Goal: Information Seeking & Learning: Compare options

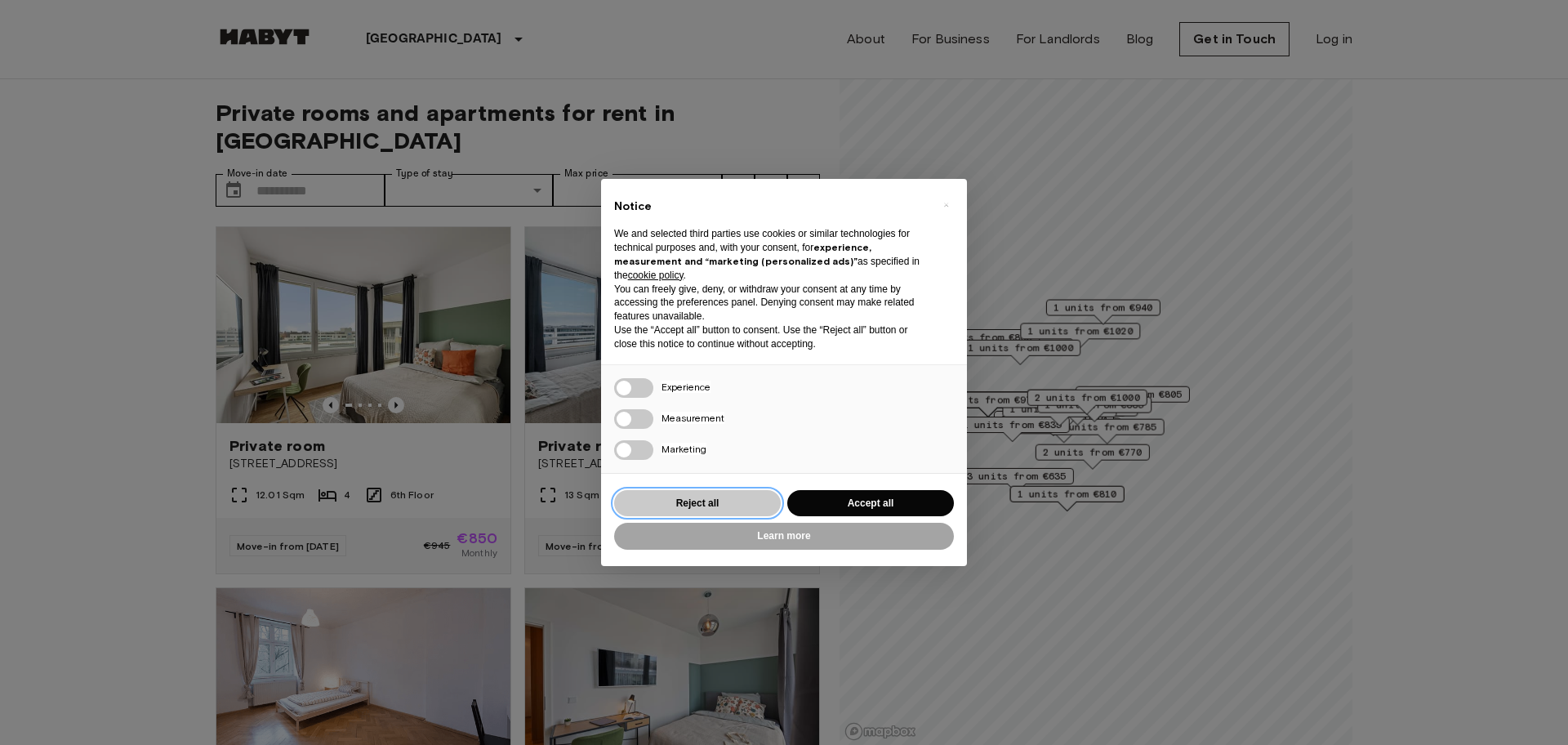
click at [744, 503] on button "Reject all" at bounding box center [697, 503] width 166 height 27
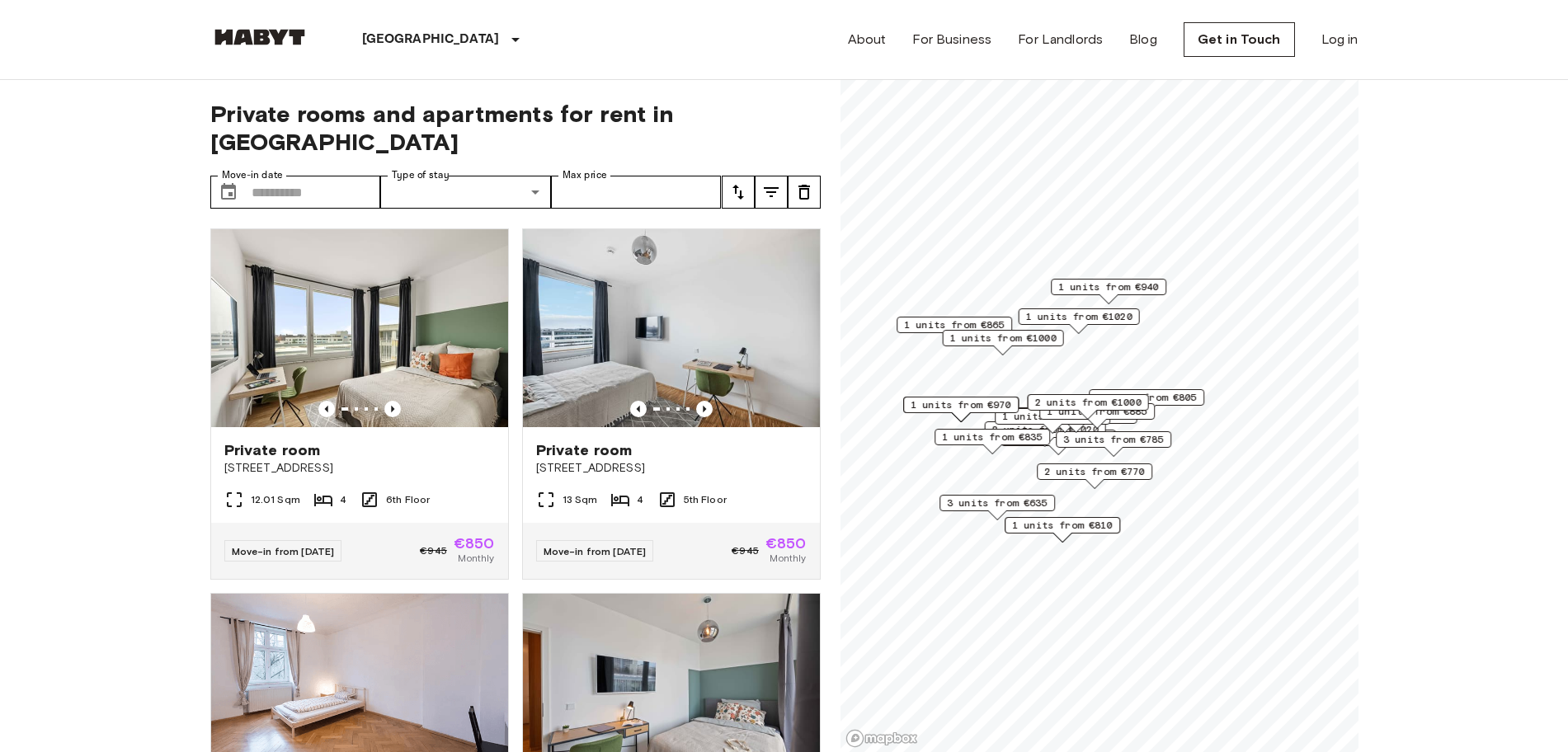
click at [769, 187] on icon "tune" at bounding box center [771, 191] width 15 height 10
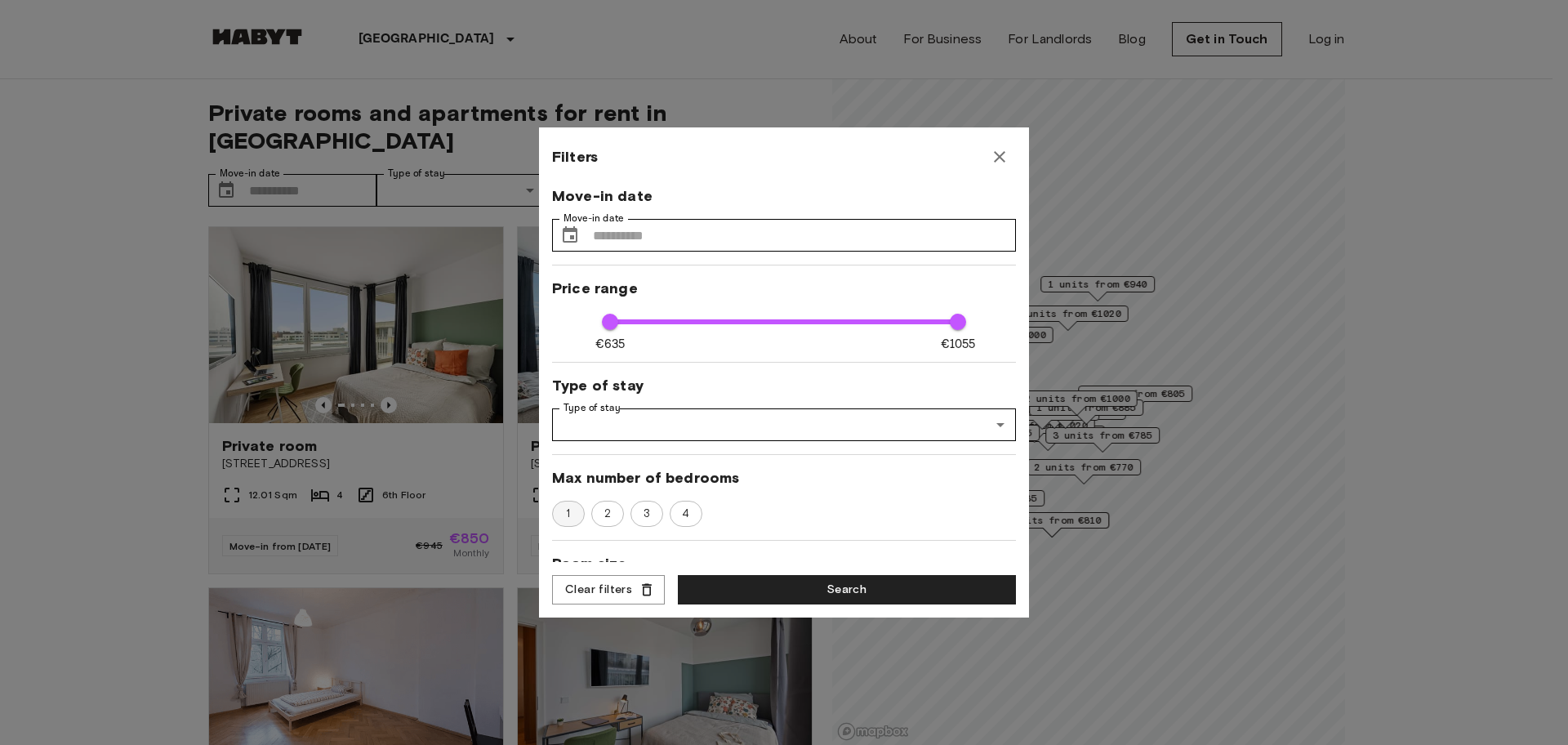
click at [569, 517] on span "1" at bounding box center [568, 514] width 22 height 16
click at [788, 588] on button "Search" at bounding box center [847, 590] width 338 height 30
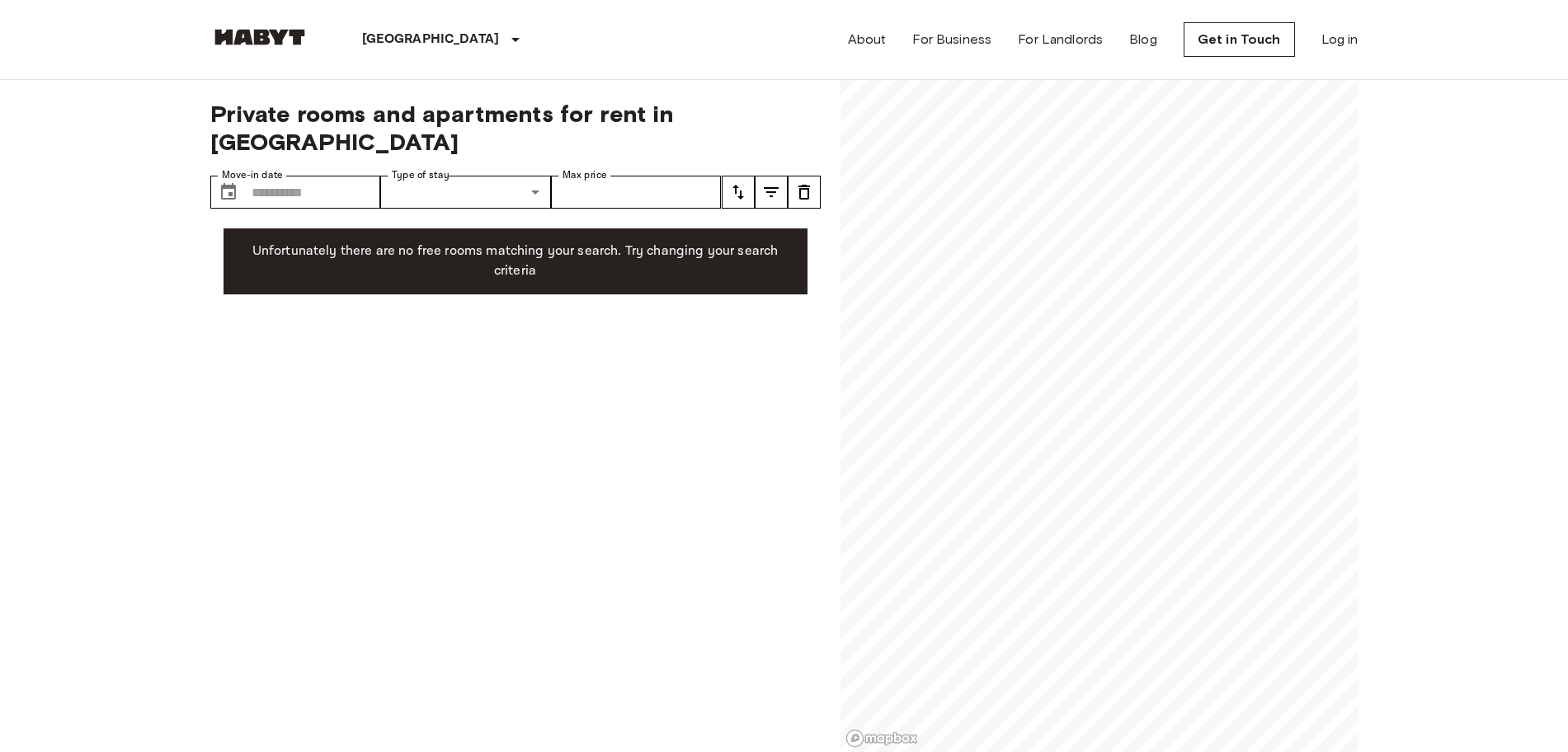
click at [802, 183] on icon "tune" at bounding box center [804, 192] width 20 height 20
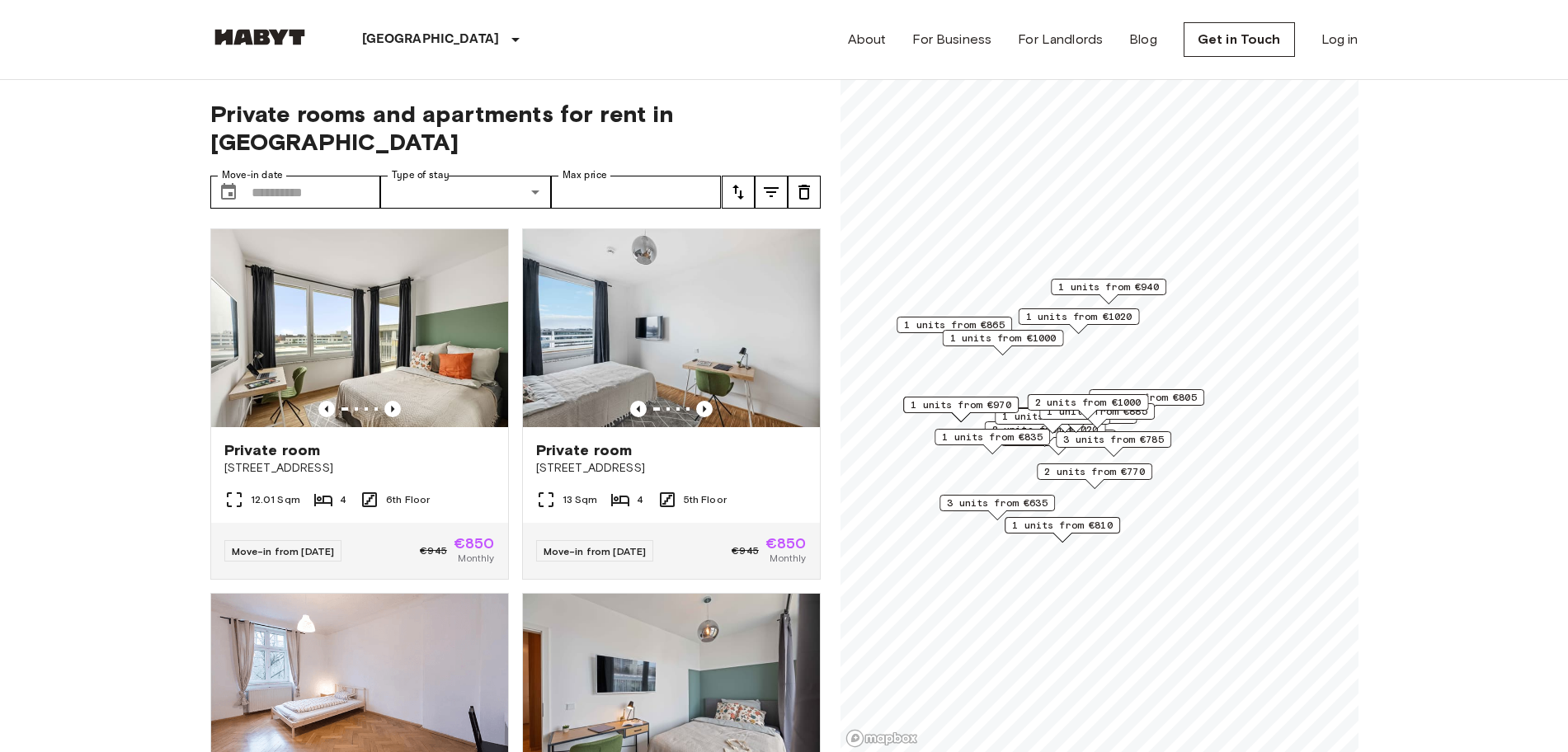
click at [771, 187] on icon "tune" at bounding box center [771, 191] width 15 height 10
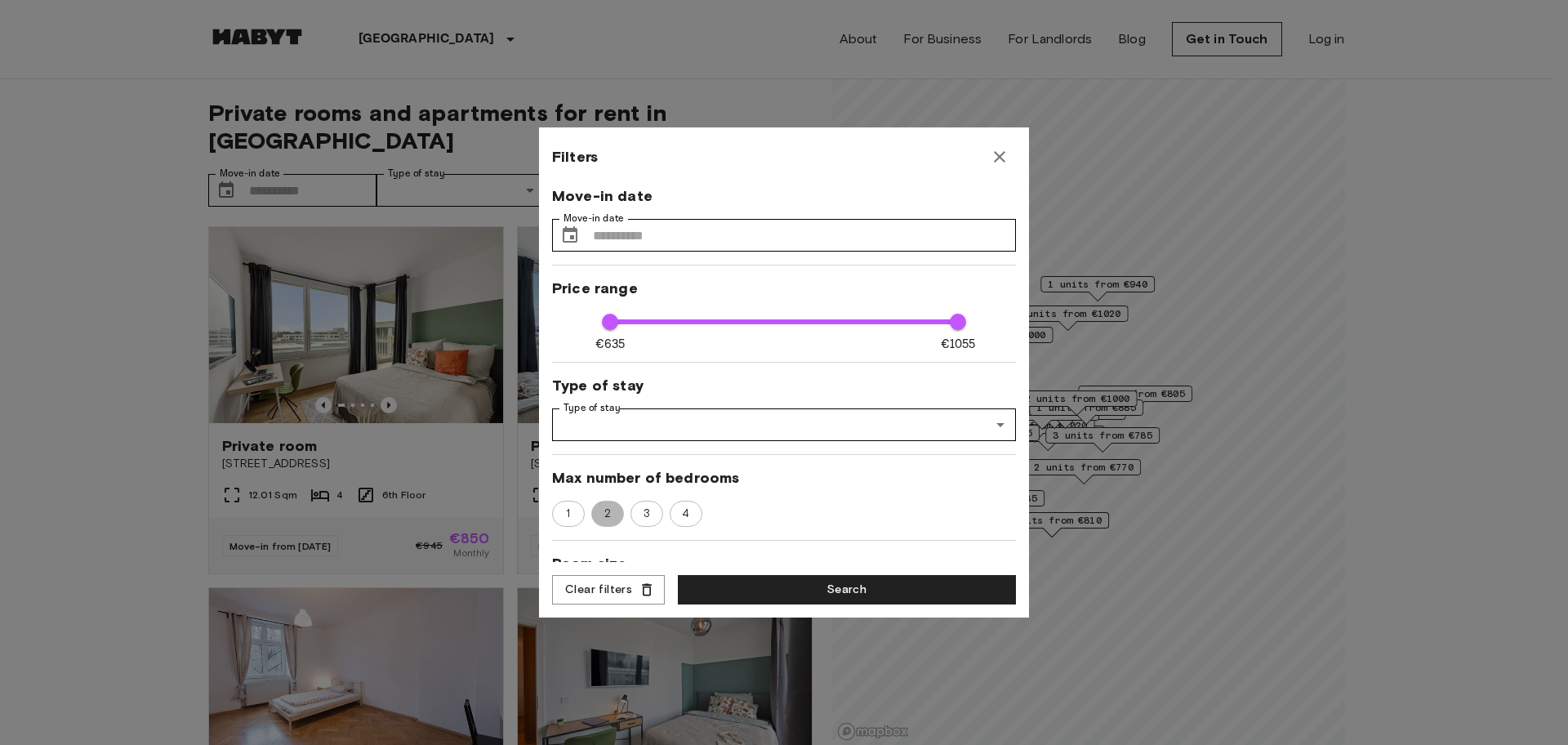
click at [601, 510] on span "2" at bounding box center [607, 514] width 25 height 16
click at [778, 592] on button "Search" at bounding box center [847, 590] width 338 height 30
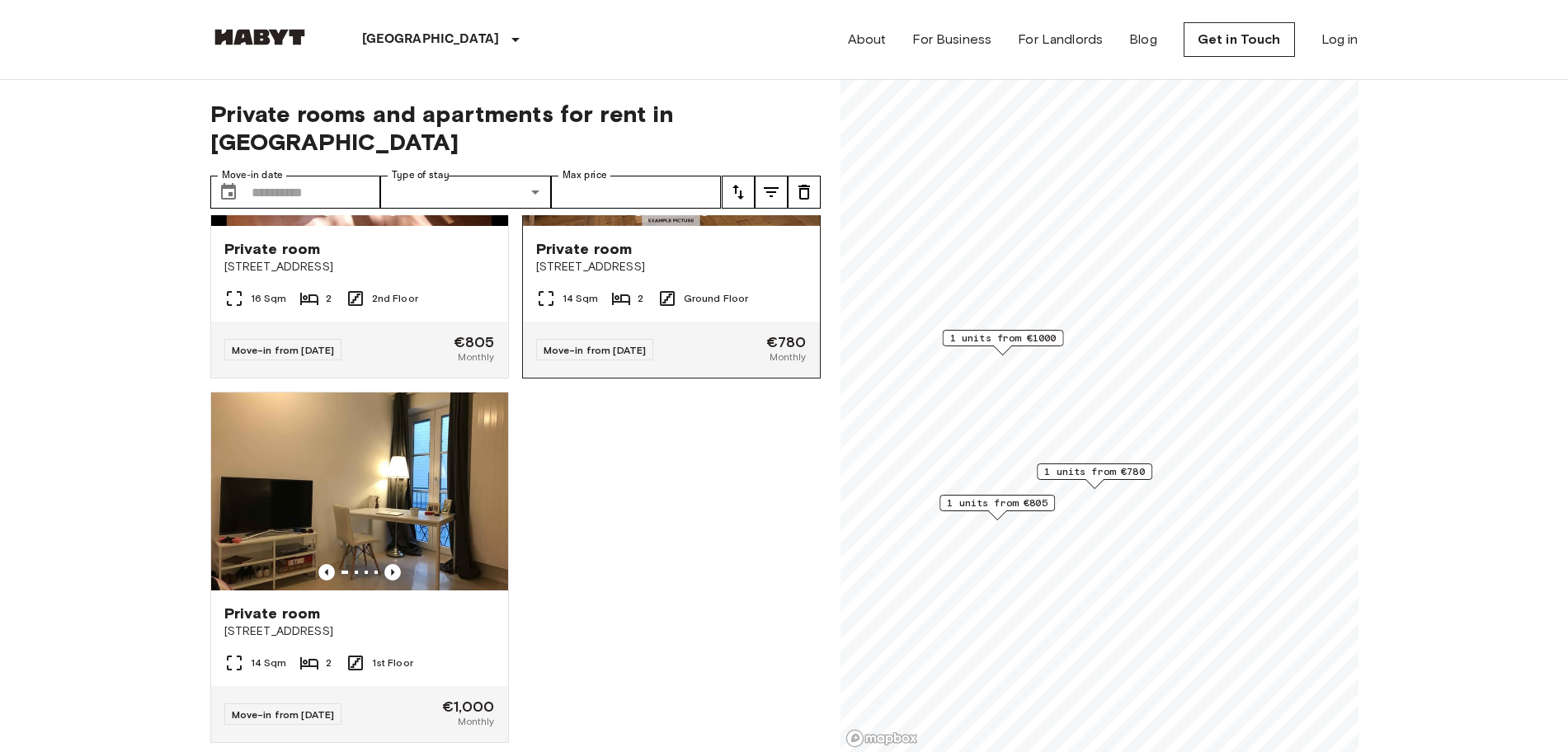
scroll to position [206, 0]
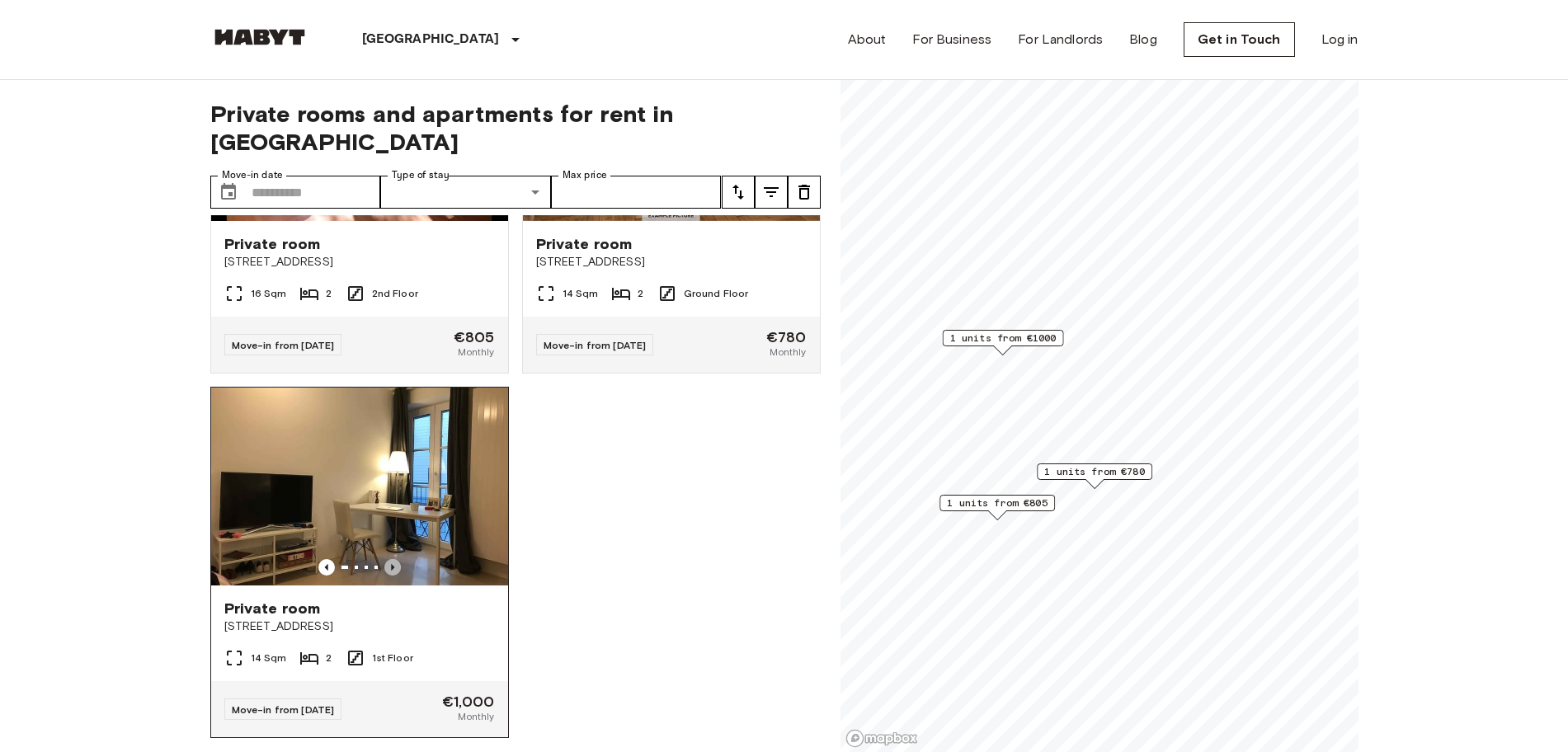
click at [391, 564] on icon "Previous image" at bounding box center [393, 568] width 3 height 7
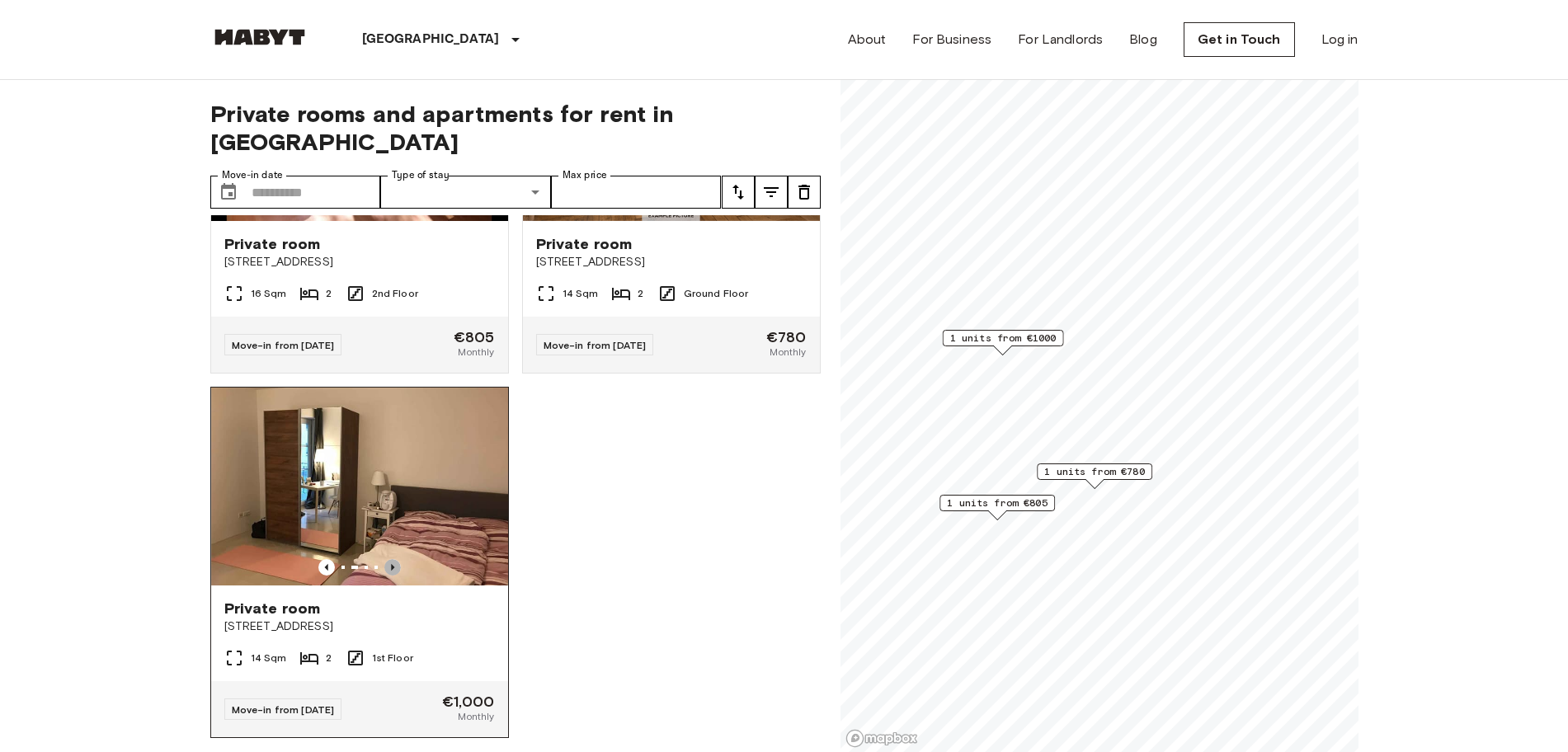
click at [391, 564] on icon "Previous image" at bounding box center [393, 568] width 3 height 7
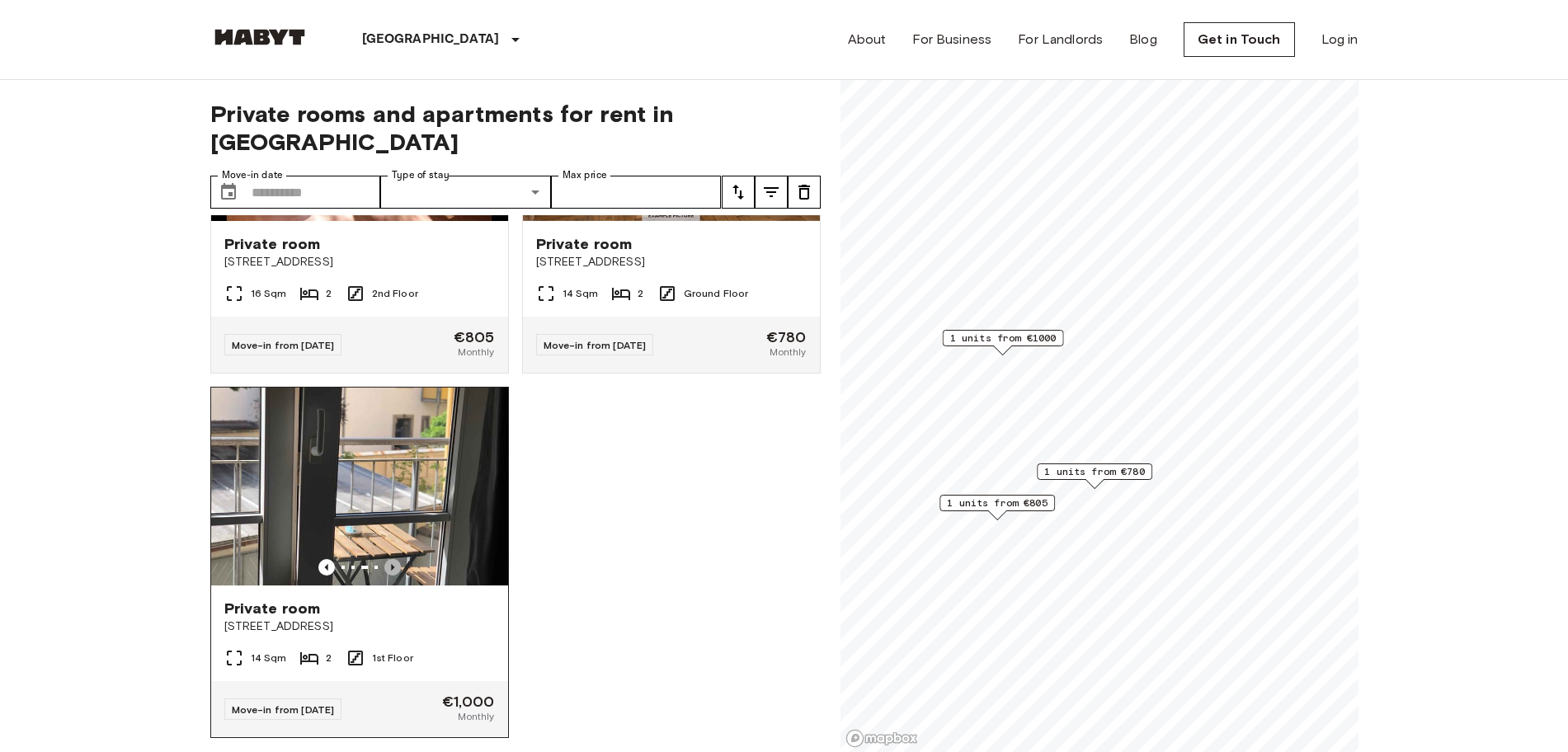
click at [391, 564] on icon "Previous image" at bounding box center [393, 568] width 3 height 7
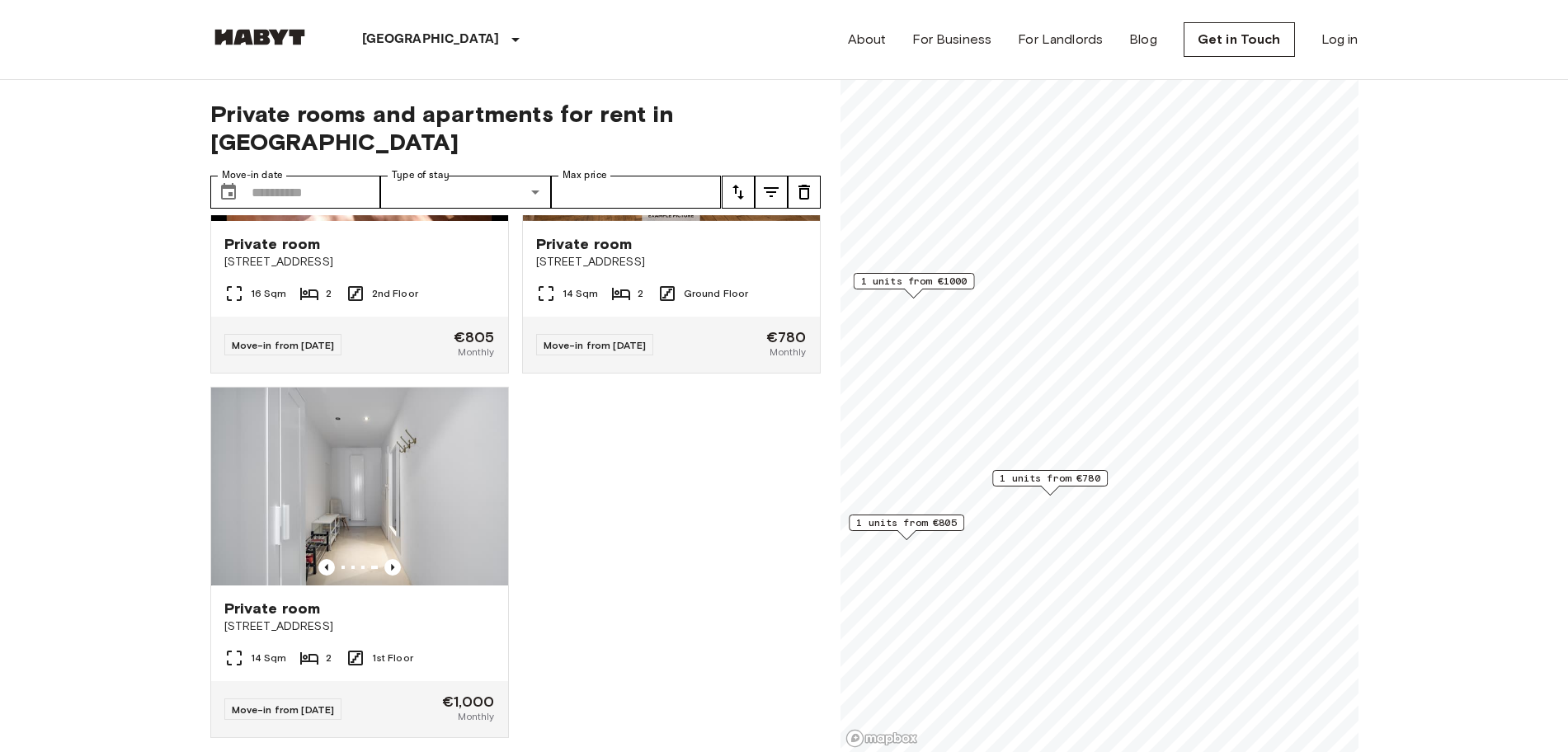
click at [1059, 479] on span "1 units from €780" at bounding box center [1050, 478] width 100 height 15
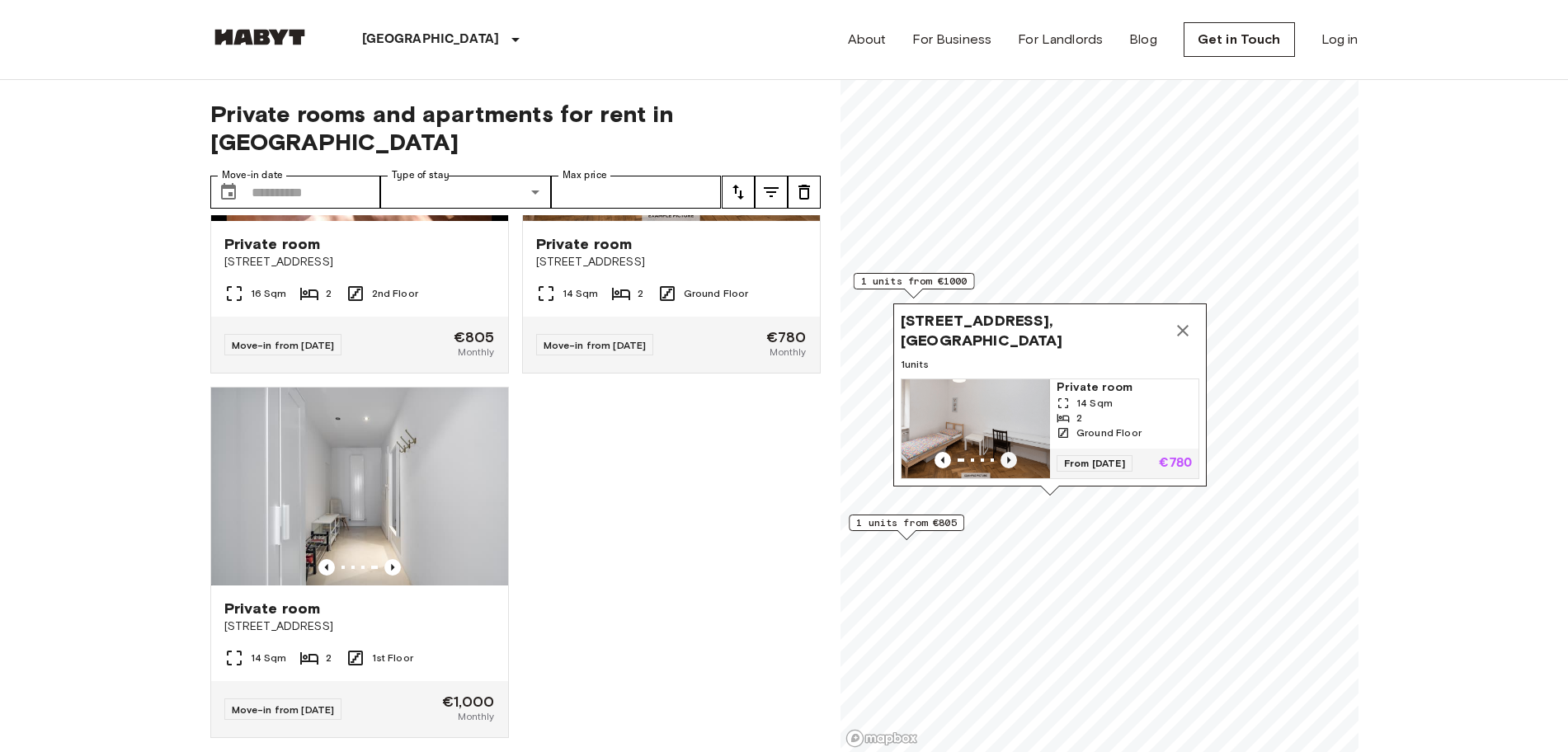
click at [1007, 452] on icon "Previous image" at bounding box center [1008, 460] width 16 height 16
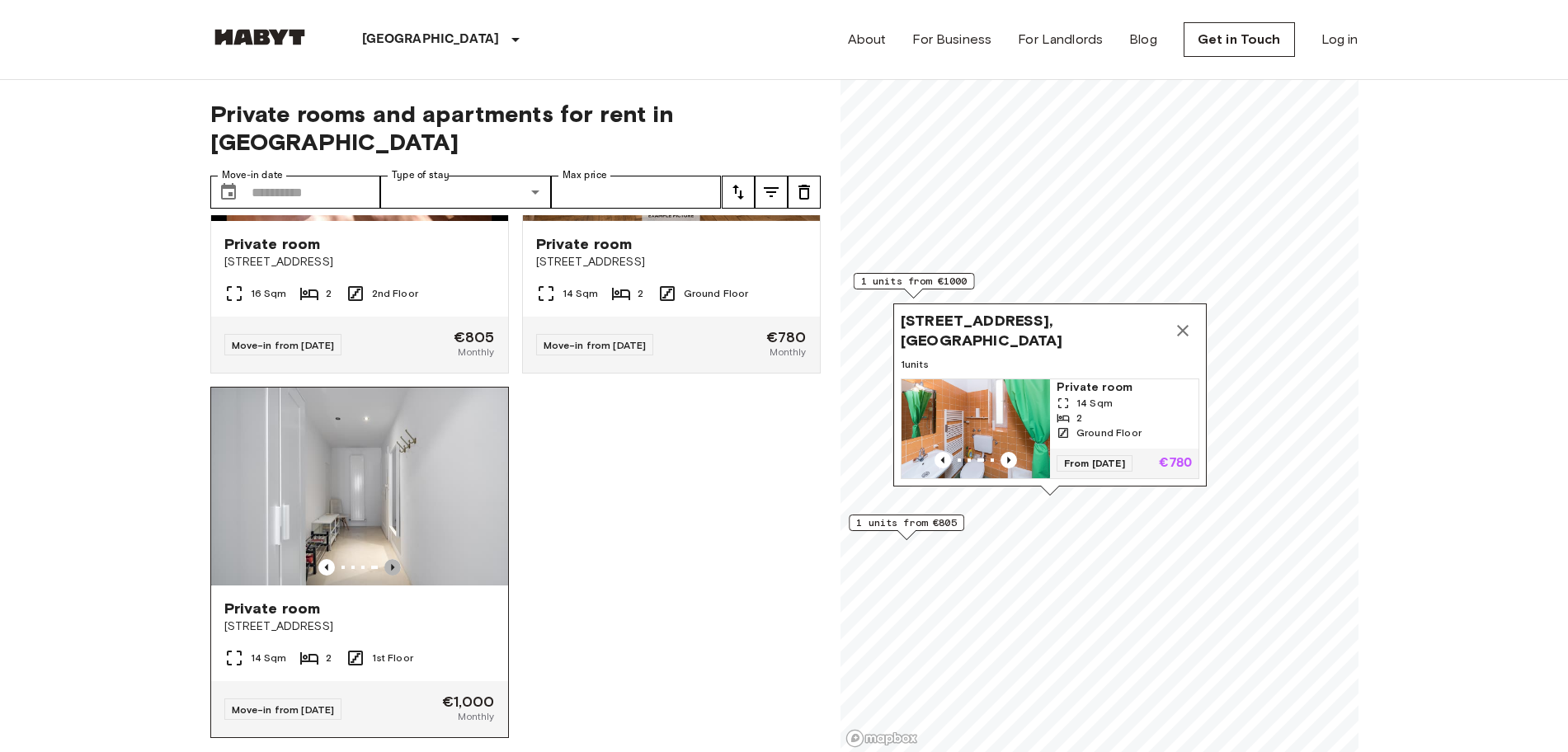
click at [384, 559] on icon "Previous image" at bounding box center [392, 567] width 16 height 16
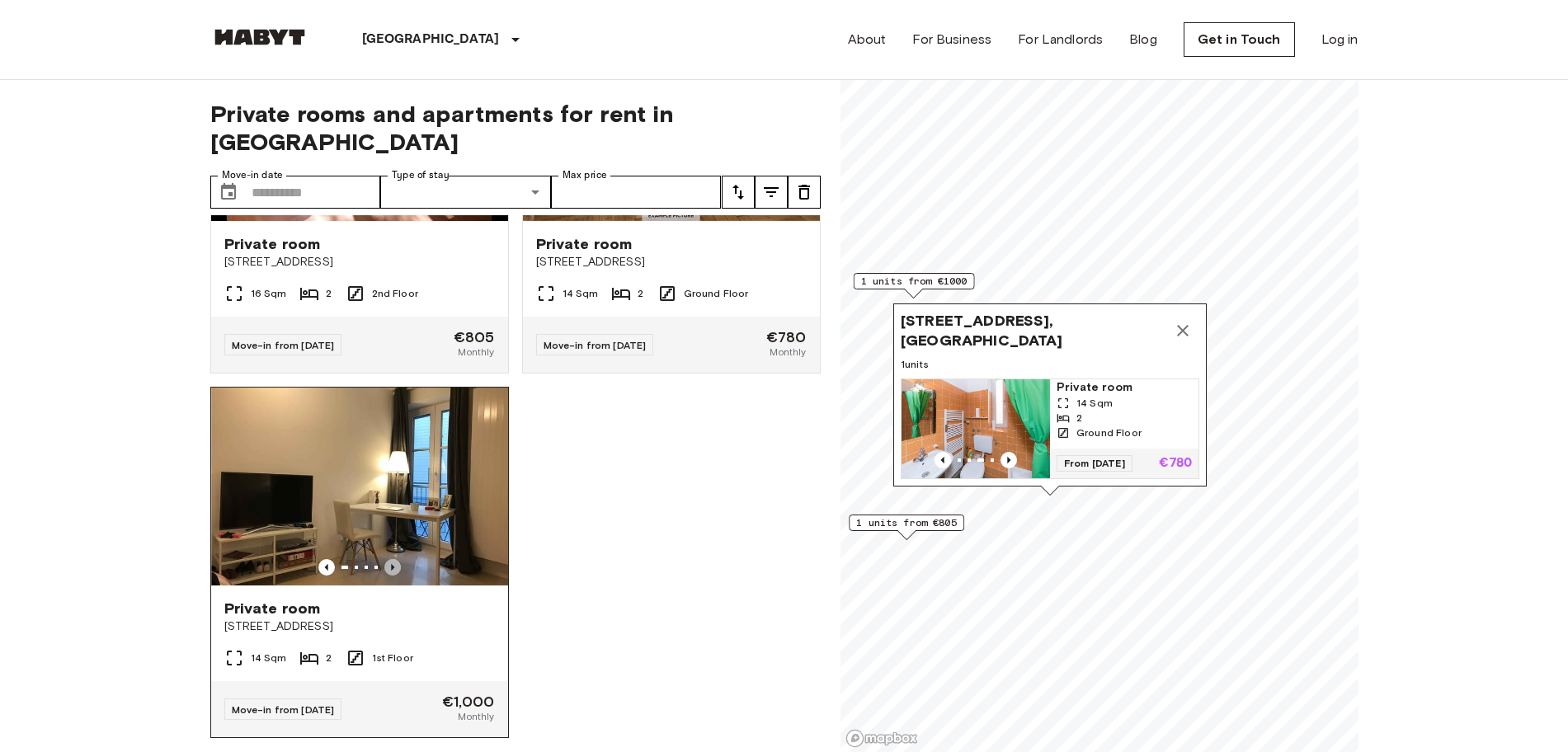
click at [384, 559] on icon "Previous image" at bounding box center [392, 567] width 16 height 16
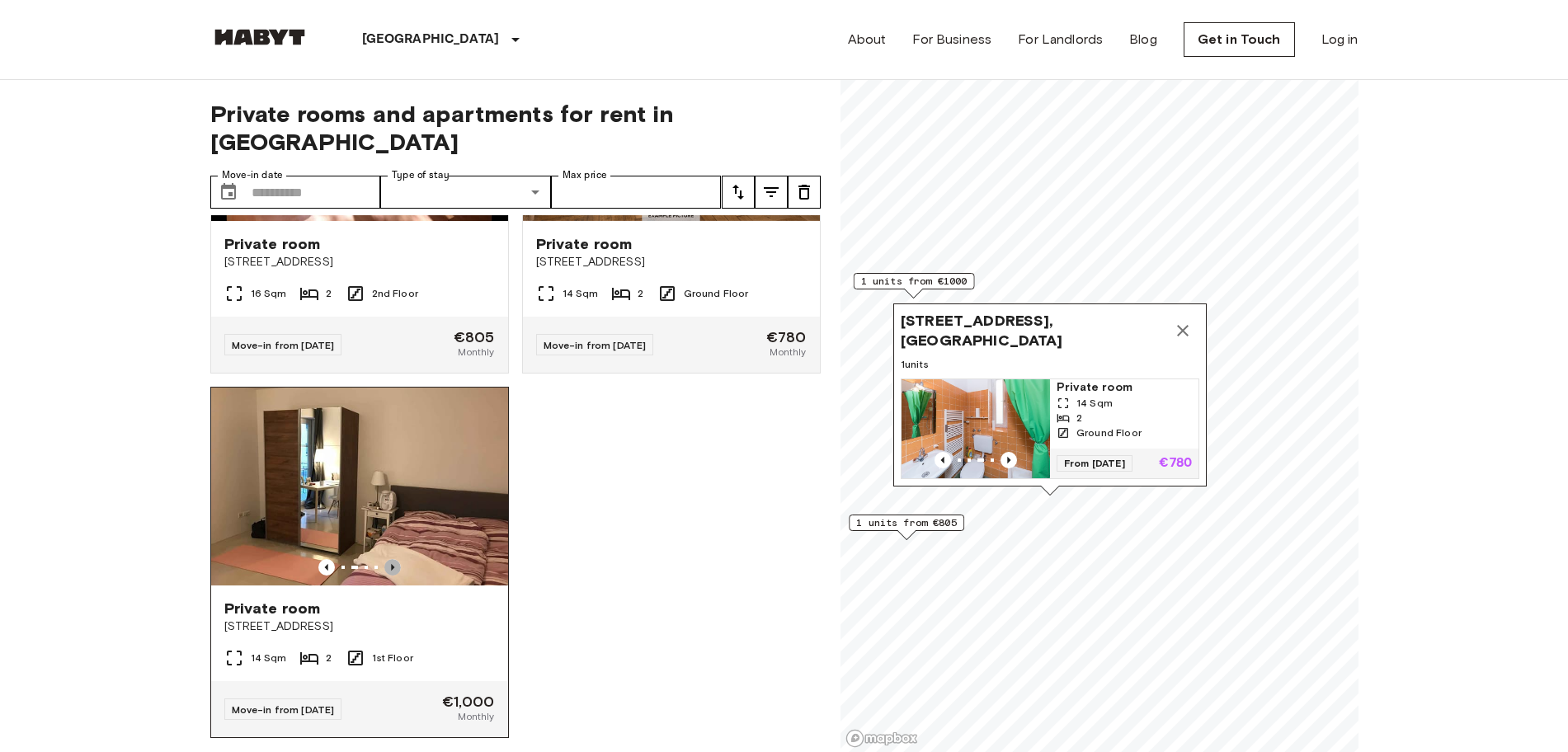
click at [384, 559] on icon "Previous image" at bounding box center [392, 567] width 16 height 16
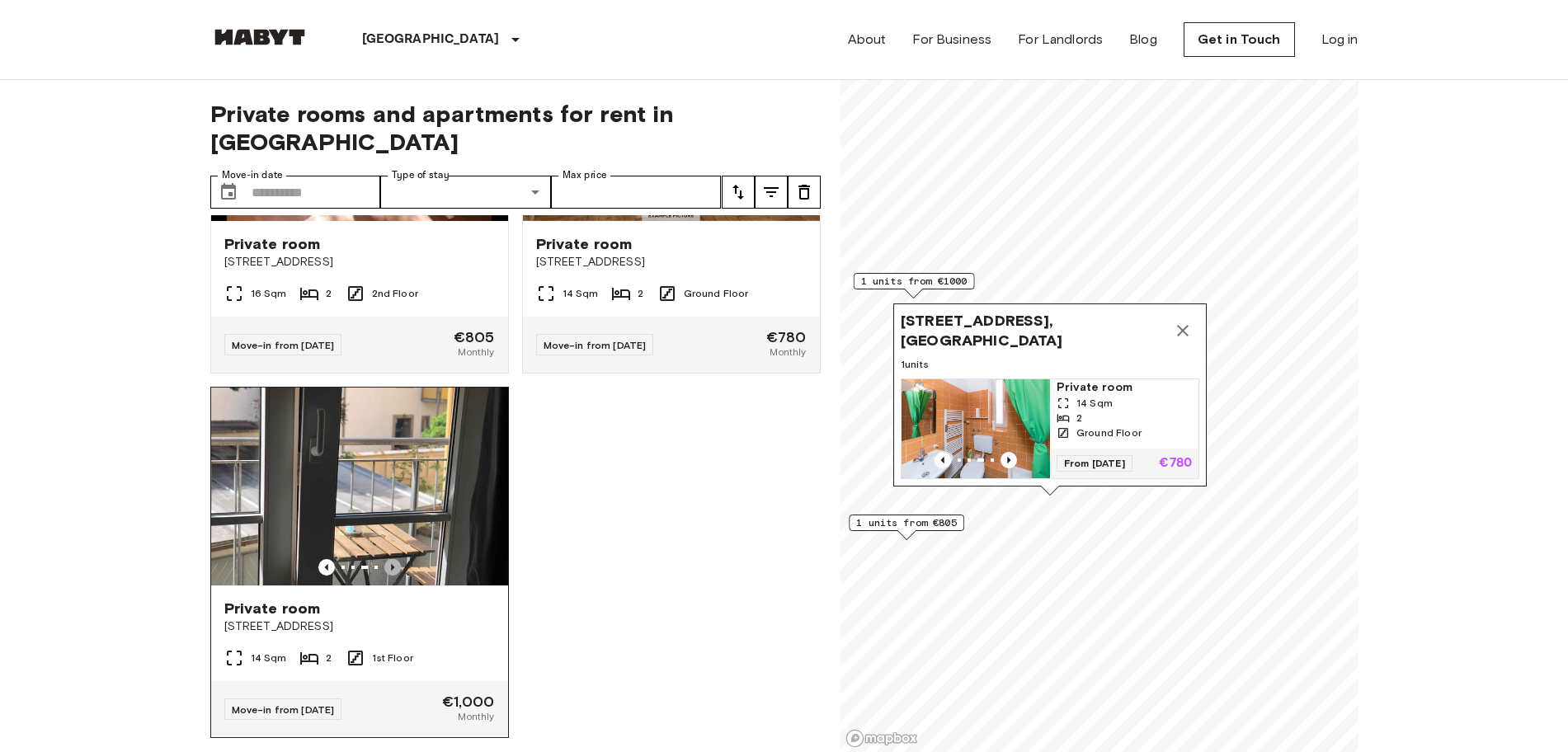
click at [385, 559] on icon "Previous image" at bounding box center [392, 567] width 16 height 16
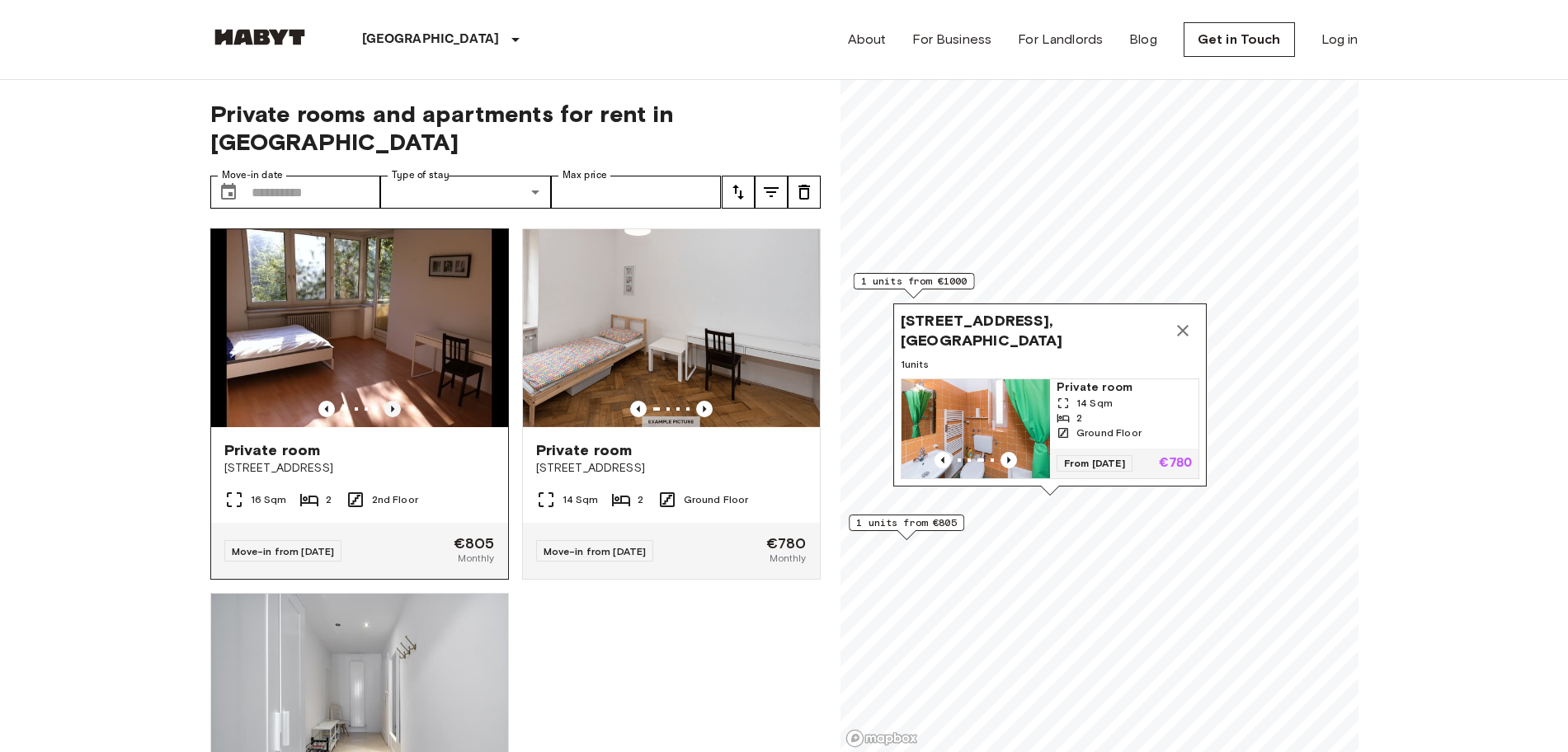
click at [390, 401] on icon "Previous image" at bounding box center [392, 408] width 16 height 16
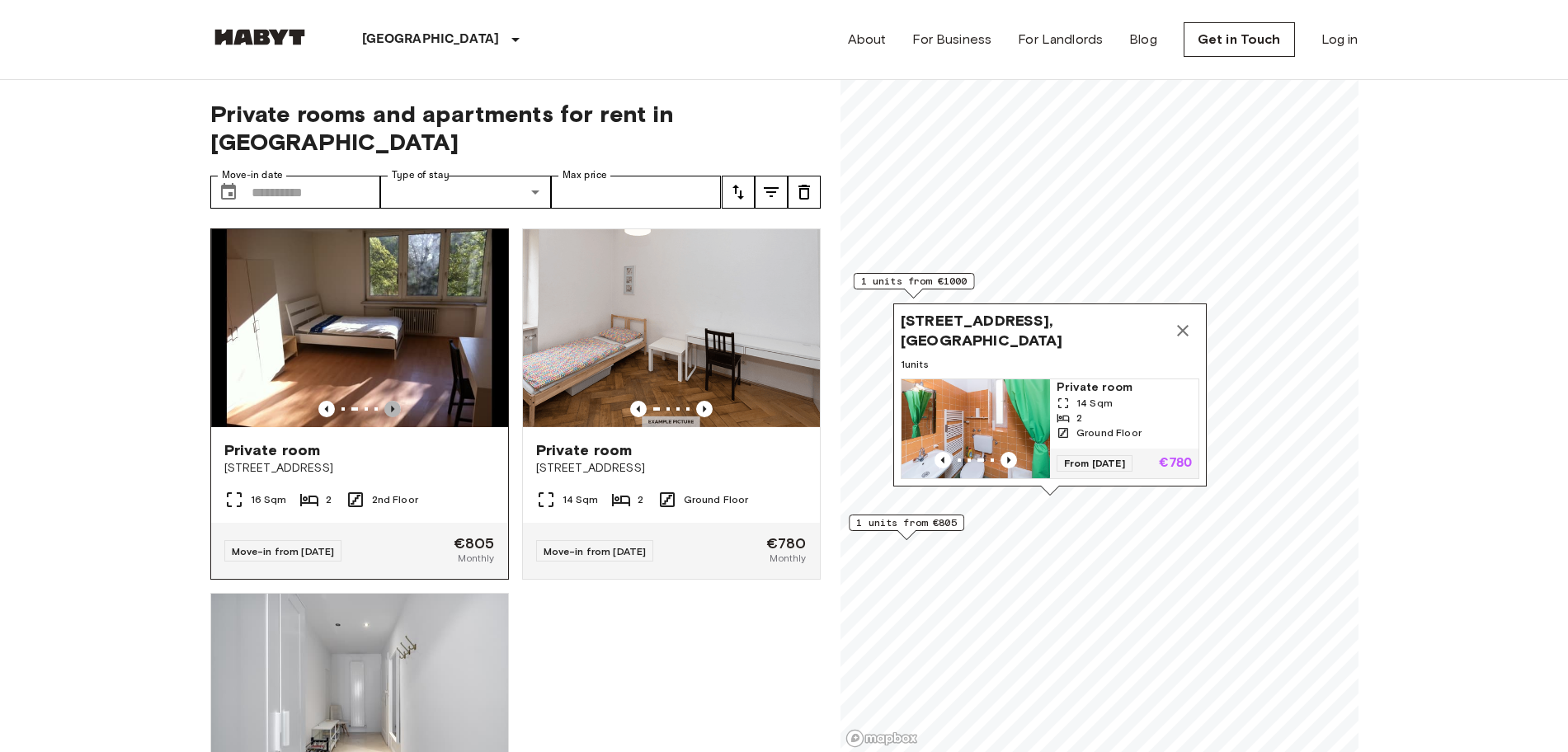
click at [390, 401] on icon "Previous image" at bounding box center [392, 408] width 16 height 16
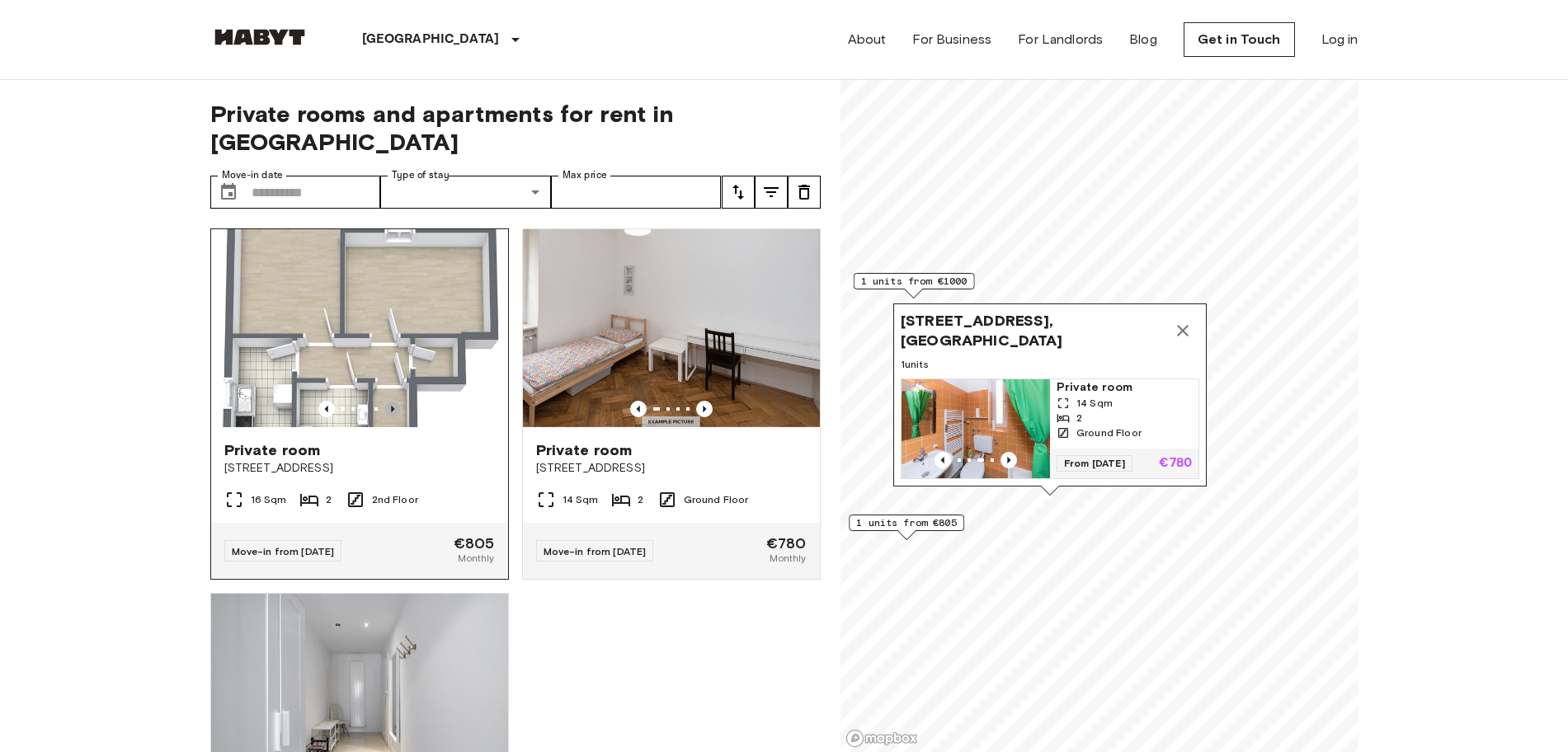
click at [390, 401] on icon "Previous image" at bounding box center [392, 408] width 16 height 16
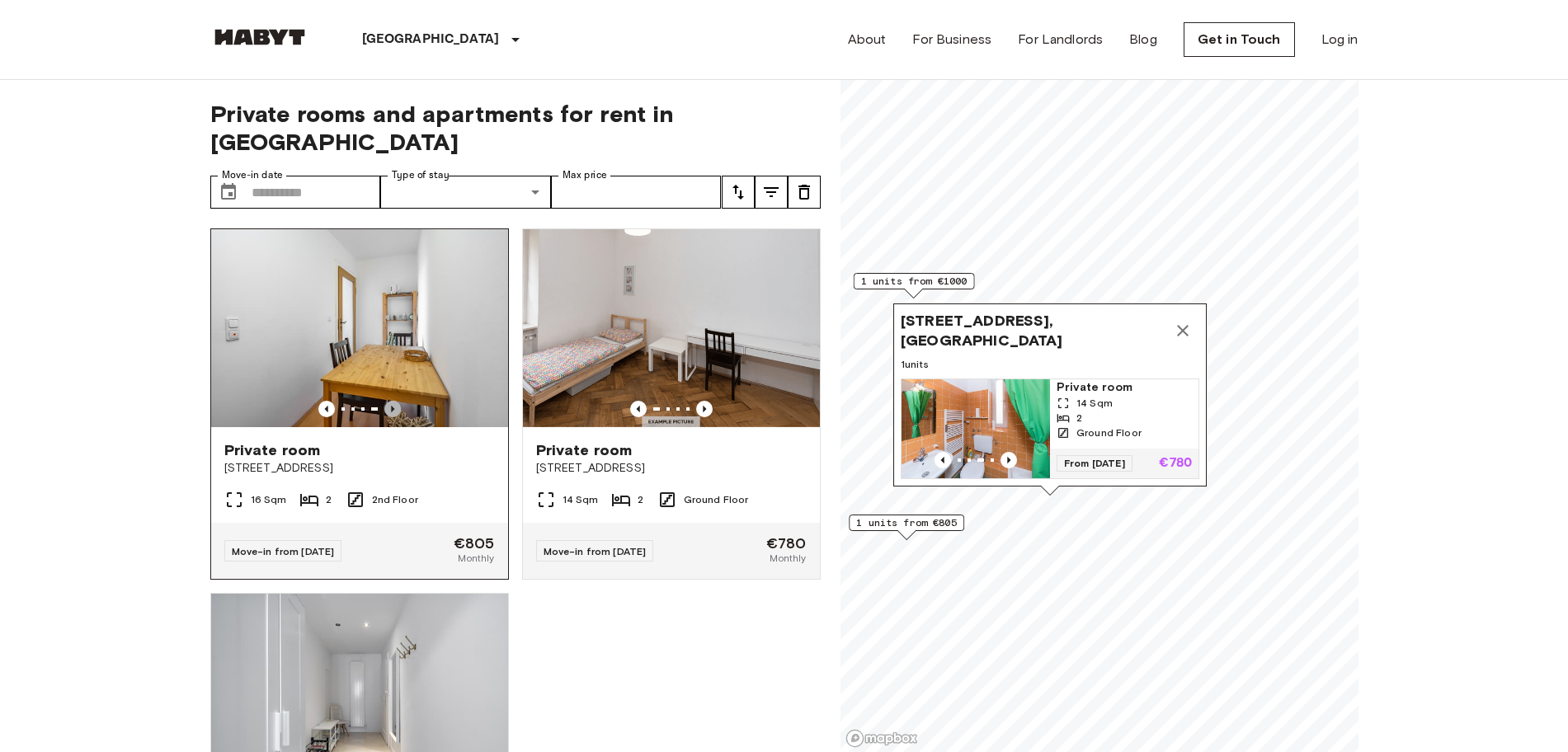
click at [390, 401] on icon "Previous image" at bounding box center [392, 408] width 16 height 16
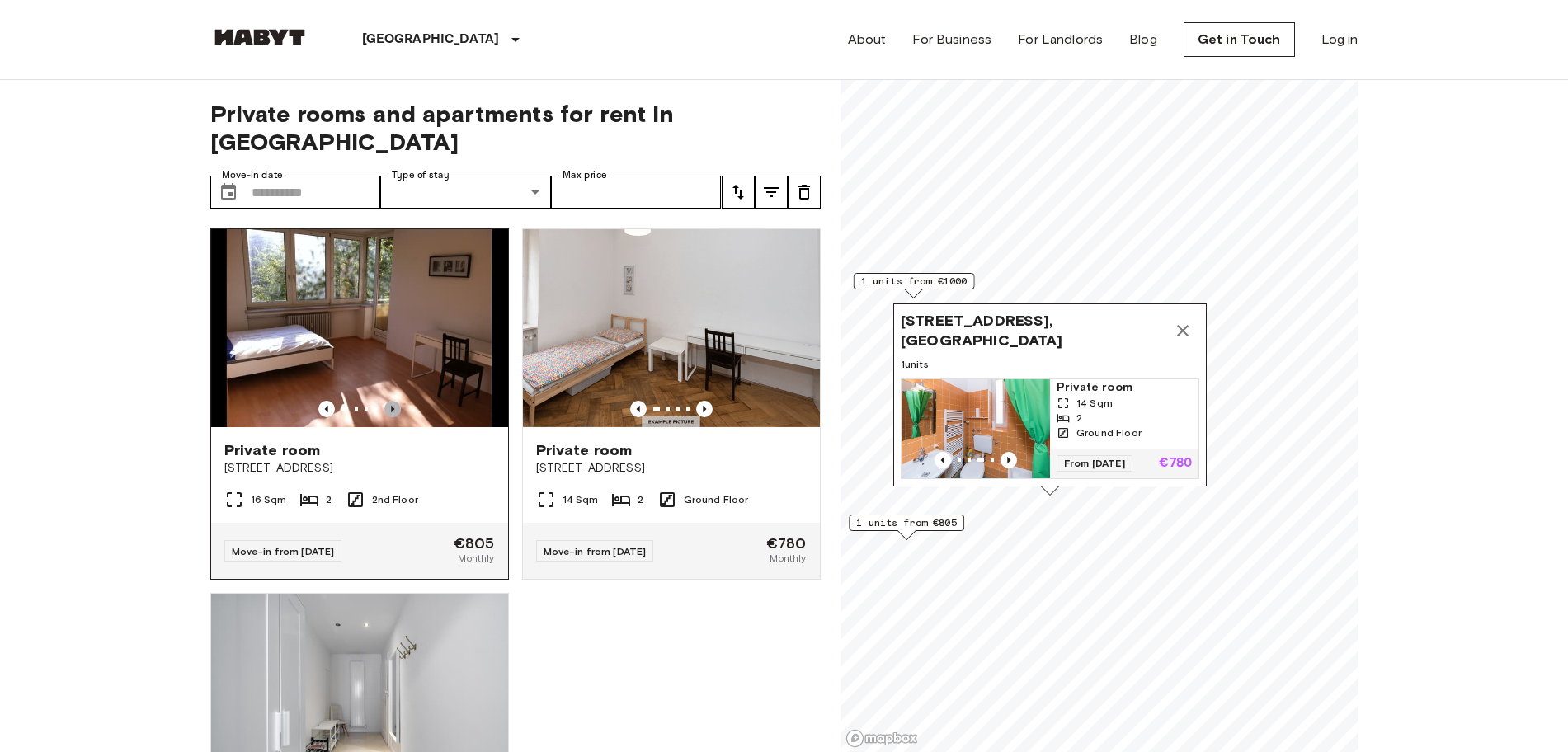
click at [390, 401] on icon "Previous image" at bounding box center [392, 408] width 16 height 16
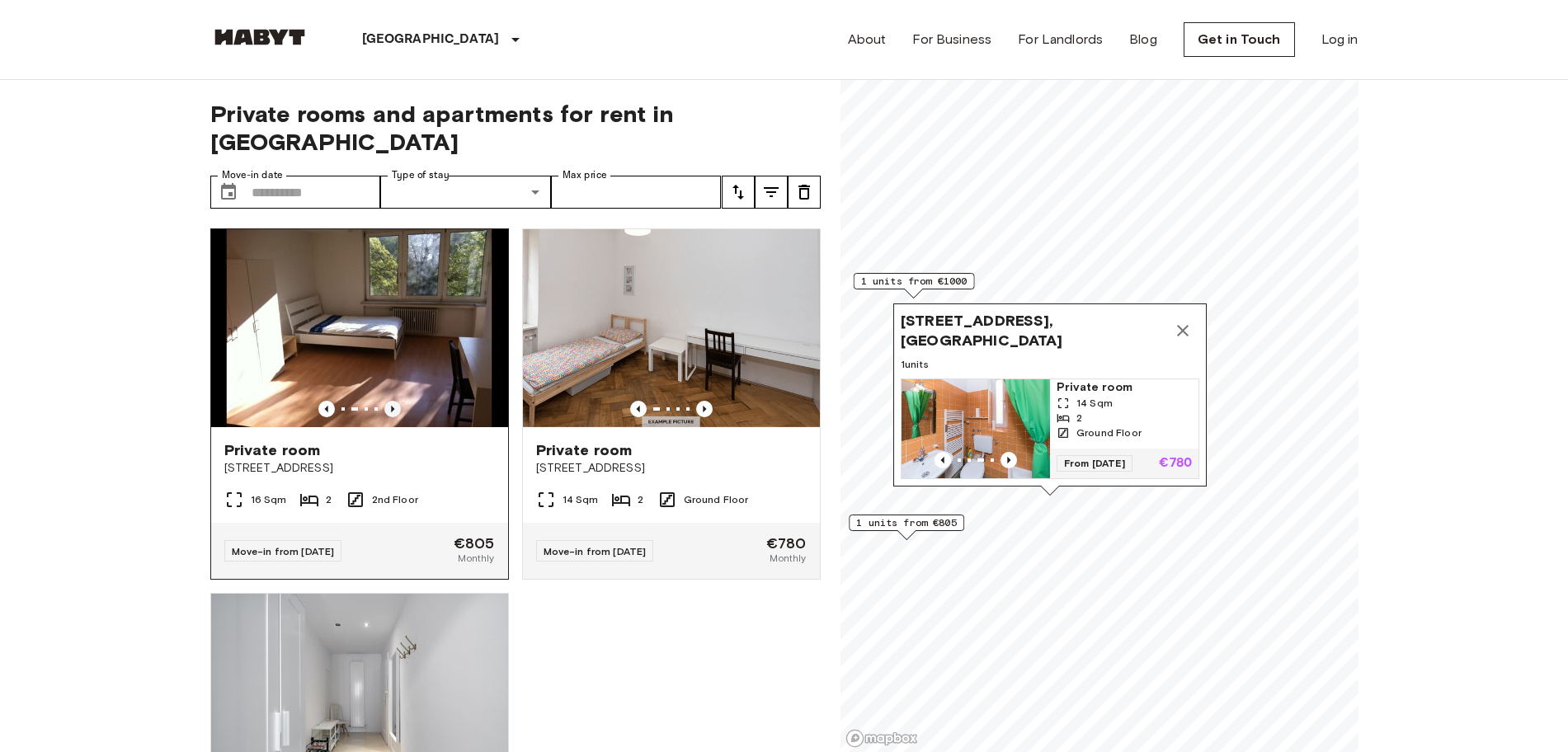
click at [390, 401] on icon "Previous image" at bounding box center [392, 408] width 16 height 16
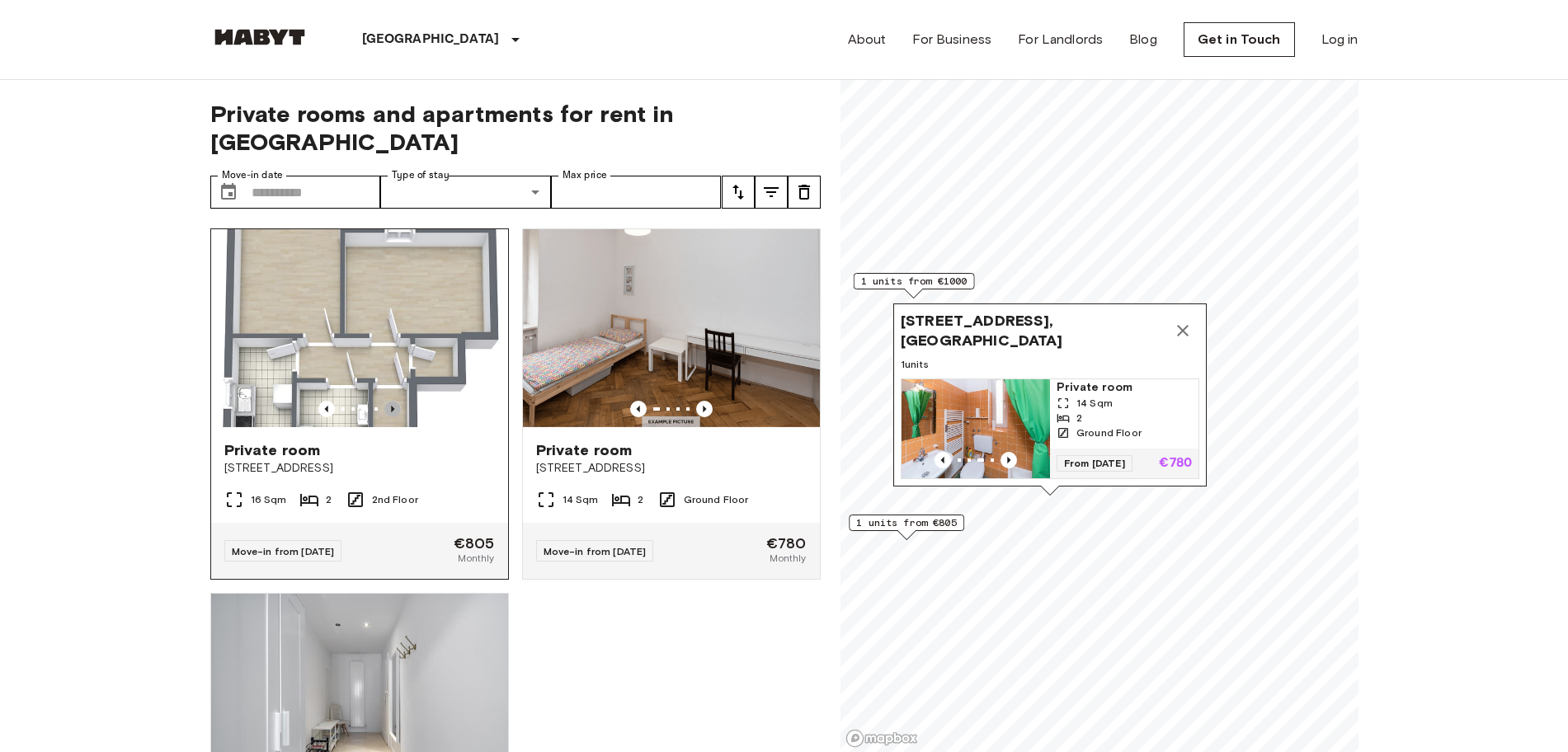
click at [390, 401] on icon "Previous image" at bounding box center [392, 408] width 16 height 16
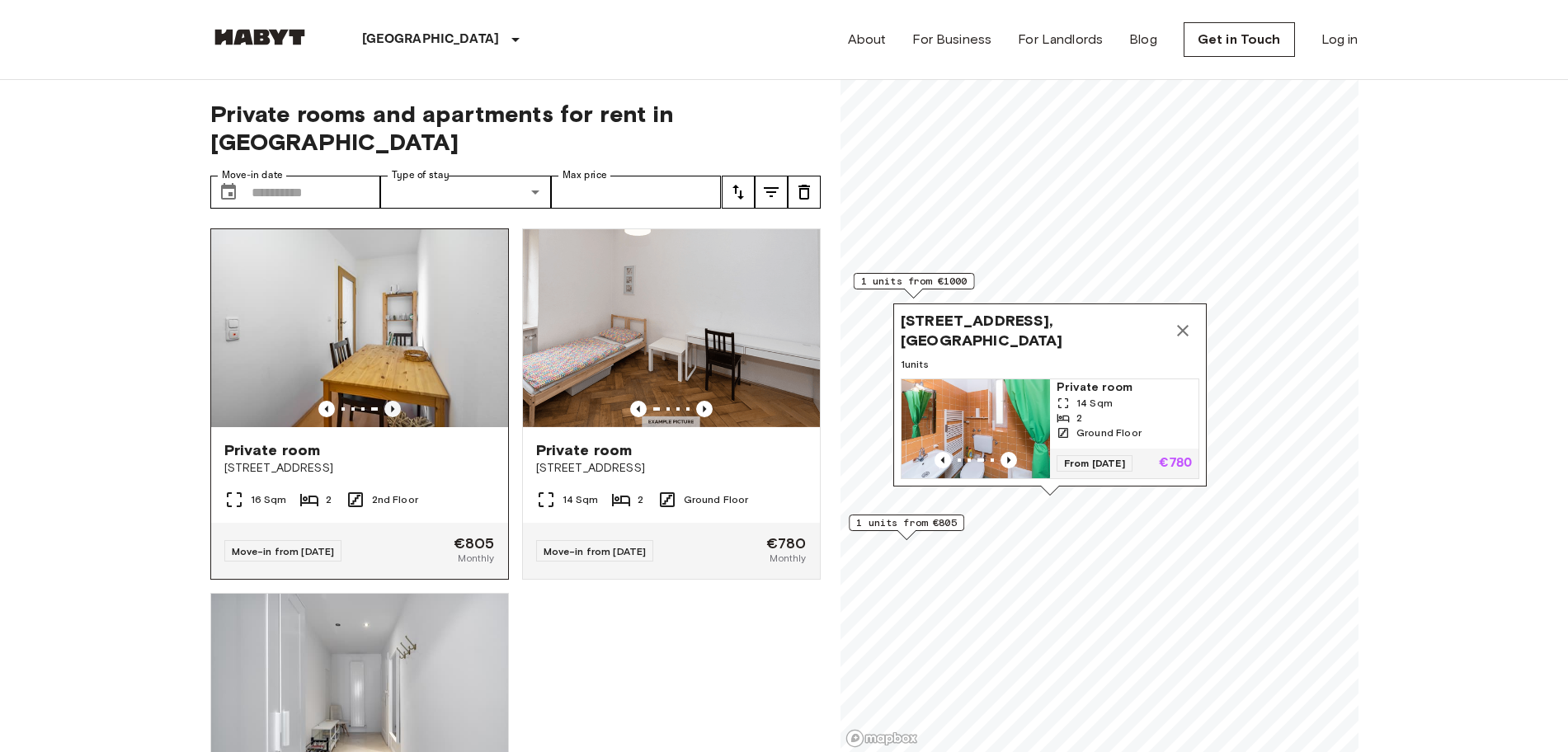
click at [390, 401] on icon "Previous image" at bounding box center [392, 408] width 16 height 16
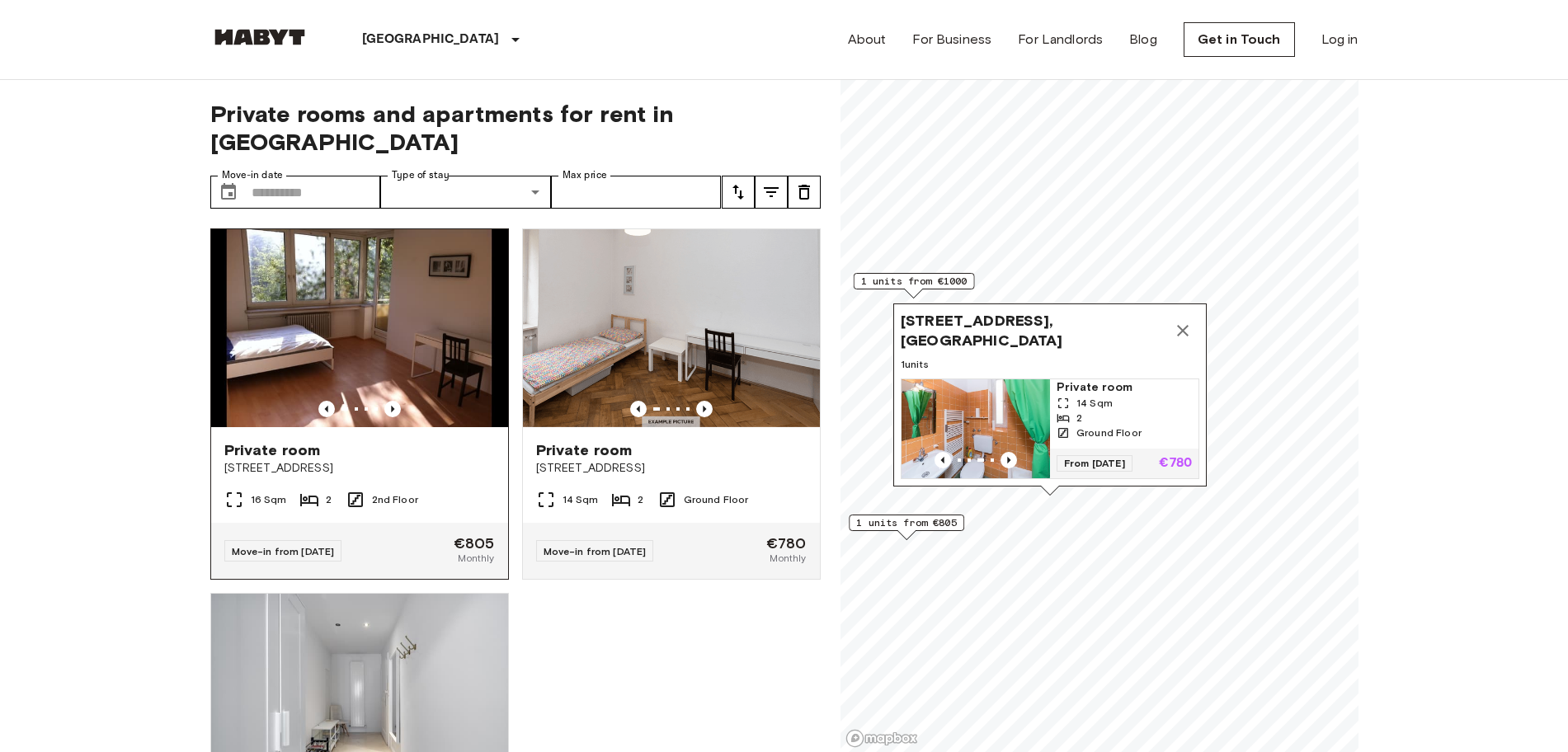
click at [370, 295] on img at bounding box center [359, 328] width 297 height 198
click at [768, 183] on icon "tune" at bounding box center [771, 192] width 20 height 20
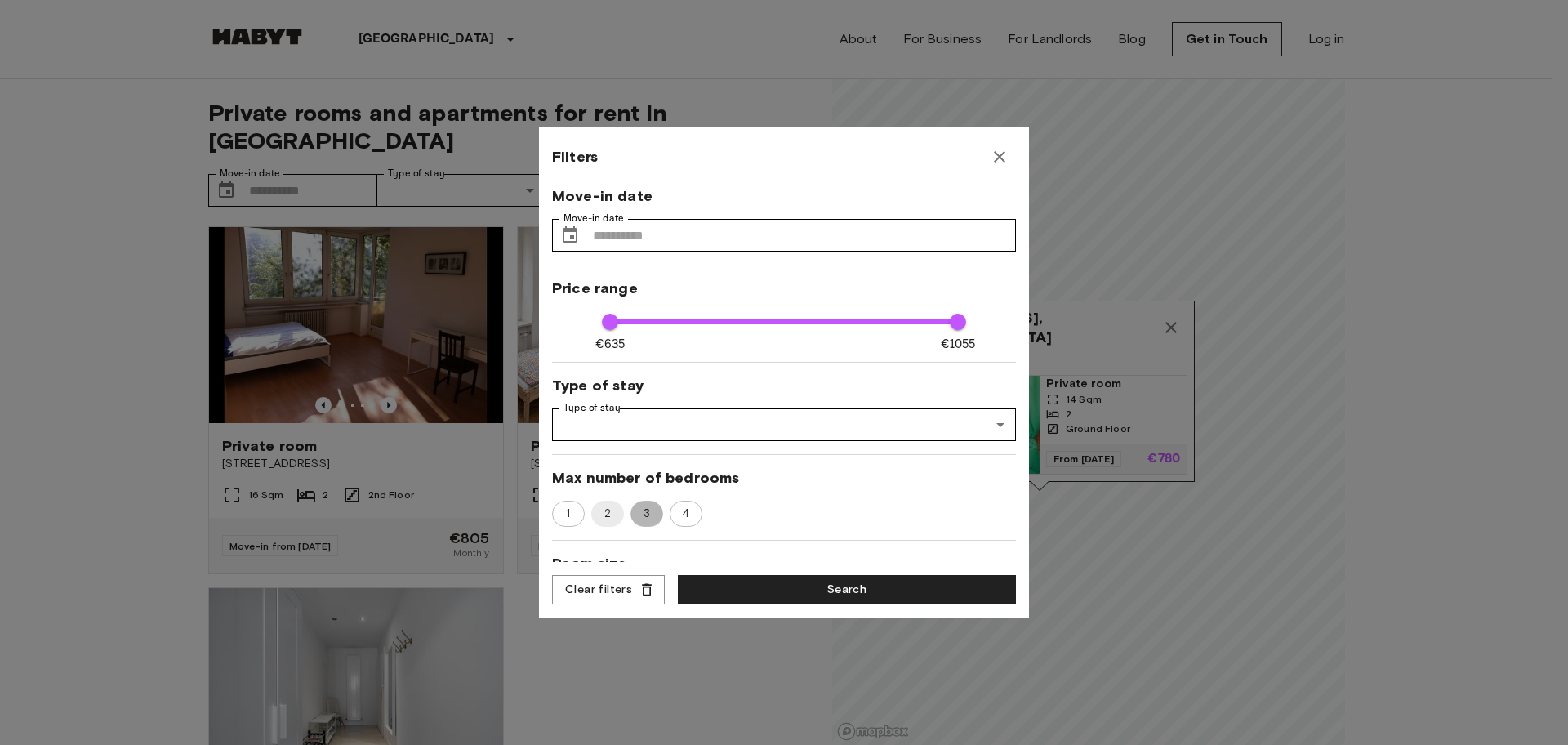
click at [643, 515] on span "3" at bounding box center [647, 514] width 25 height 16
click at [751, 586] on button "Search" at bounding box center [847, 590] width 338 height 30
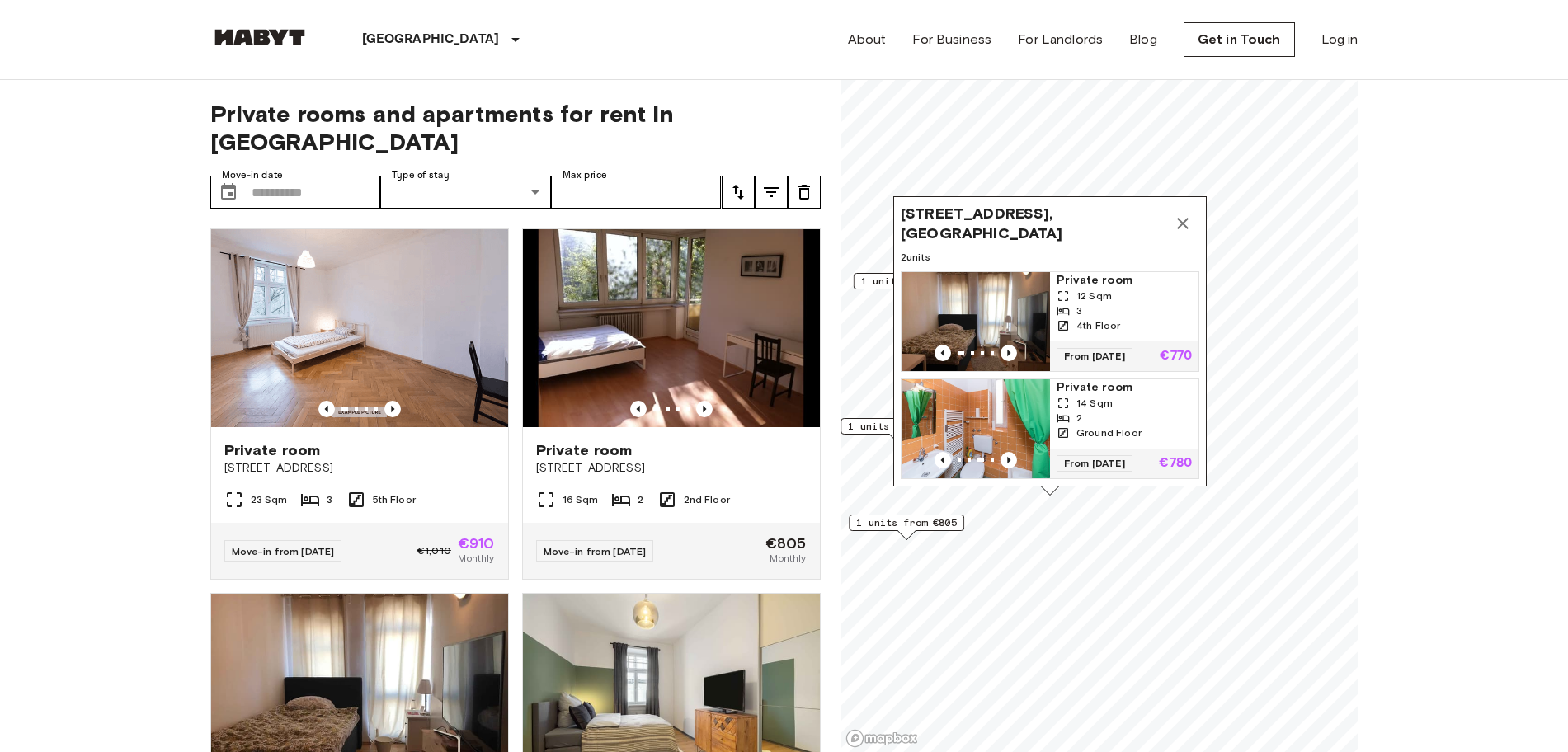
click at [1177, 214] on icon "Map marker" at bounding box center [1183, 223] width 20 height 20
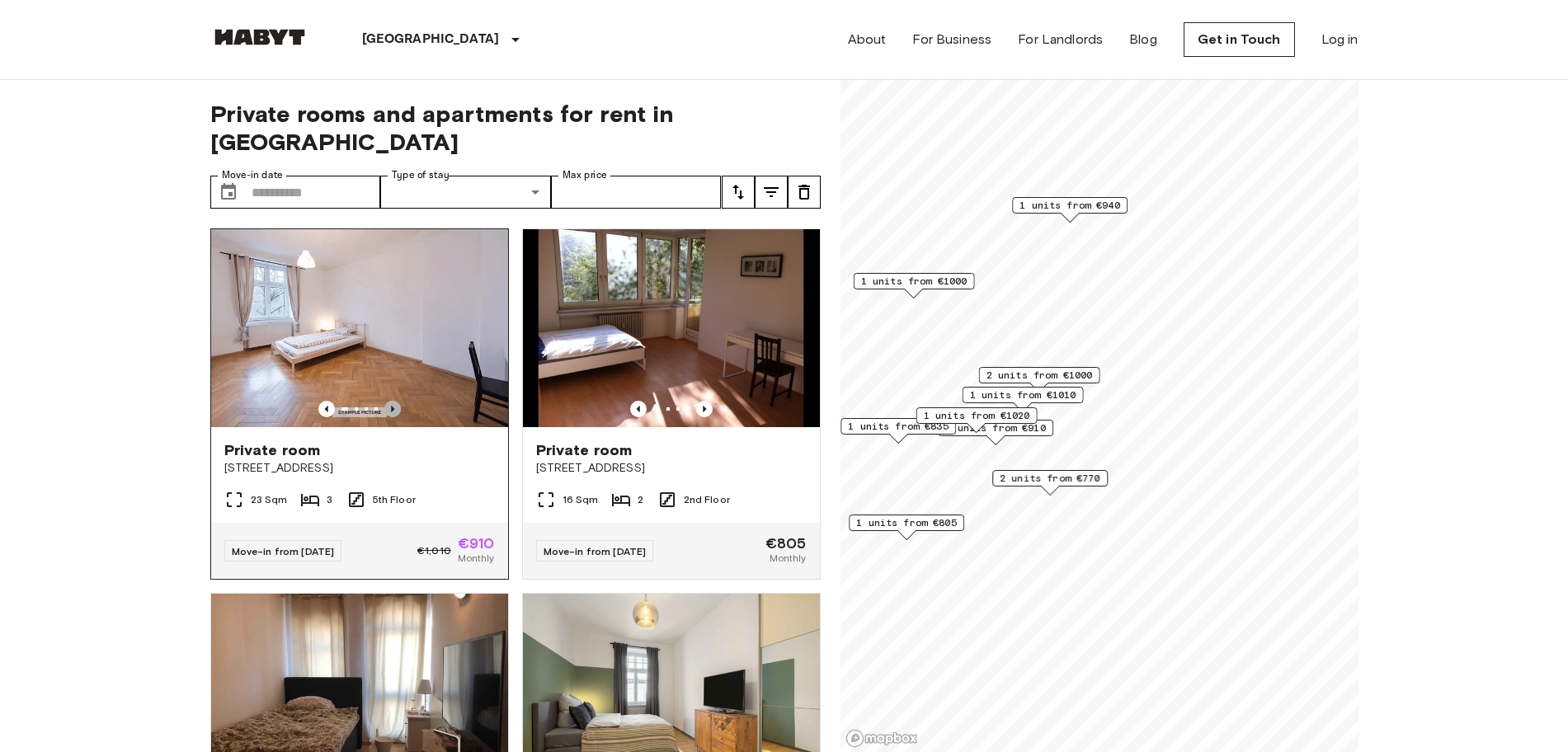
click at [390, 401] on icon "Previous image" at bounding box center [392, 408] width 16 height 16
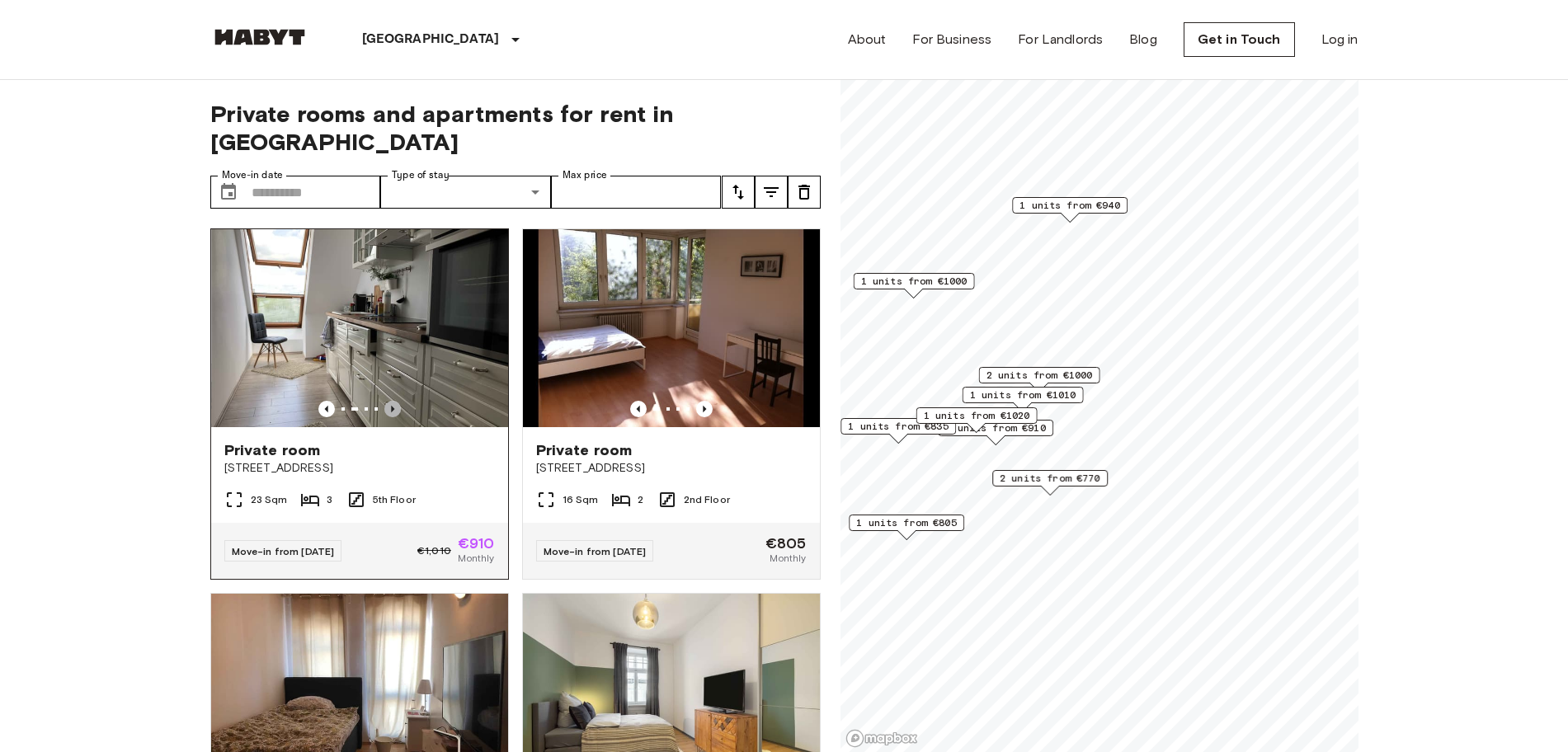
click at [390, 401] on icon "Previous image" at bounding box center [392, 408] width 16 height 16
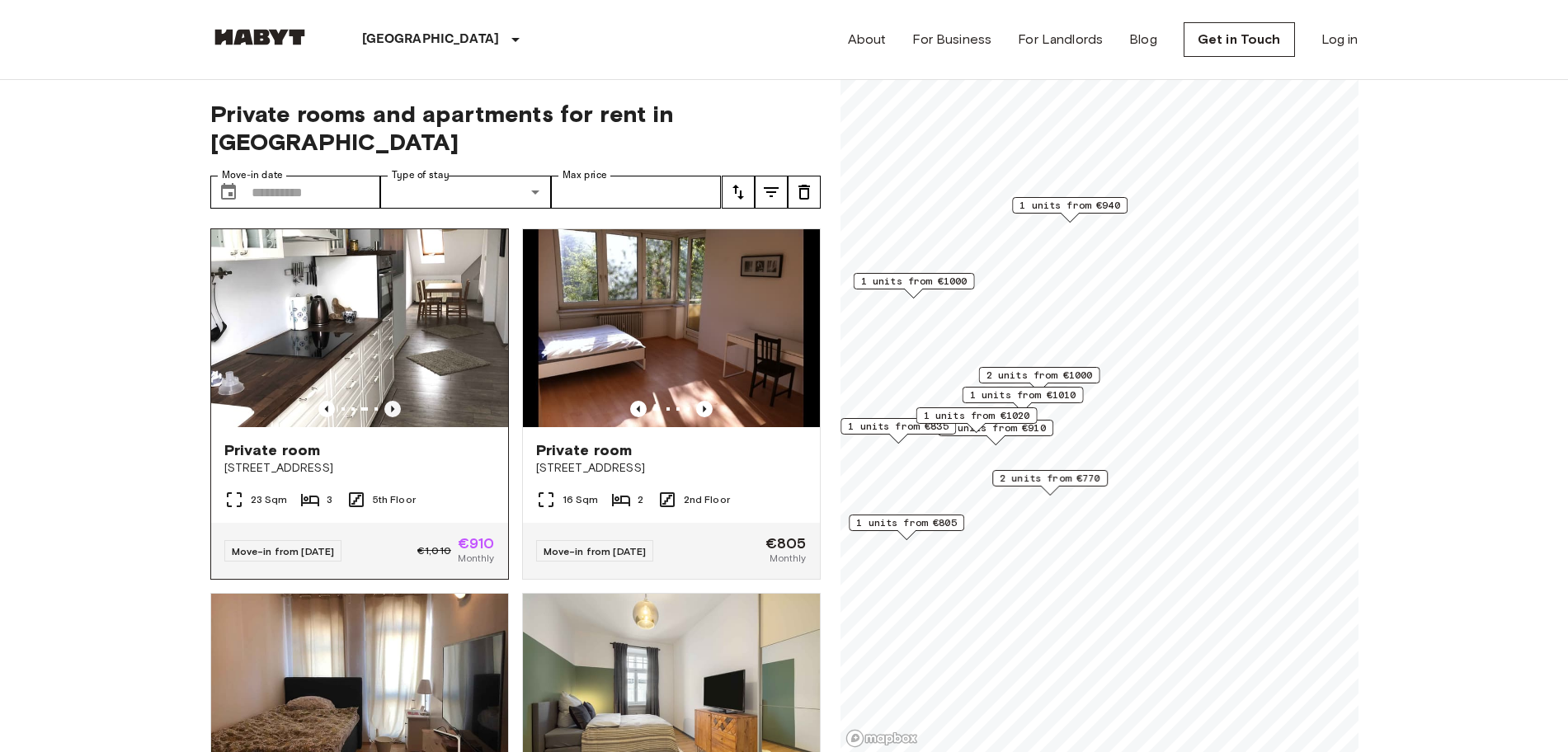
click at [390, 401] on icon "Previous image" at bounding box center [392, 408] width 16 height 16
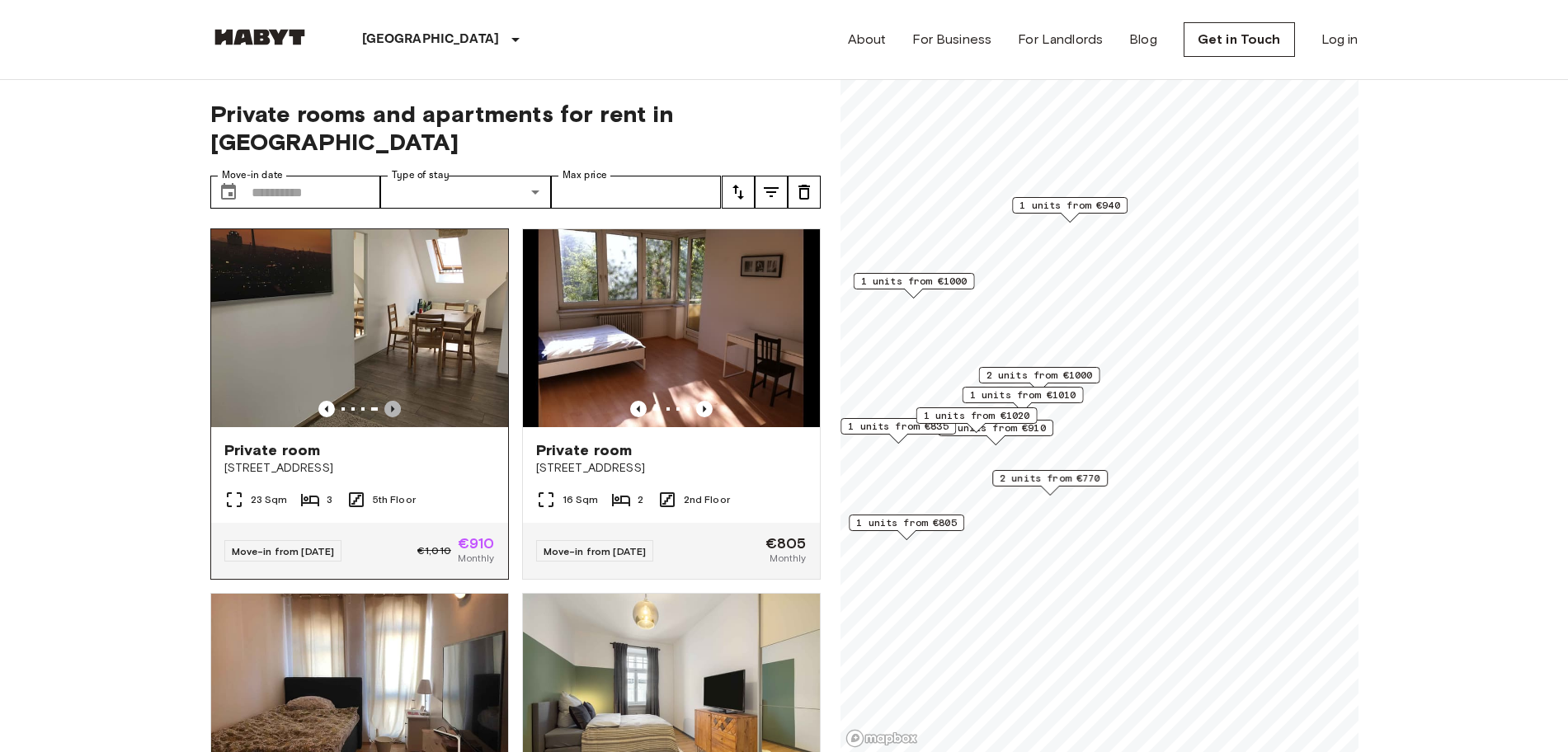
click at [390, 401] on icon "Previous image" at bounding box center [392, 408] width 16 height 16
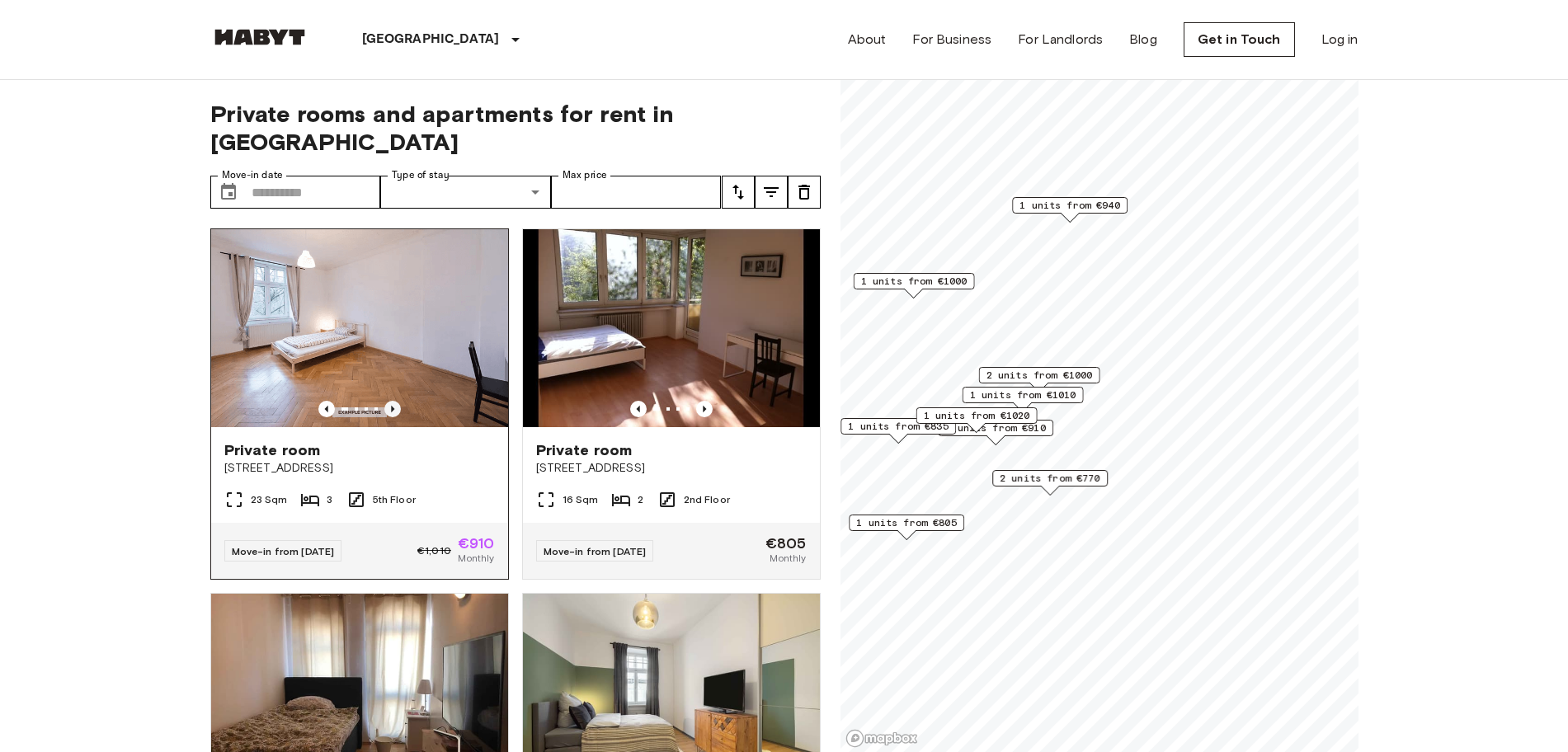
click at [390, 401] on icon "Previous image" at bounding box center [392, 408] width 16 height 16
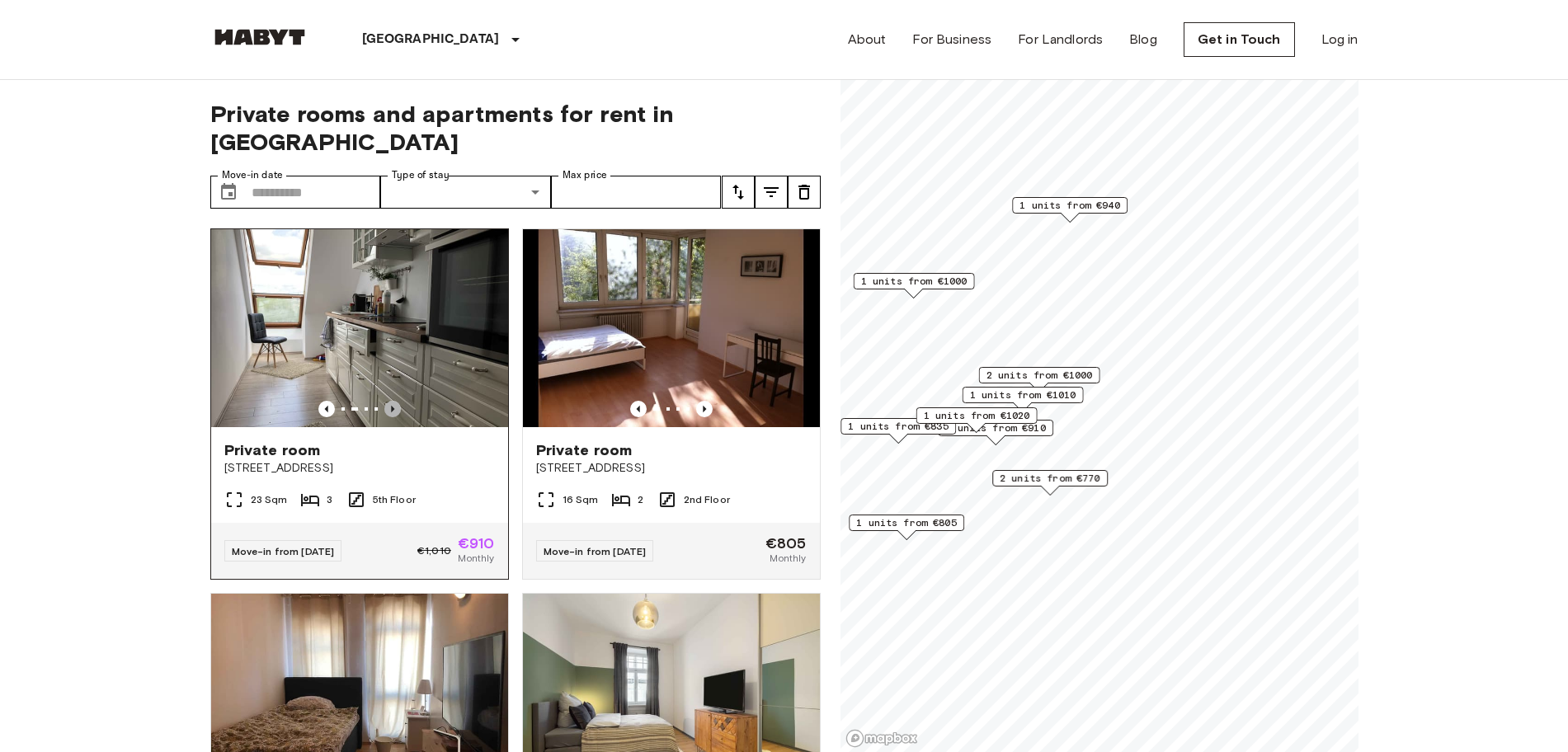
click at [390, 401] on icon "Previous image" at bounding box center [392, 408] width 16 height 16
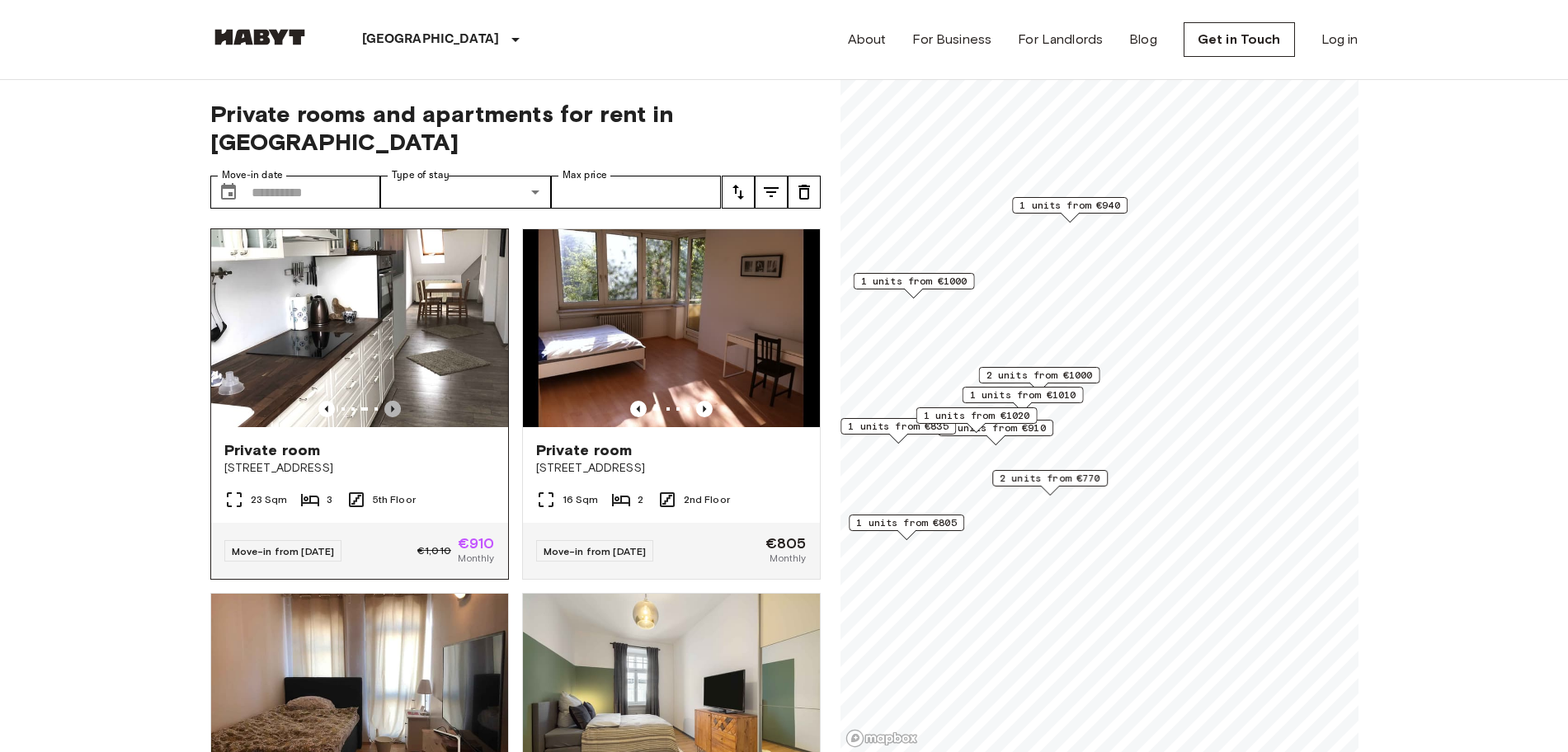
click at [390, 401] on icon "Previous image" at bounding box center [392, 408] width 16 height 16
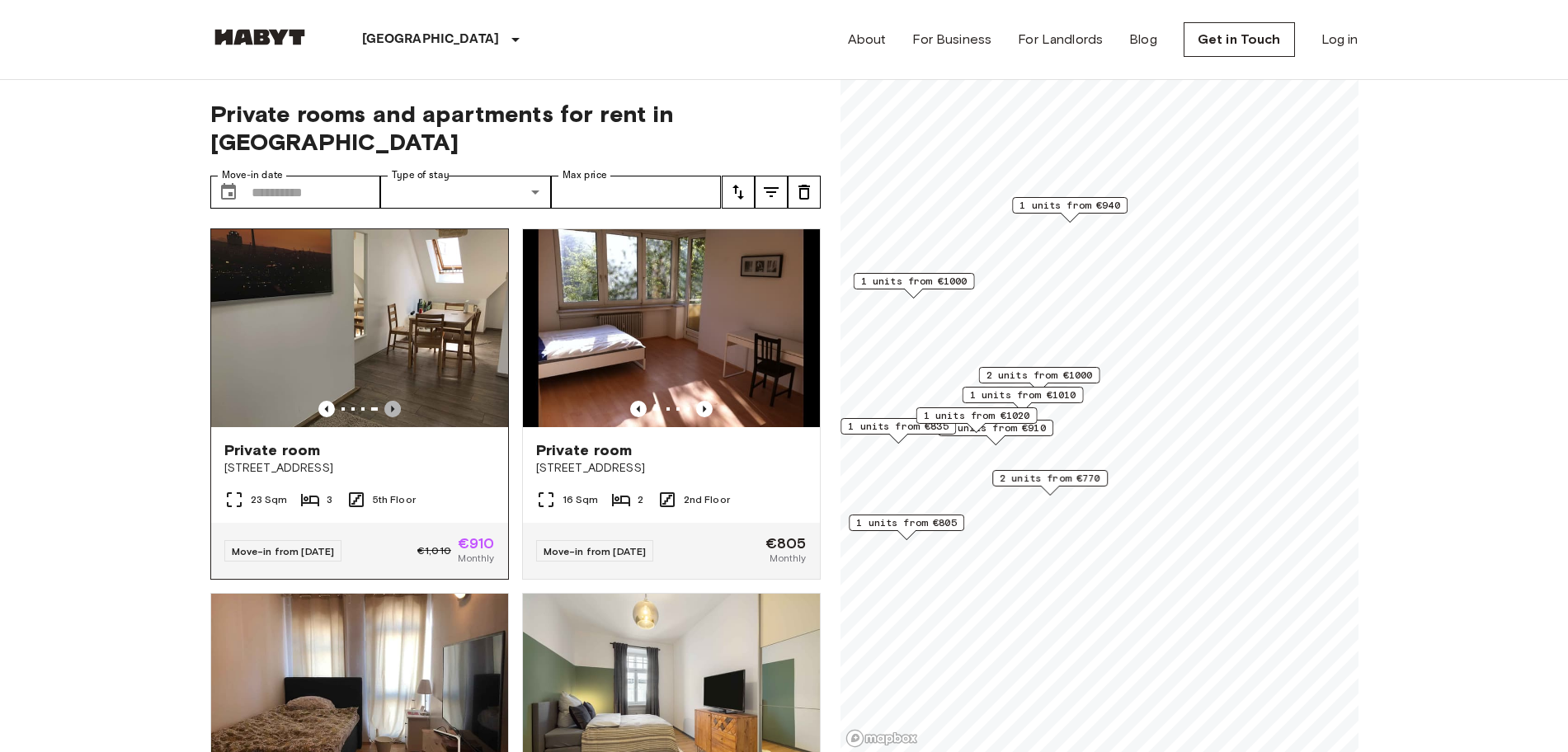
click at [390, 401] on icon "Previous image" at bounding box center [392, 408] width 16 height 16
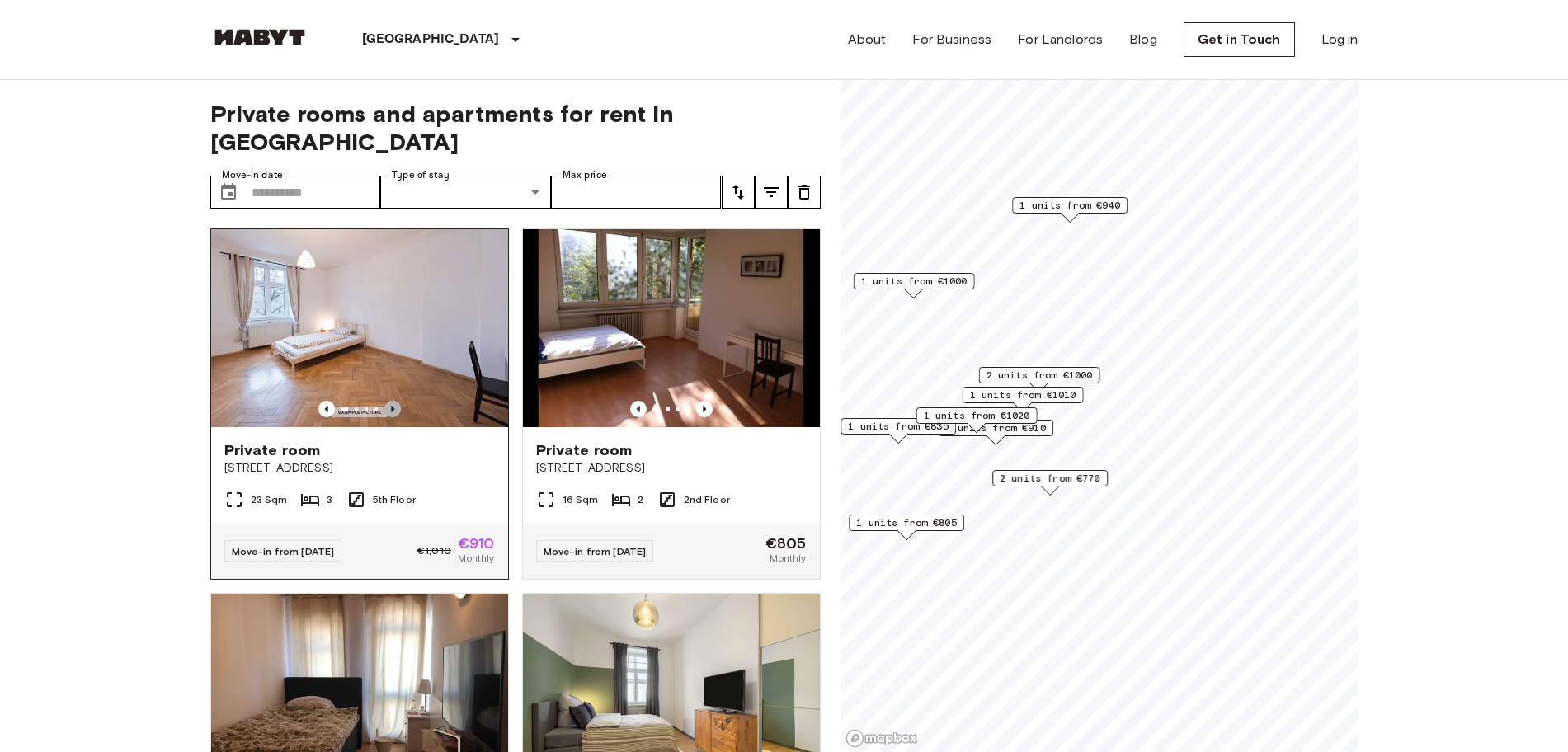
click at [390, 401] on icon "Previous image" at bounding box center [392, 408] width 16 height 16
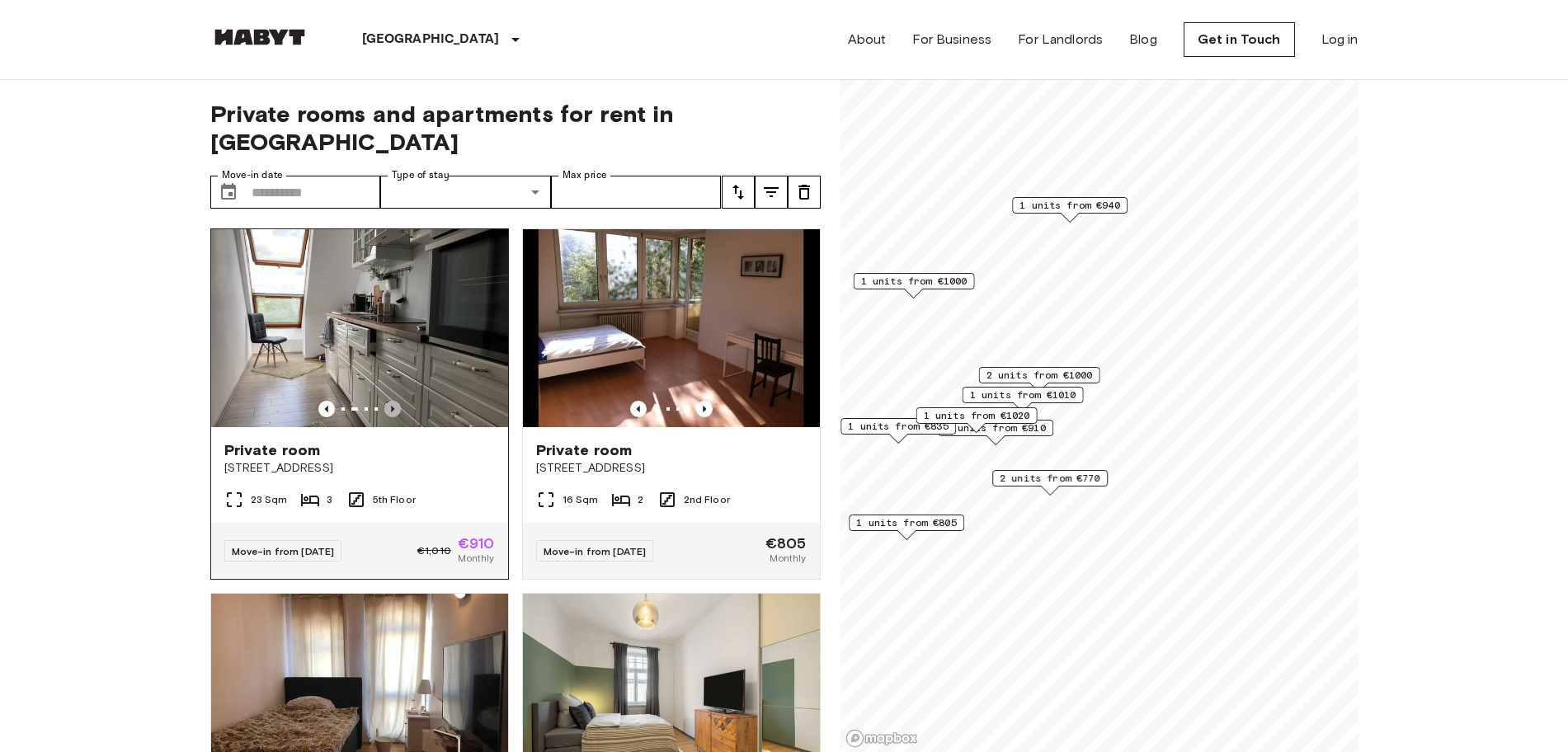
click at [390, 401] on icon "Previous image" at bounding box center [392, 408] width 16 height 16
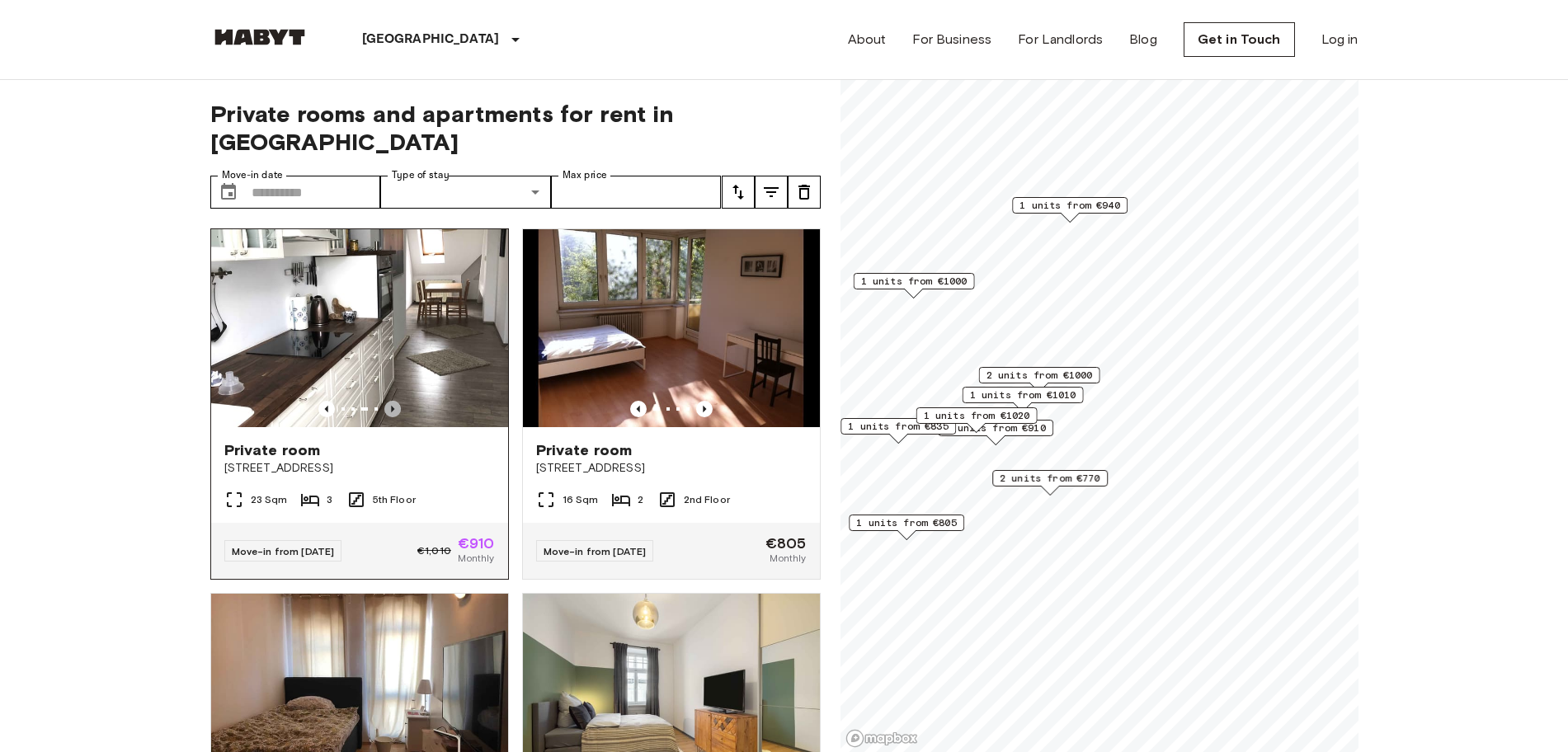
click at [390, 401] on icon "Previous image" at bounding box center [392, 408] width 16 height 16
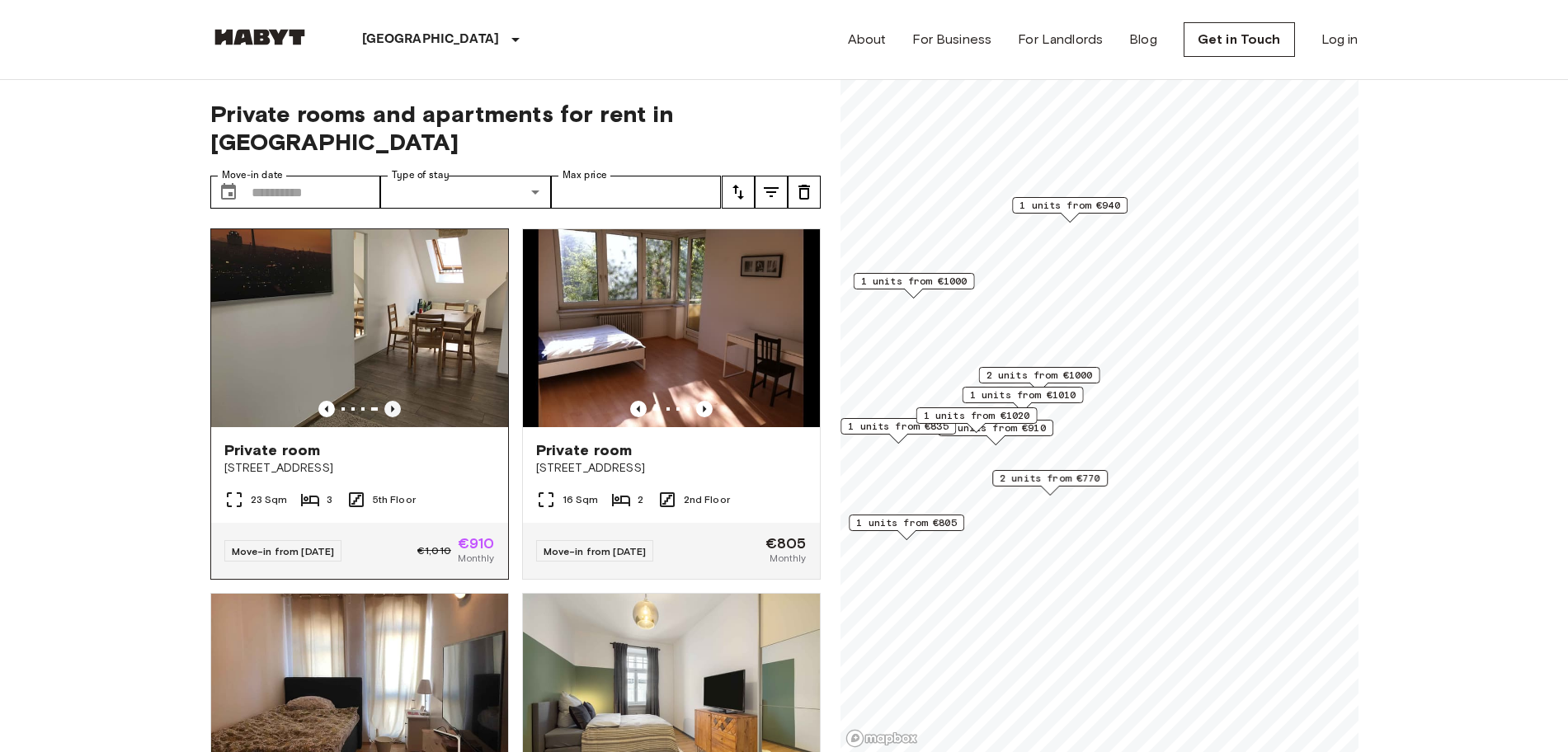
click at [390, 401] on icon "Previous image" at bounding box center [392, 408] width 16 height 16
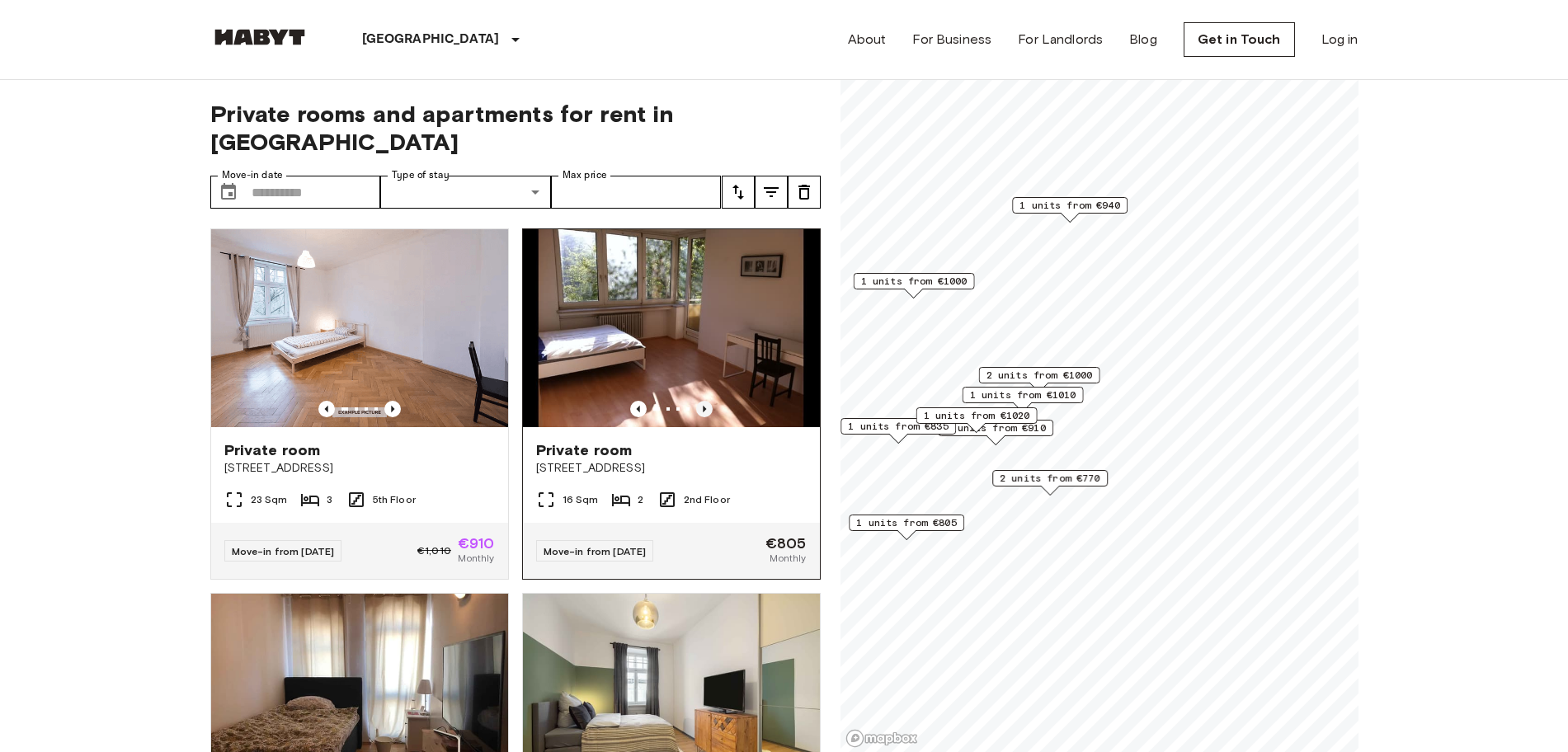
click at [697, 401] on icon "Previous image" at bounding box center [704, 408] width 16 height 16
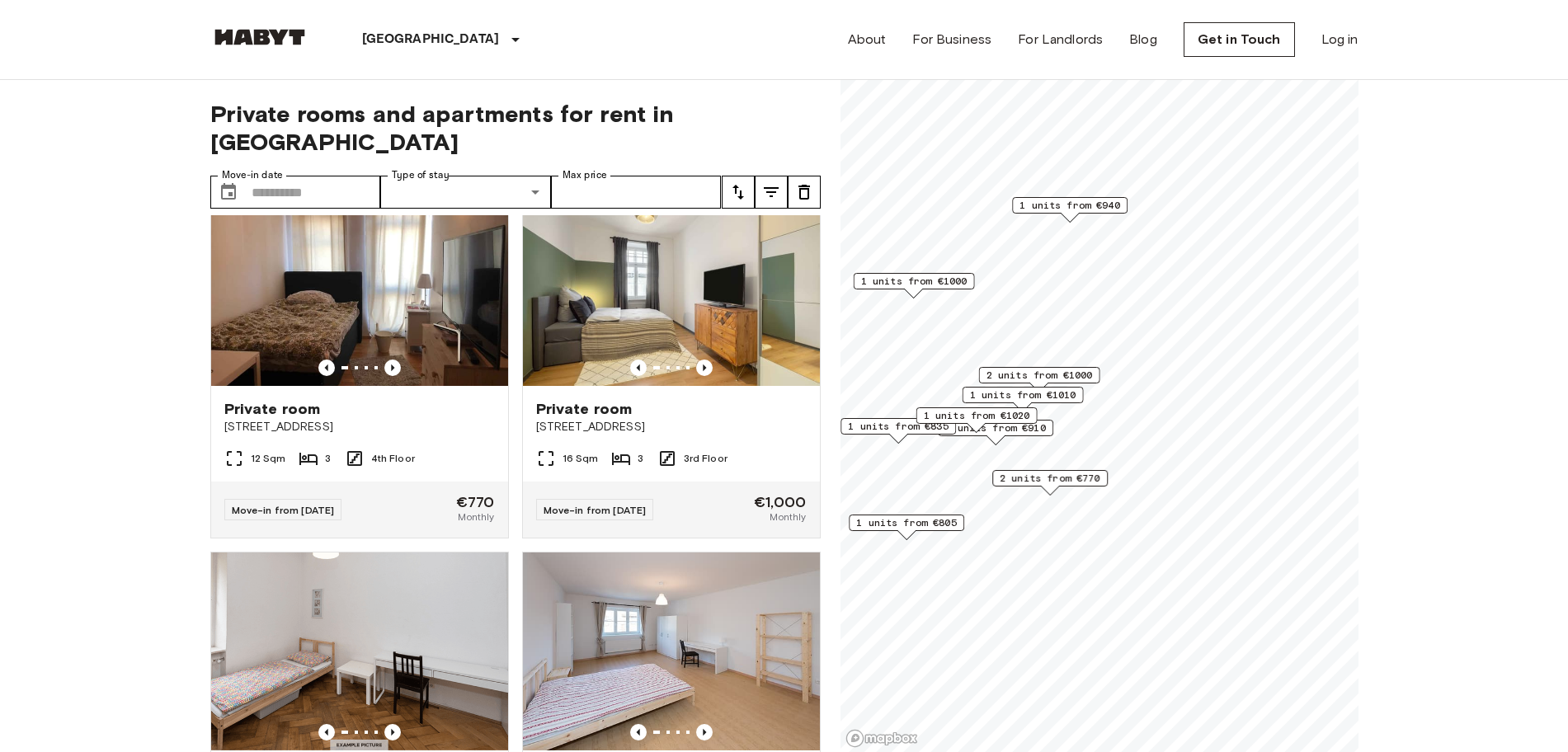
scroll to position [413, 0]
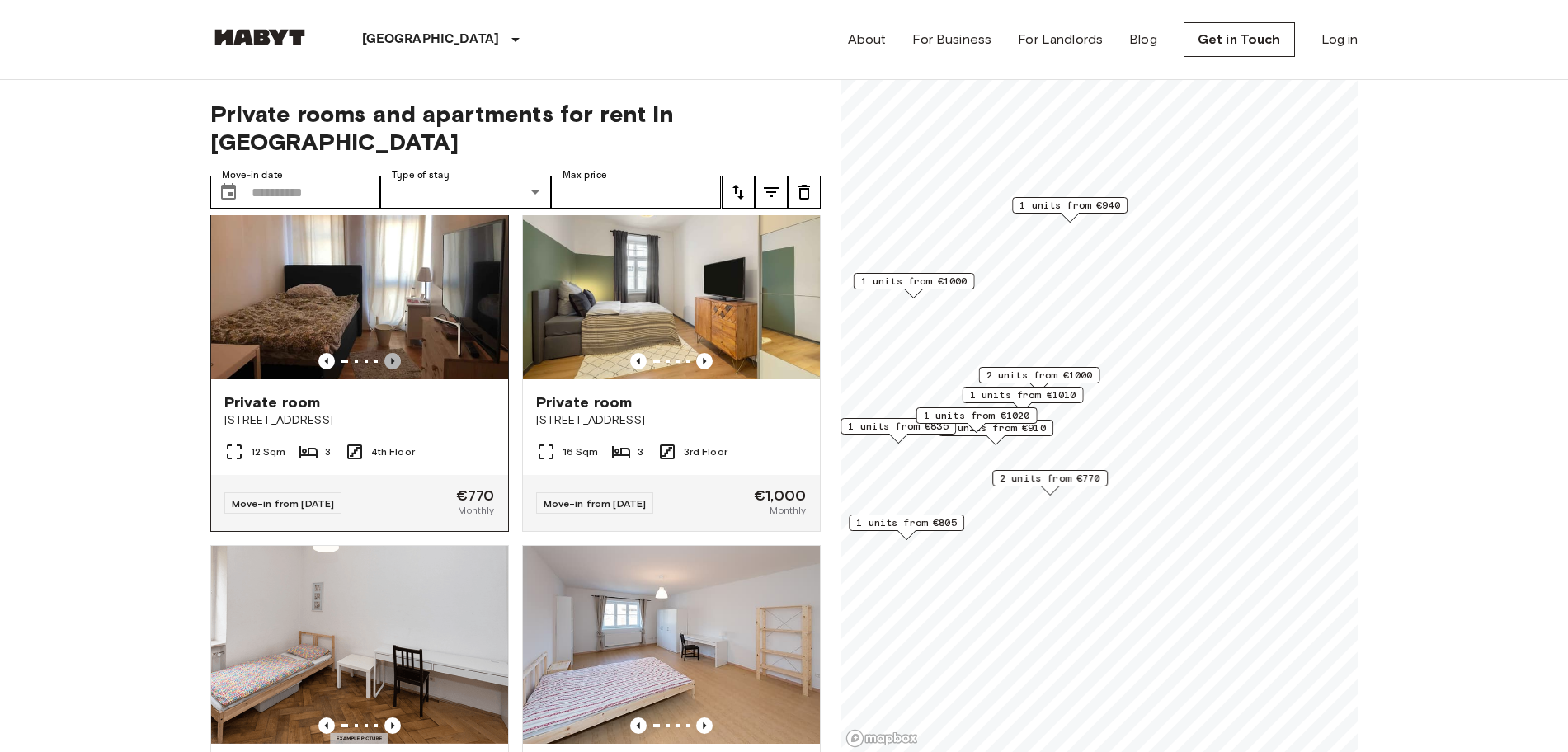
click at [392, 353] on icon "Previous image" at bounding box center [392, 361] width 16 height 16
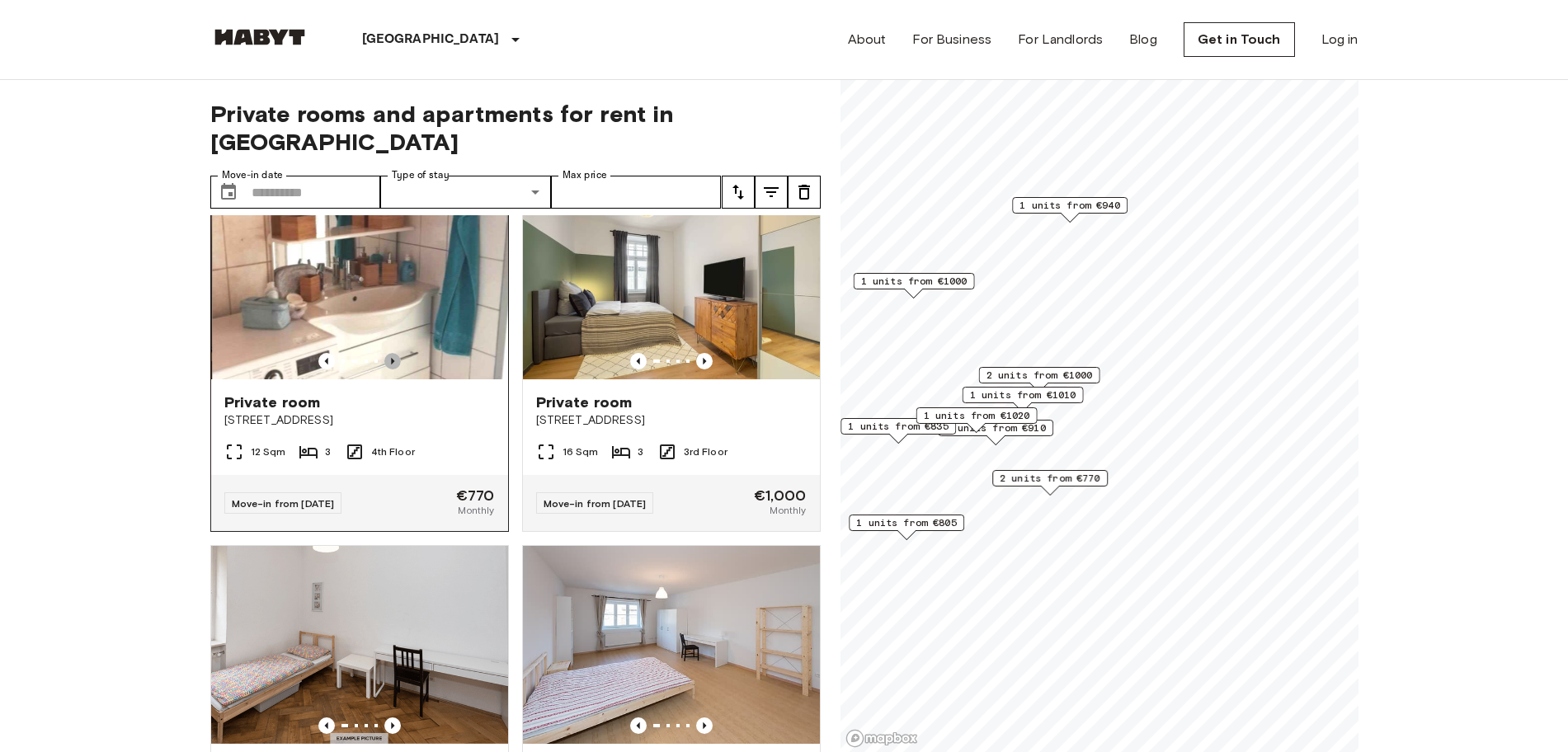
click at [392, 353] on icon "Previous image" at bounding box center [392, 361] width 16 height 16
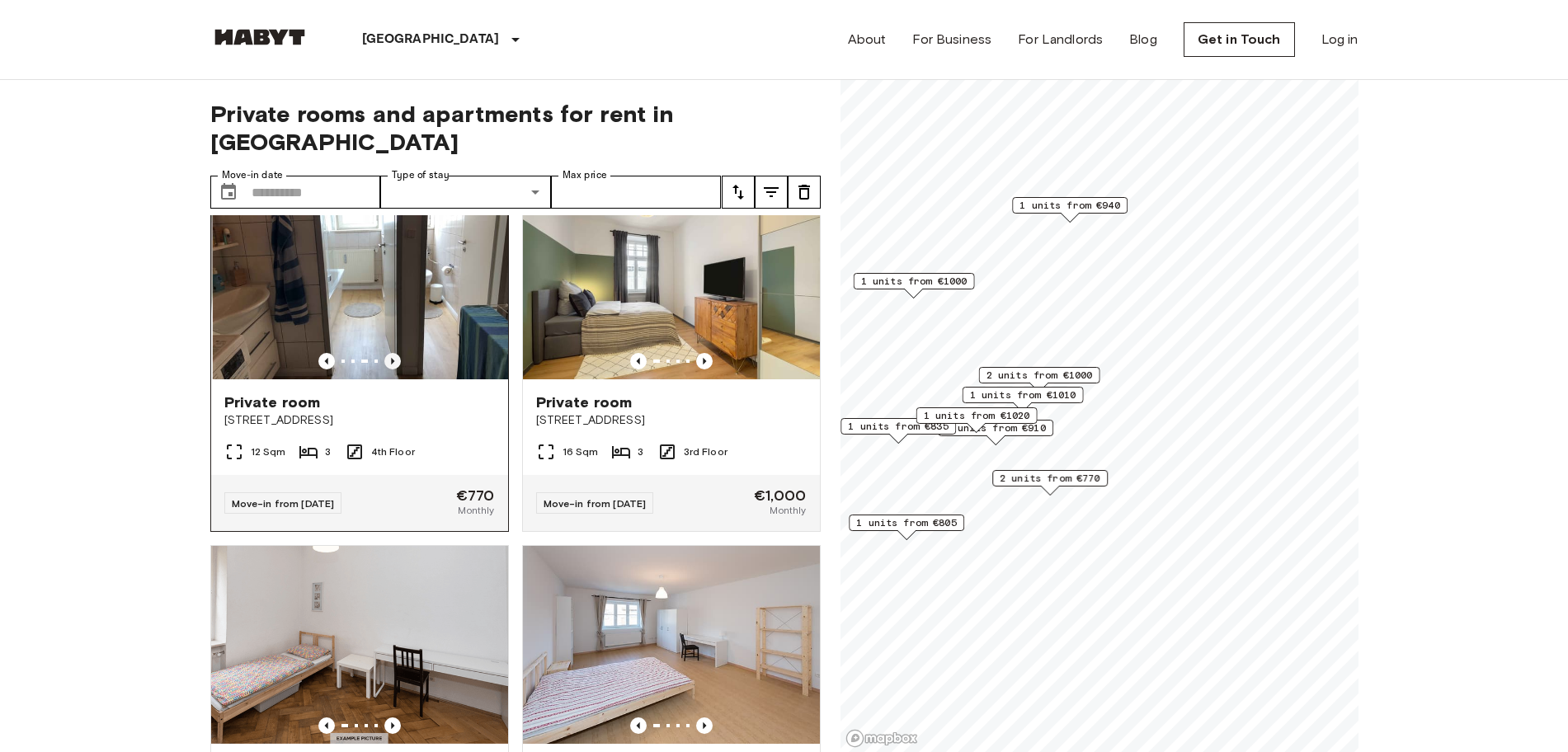
click at [392, 353] on icon "Previous image" at bounding box center [392, 361] width 16 height 16
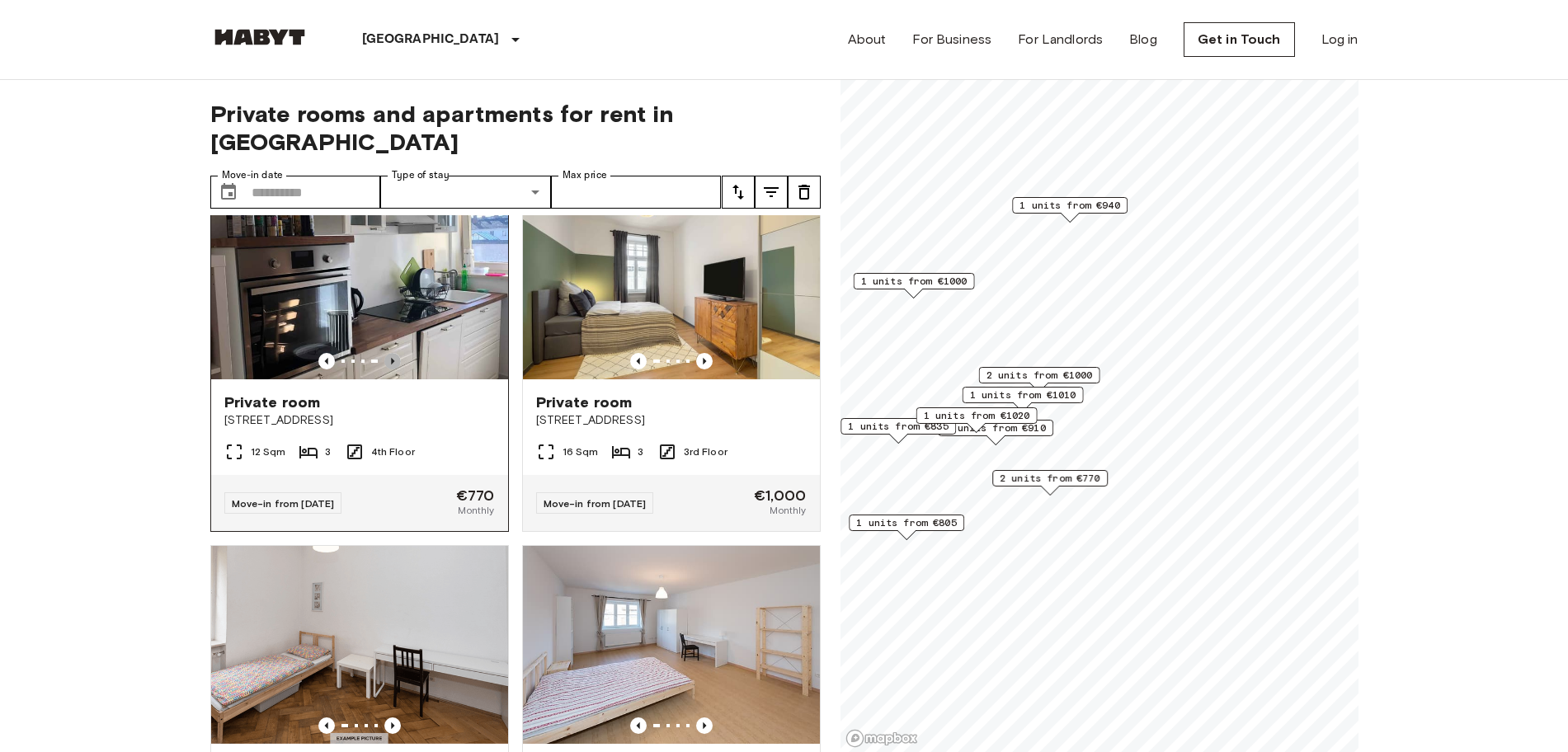
click at [392, 353] on icon "Previous image" at bounding box center [392, 361] width 16 height 16
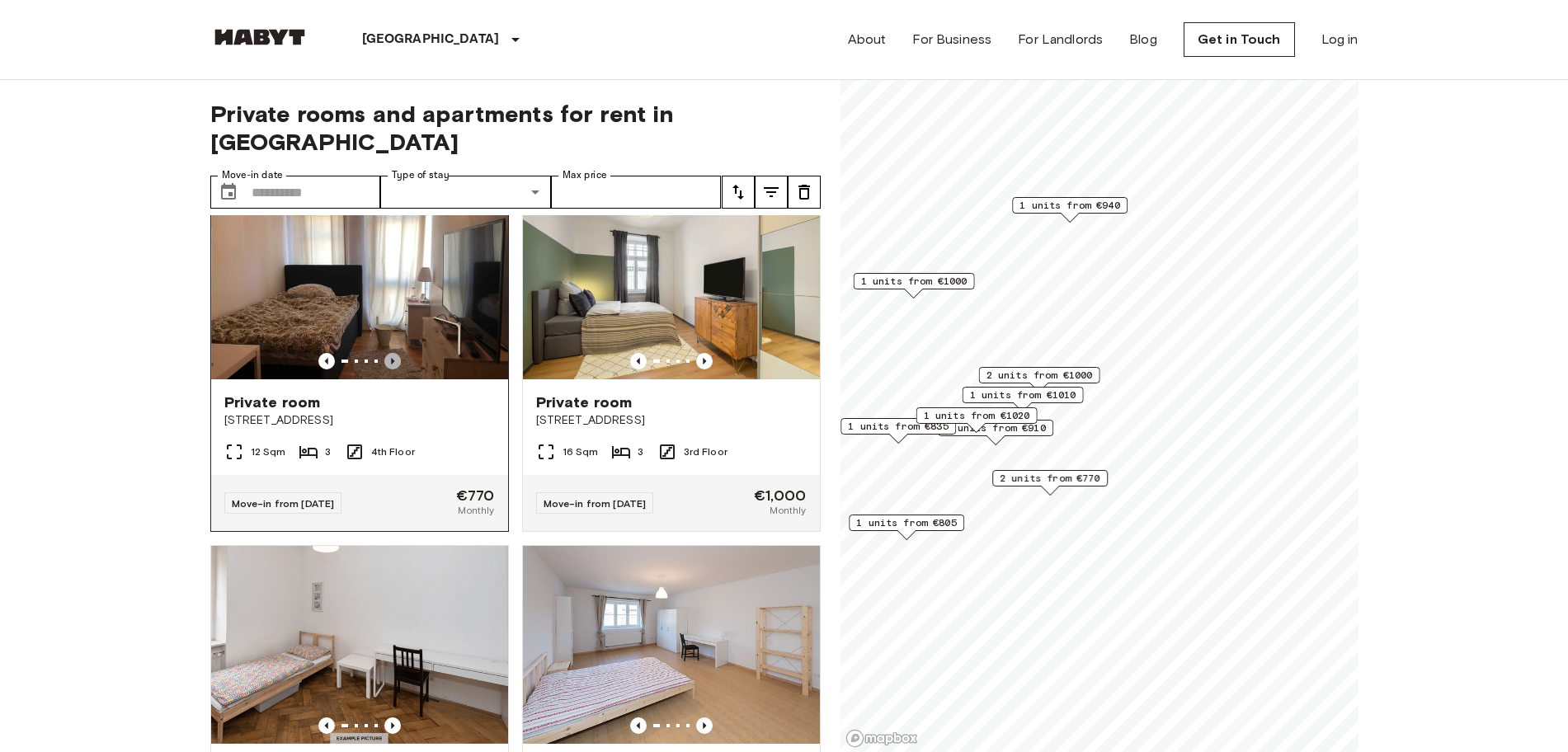
click at [392, 353] on icon "Previous image" at bounding box center [392, 361] width 16 height 16
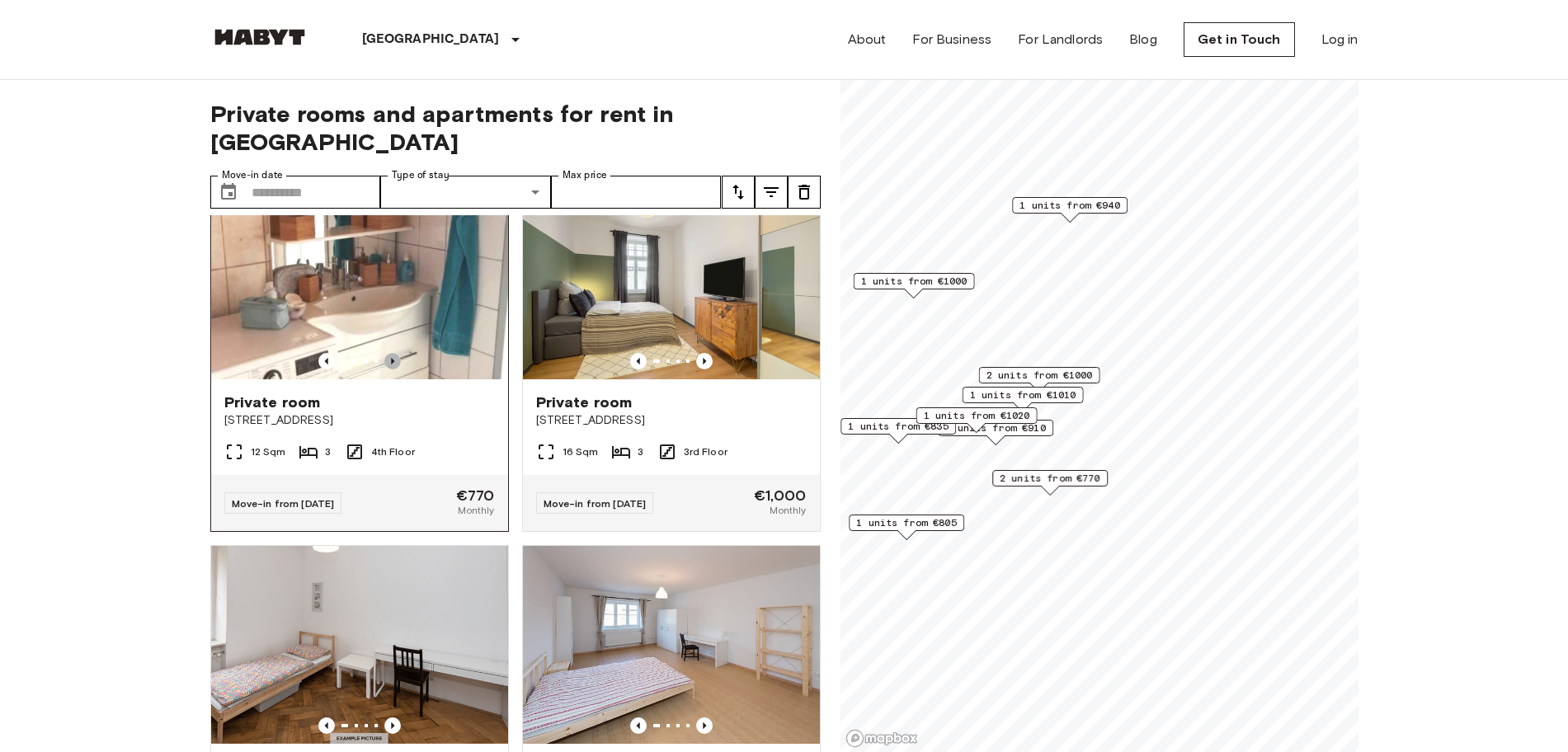
click at [392, 353] on icon "Previous image" at bounding box center [392, 361] width 16 height 16
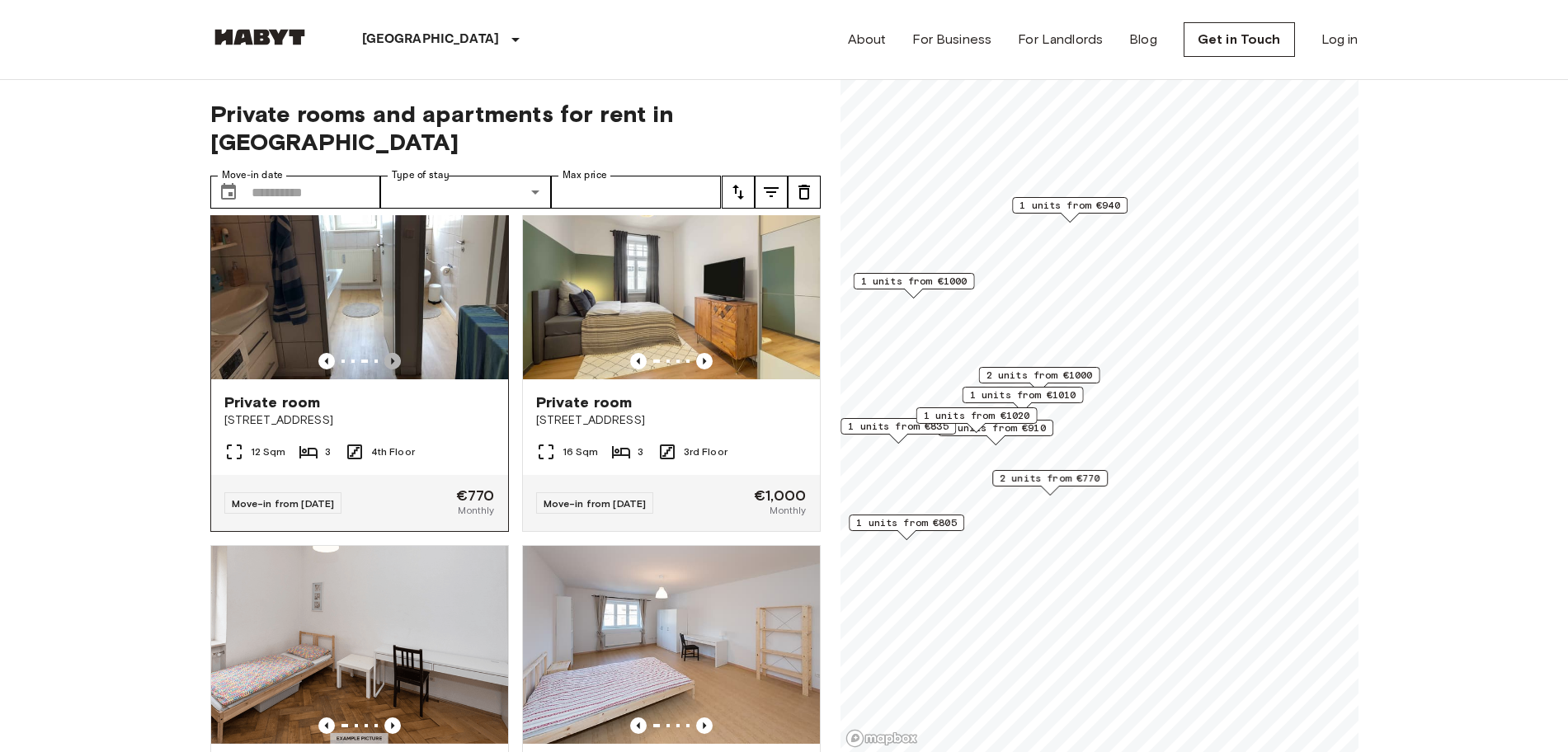
click at [392, 353] on icon "Previous image" at bounding box center [392, 361] width 16 height 16
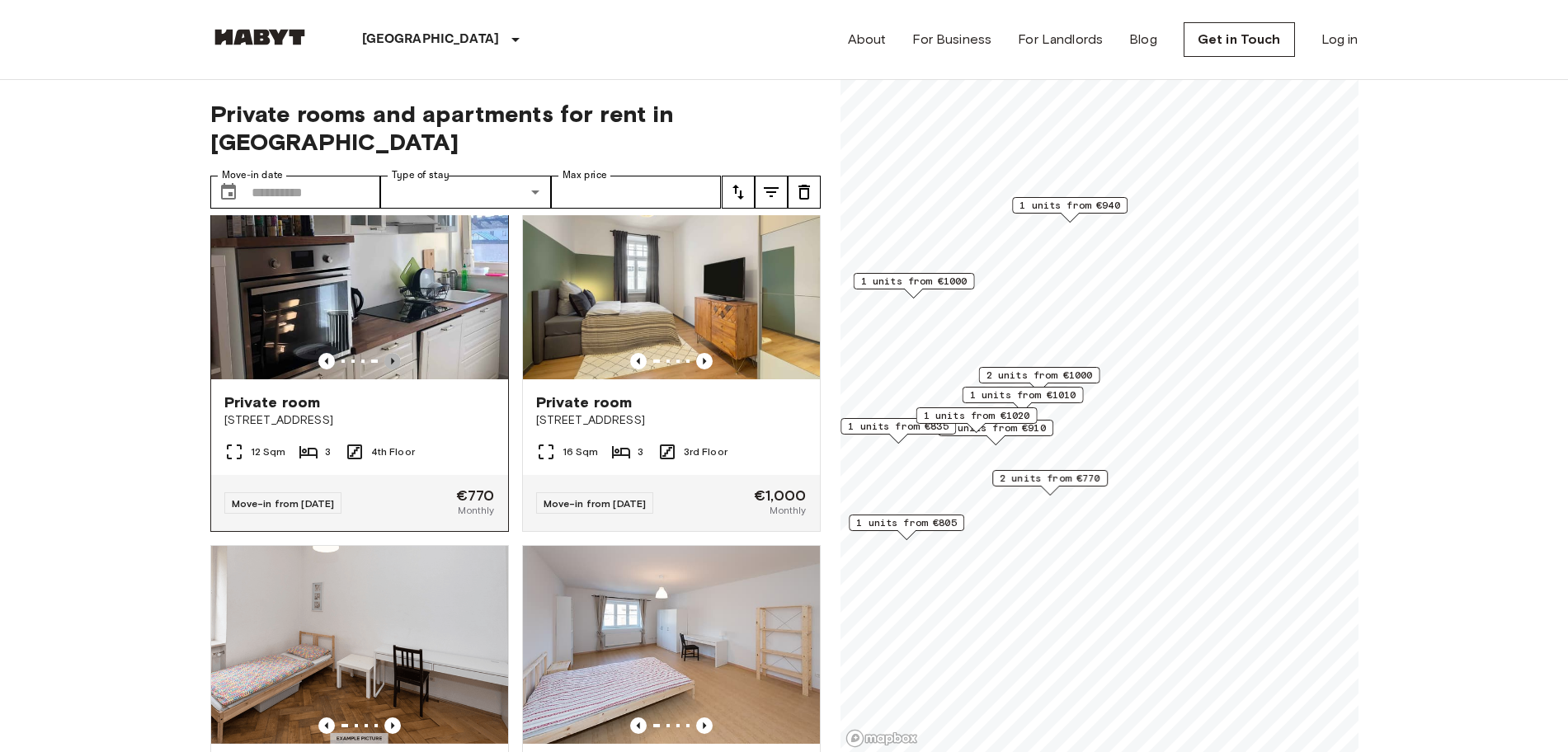
click at [392, 353] on icon "Previous image" at bounding box center [392, 361] width 16 height 16
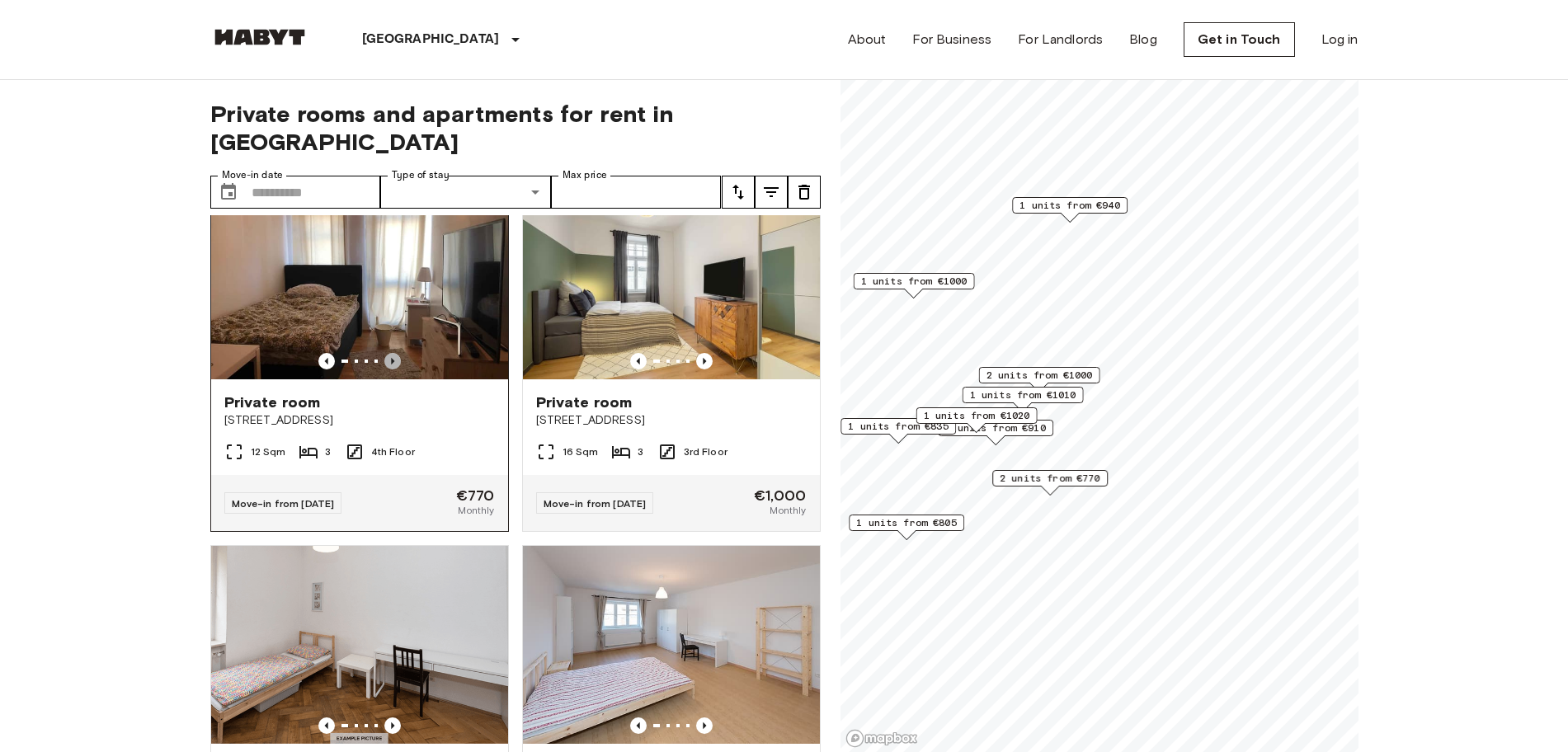
click at [392, 353] on icon "Previous image" at bounding box center [392, 361] width 16 height 16
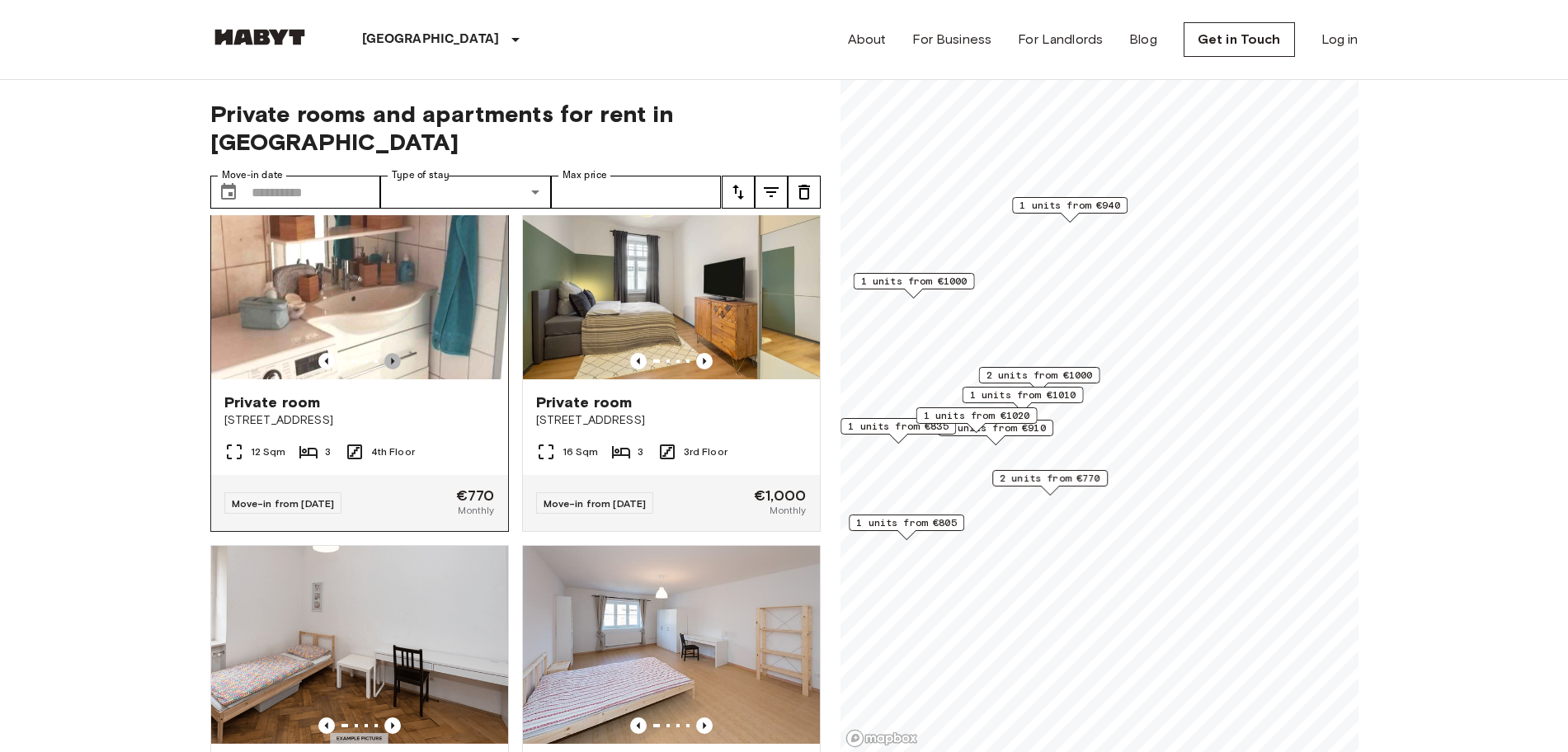
click at [392, 353] on icon "Previous image" at bounding box center [392, 361] width 16 height 16
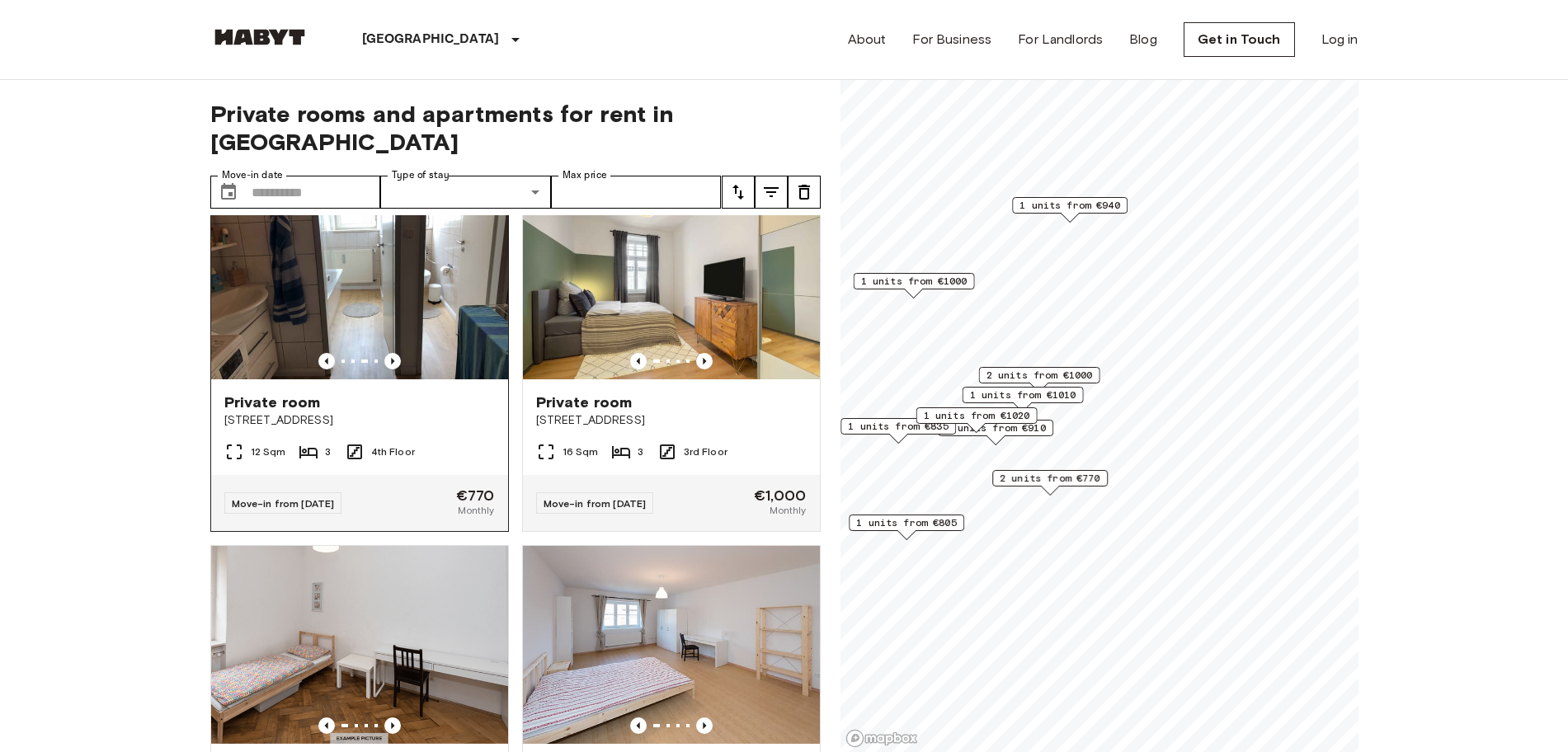
click at [422, 246] on img at bounding box center [359, 280] width 297 height 198
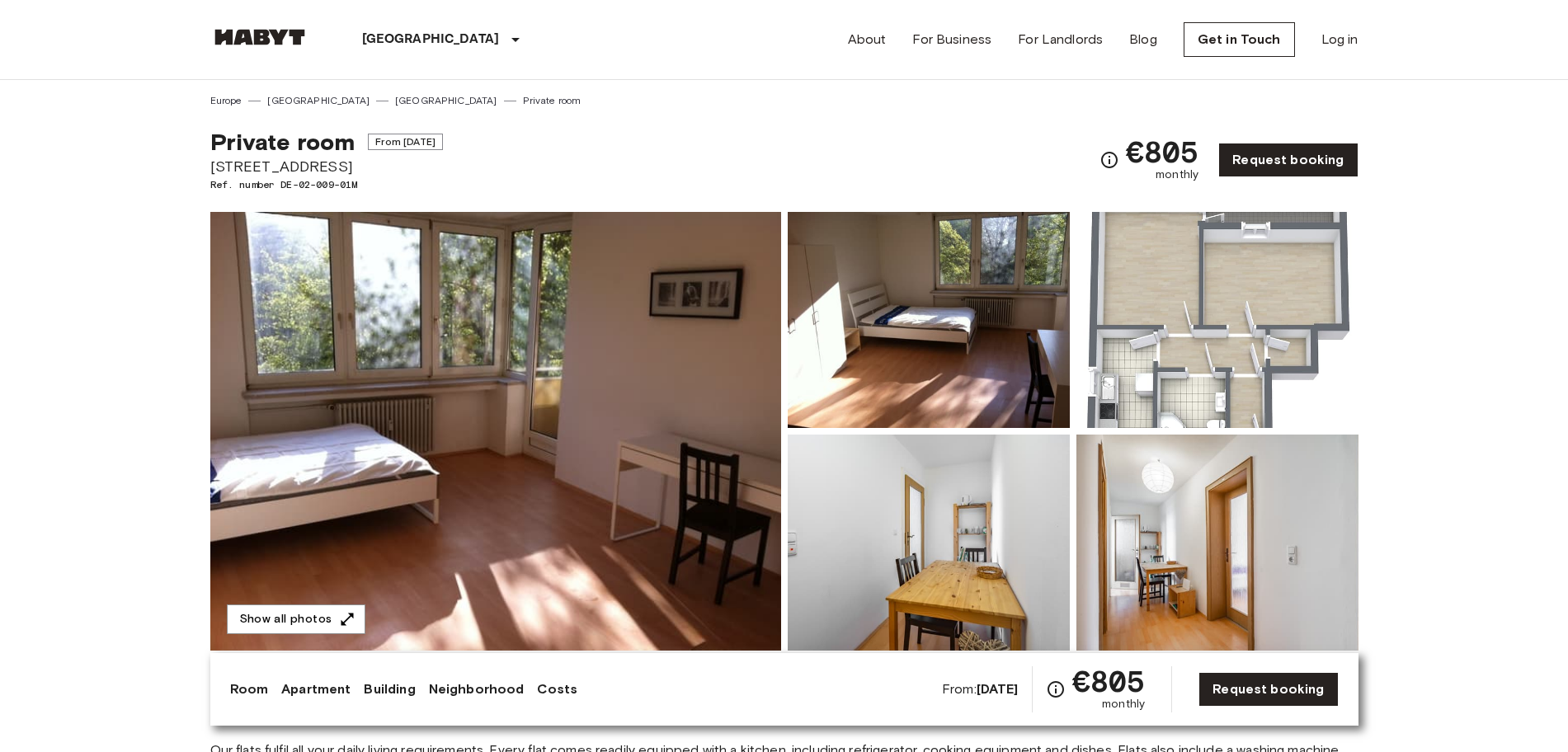
click at [1239, 568] on img at bounding box center [1218, 543] width 282 height 216
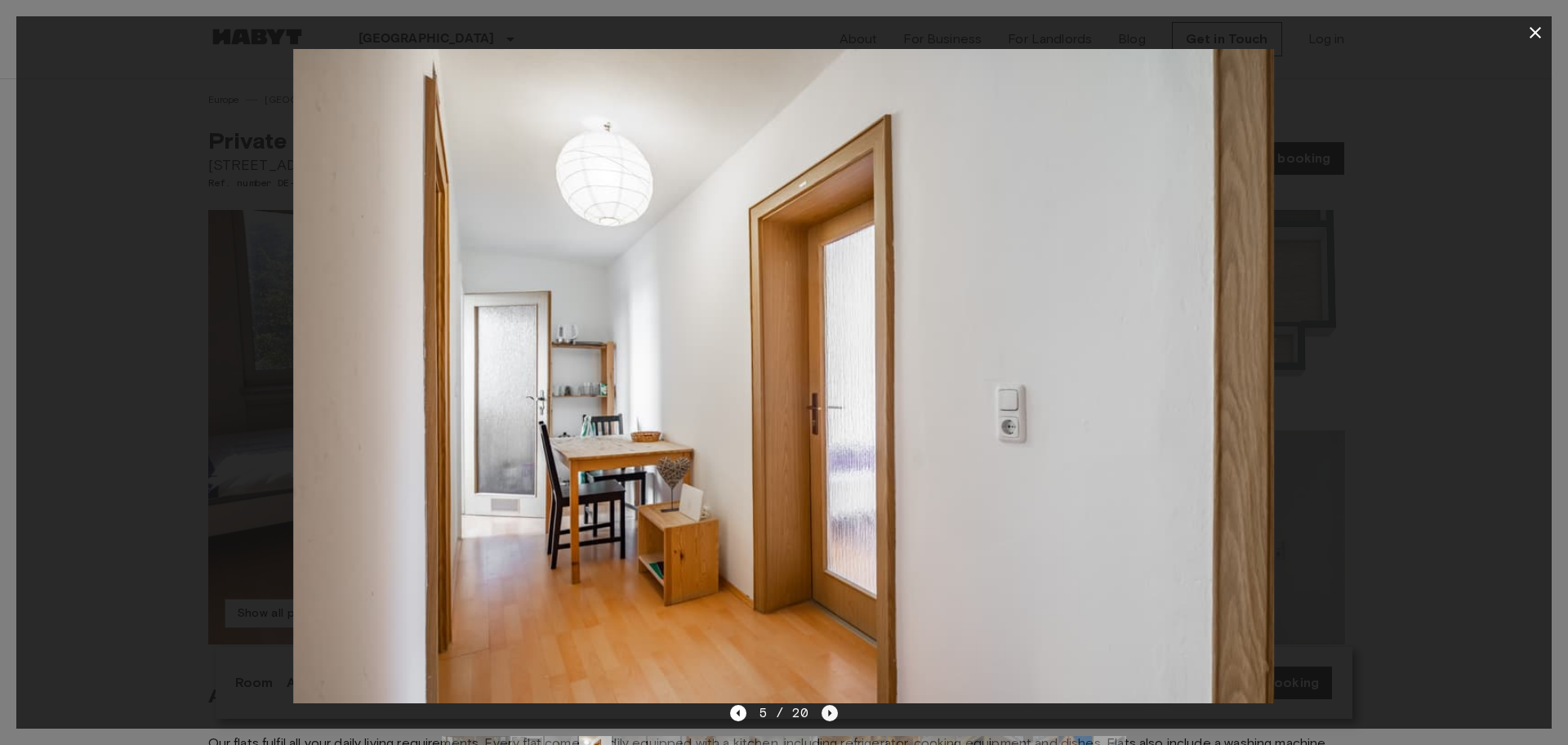
click at [829, 711] on icon "Next image" at bounding box center [831, 713] width 3 height 7
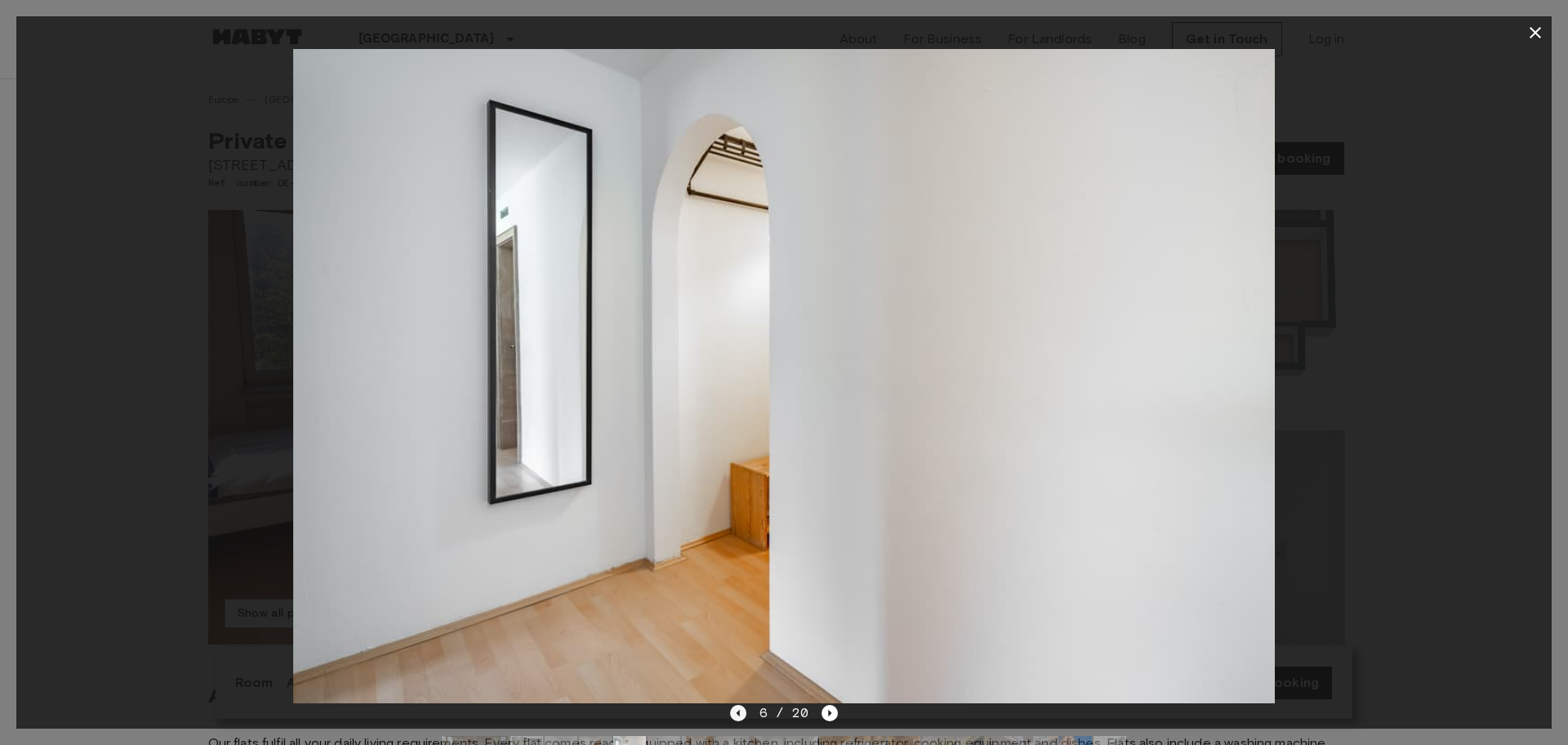
click at [736, 721] on icon "Previous image" at bounding box center [738, 713] width 16 height 16
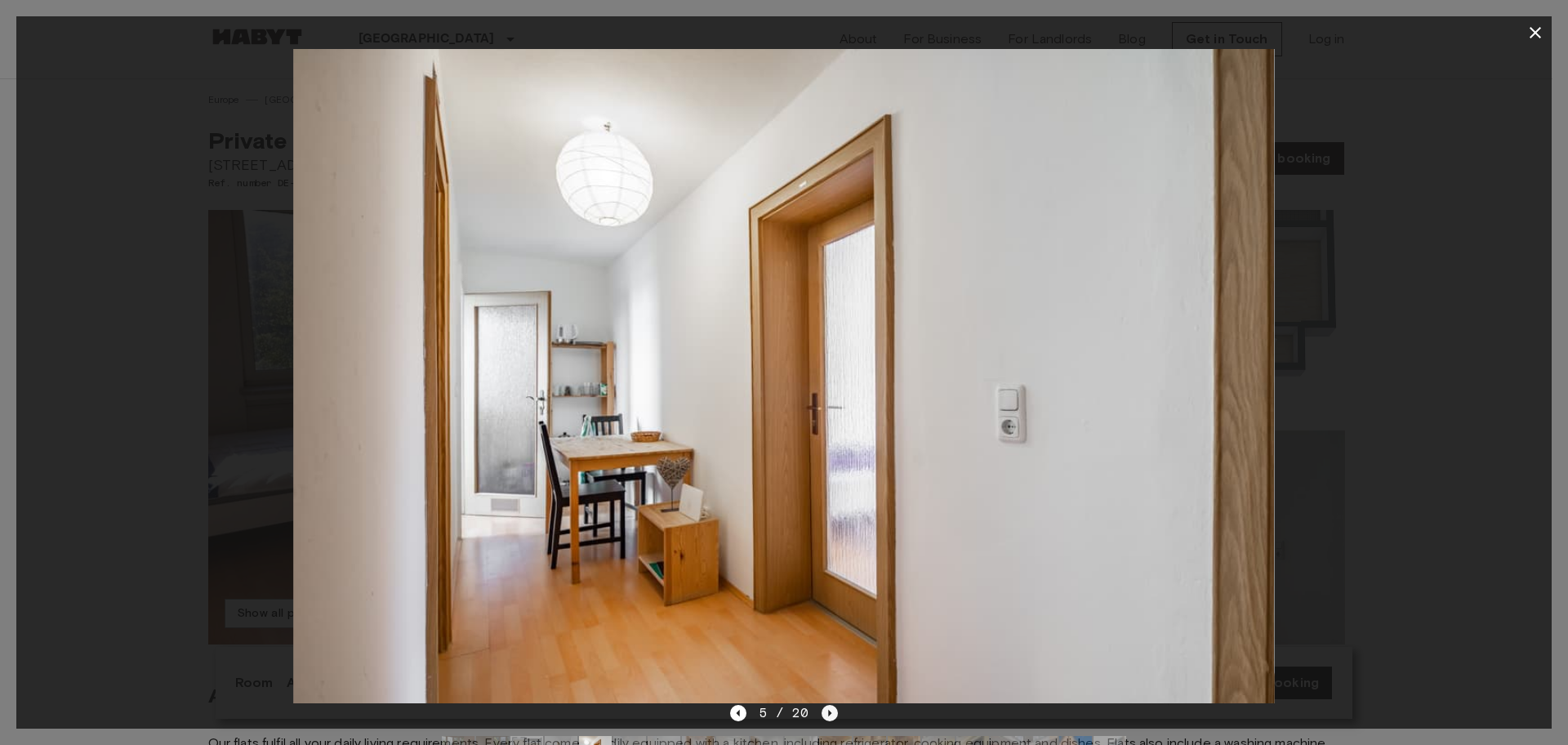
click at [827, 718] on icon "Next image" at bounding box center [829, 713] width 16 height 16
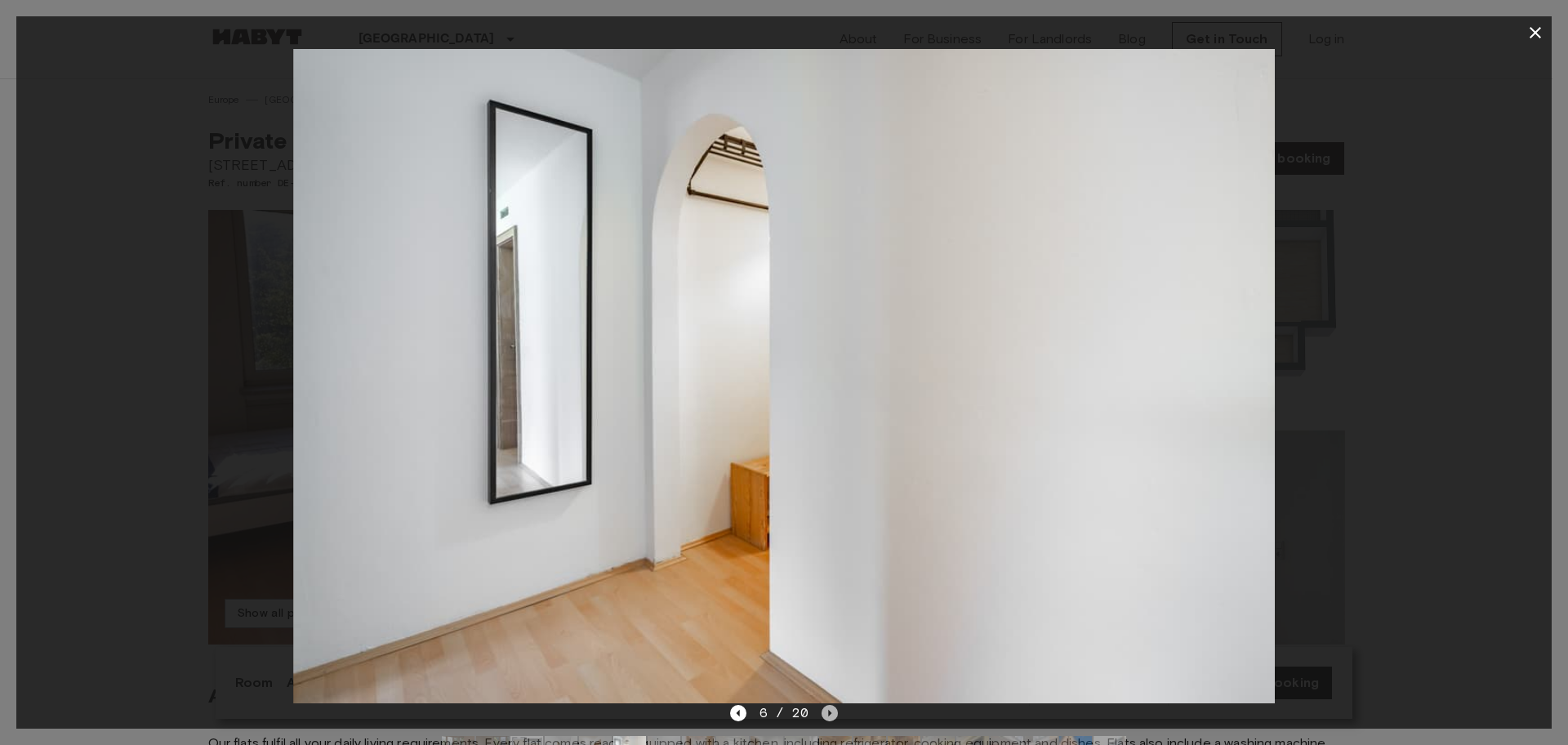
click at [827, 718] on icon "Next image" at bounding box center [829, 713] width 16 height 16
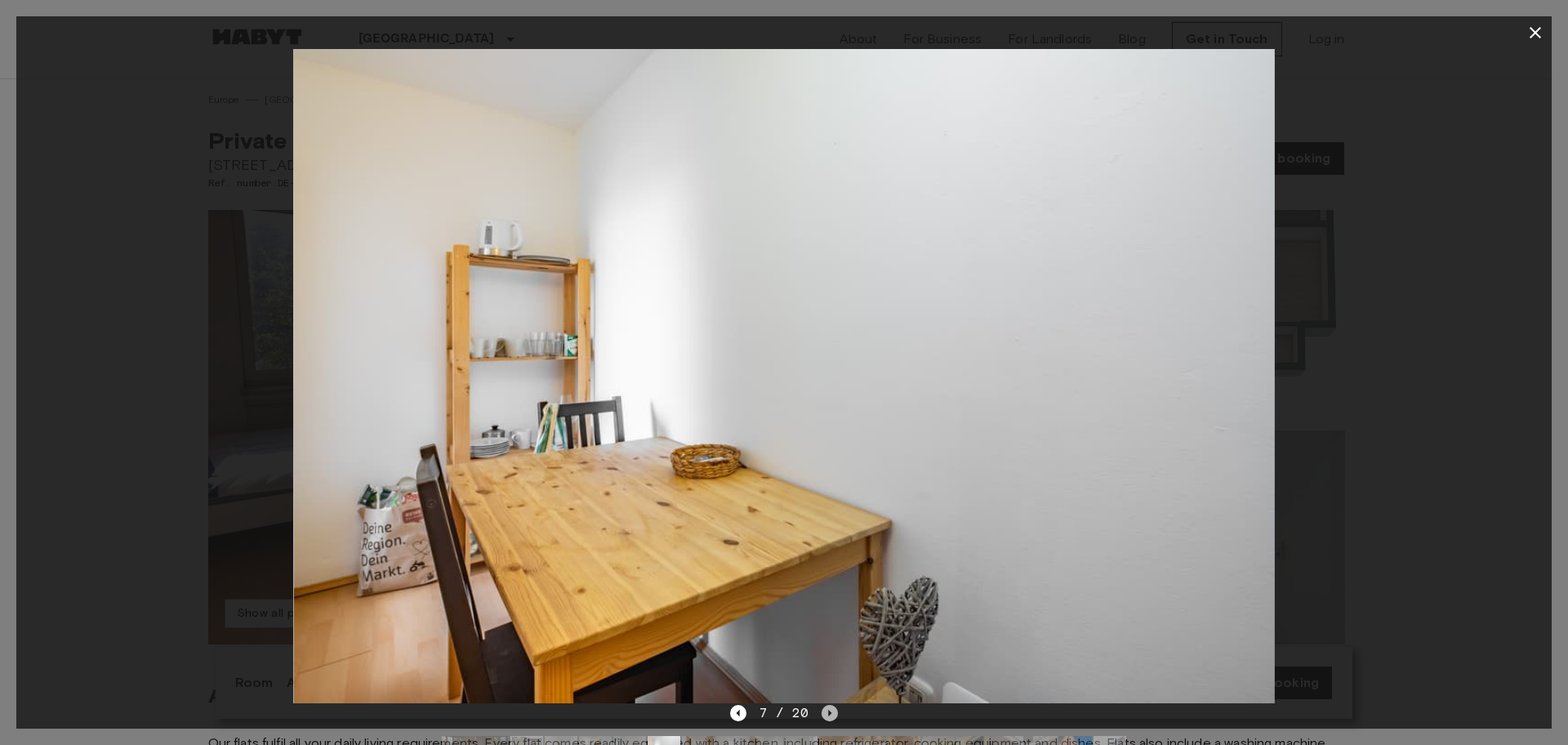
click at [827, 718] on icon "Next image" at bounding box center [829, 713] width 16 height 16
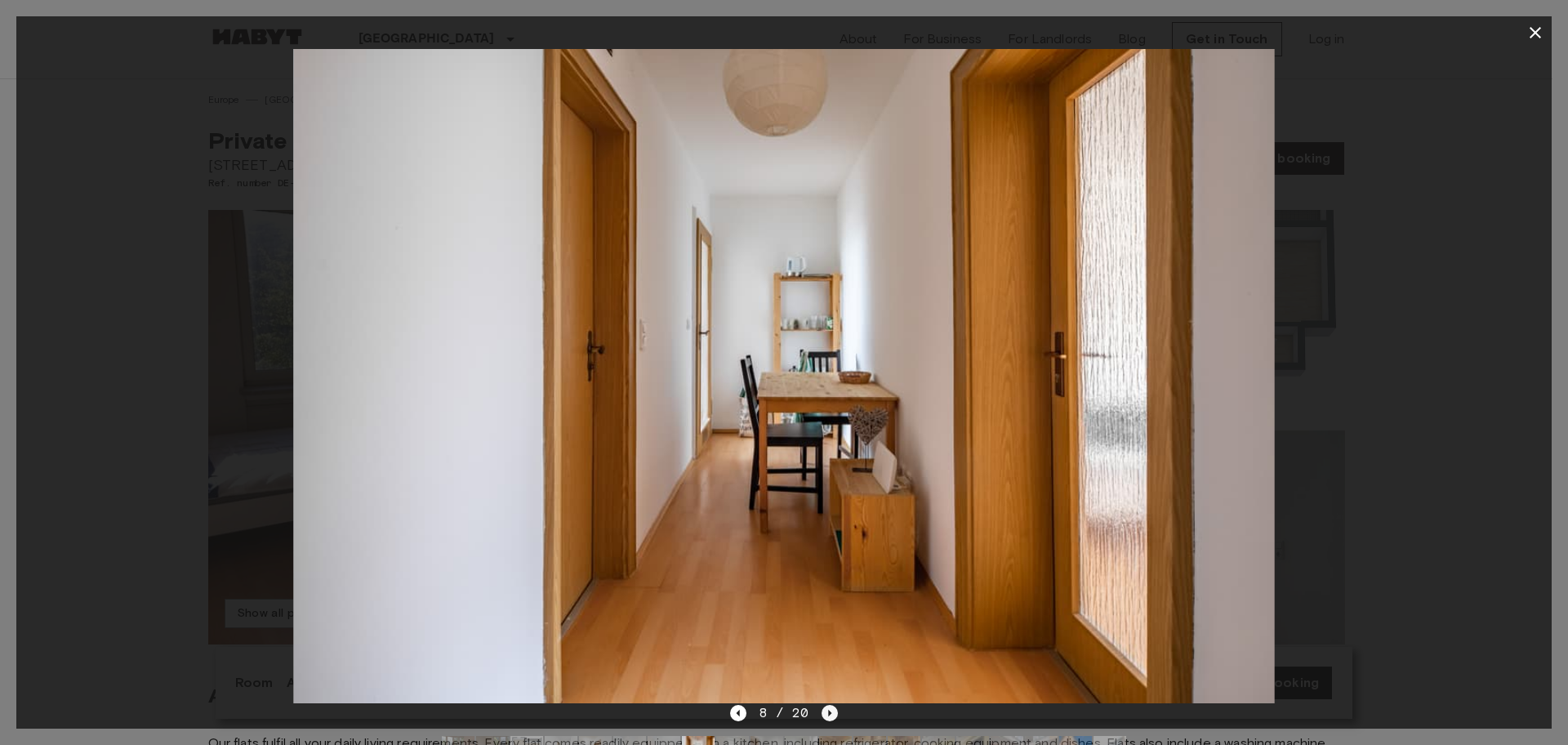
click at [827, 718] on icon "Next image" at bounding box center [829, 713] width 16 height 16
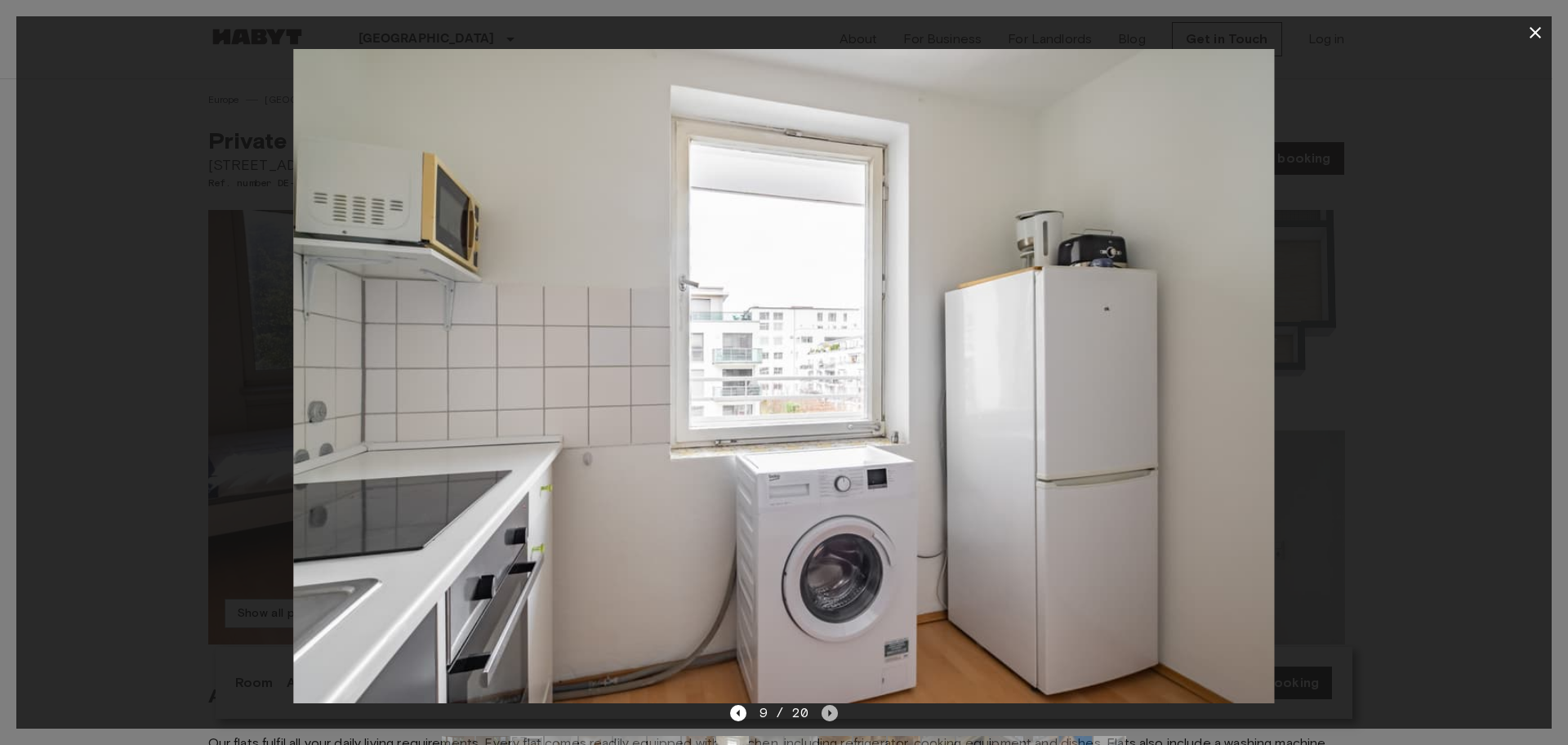
click at [827, 718] on icon "Next image" at bounding box center [829, 713] width 16 height 16
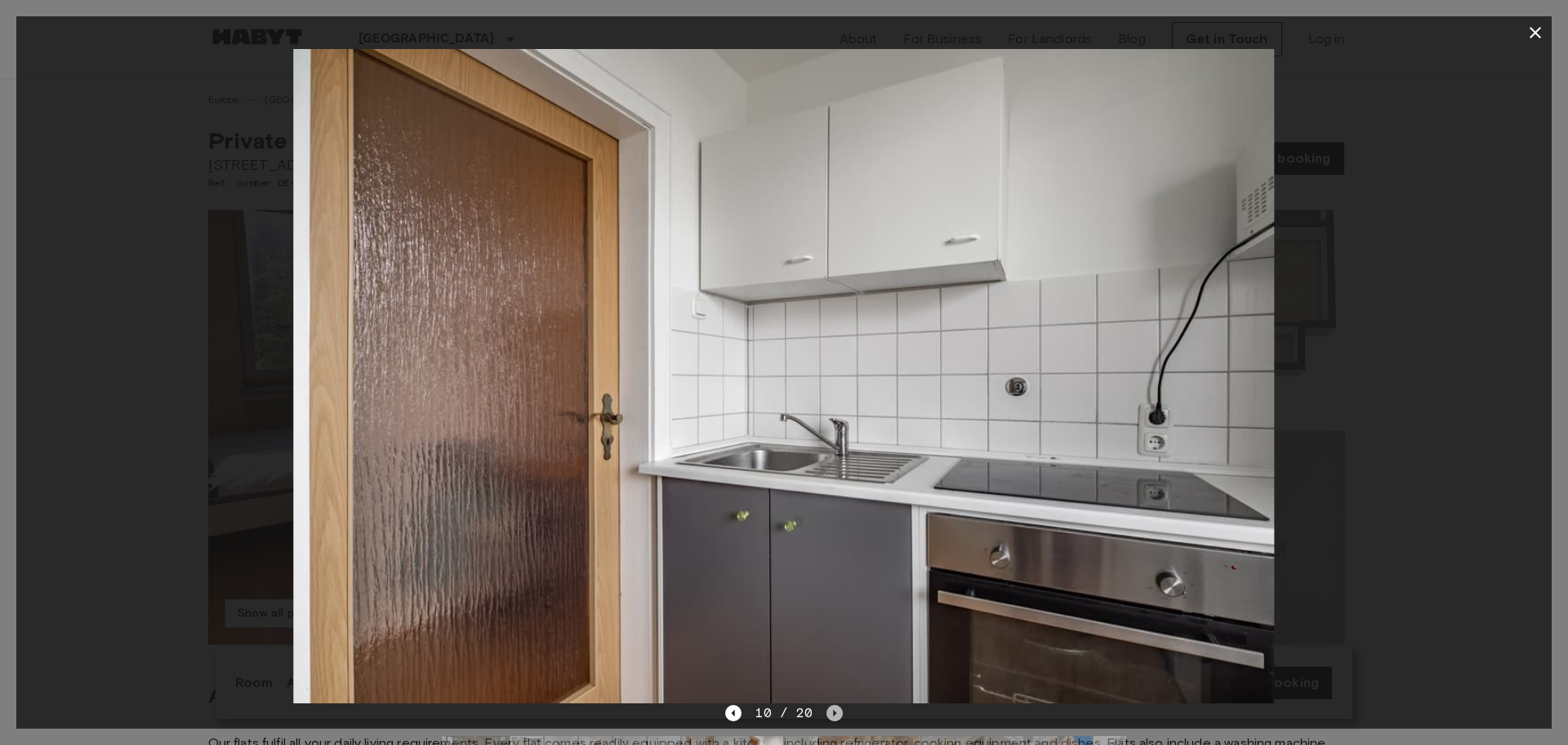
click at [827, 718] on icon "Next image" at bounding box center [835, 713] width 16 height 16
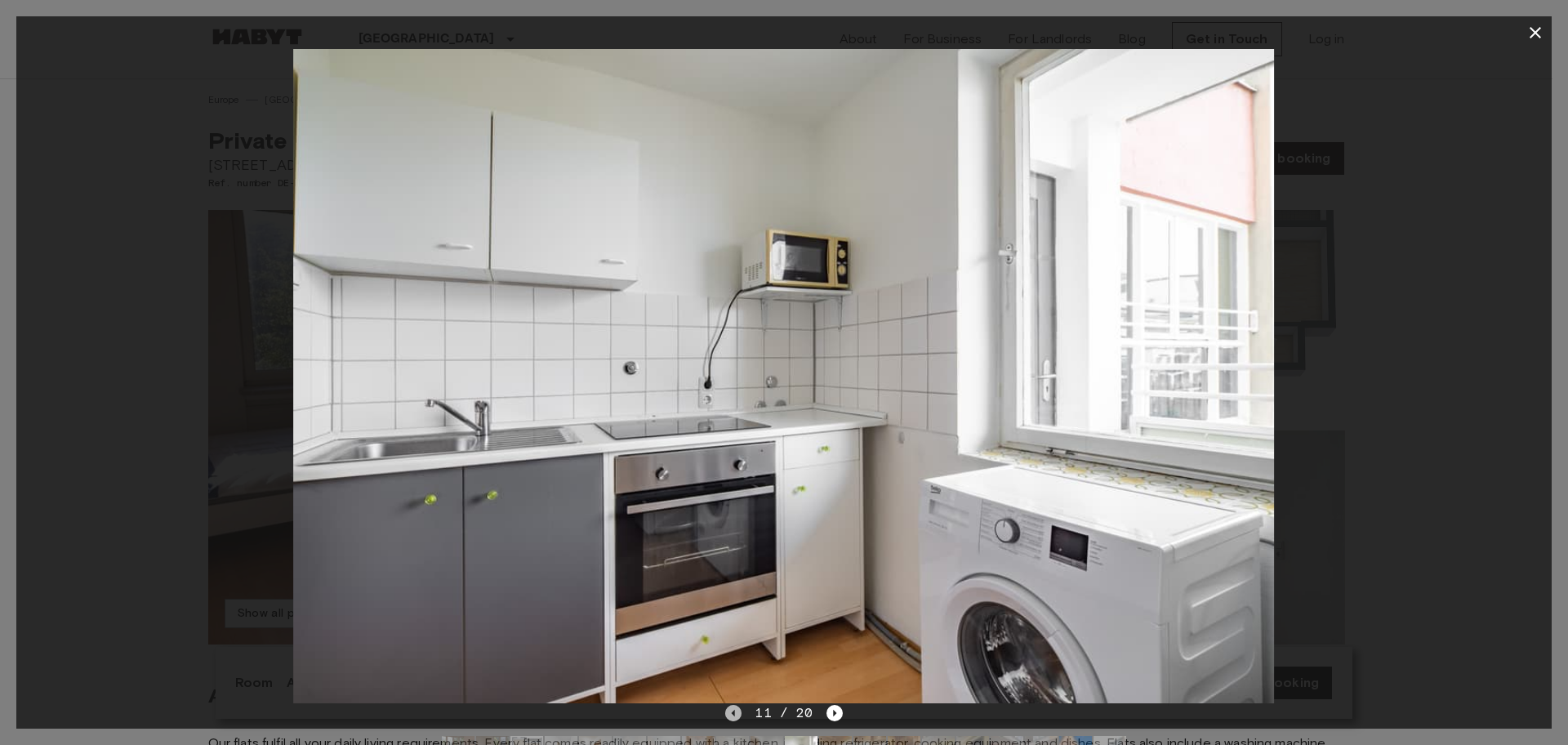
click at [738, 715] on icon "Previous image" at bounding box center [733, 713] width 16 height 16
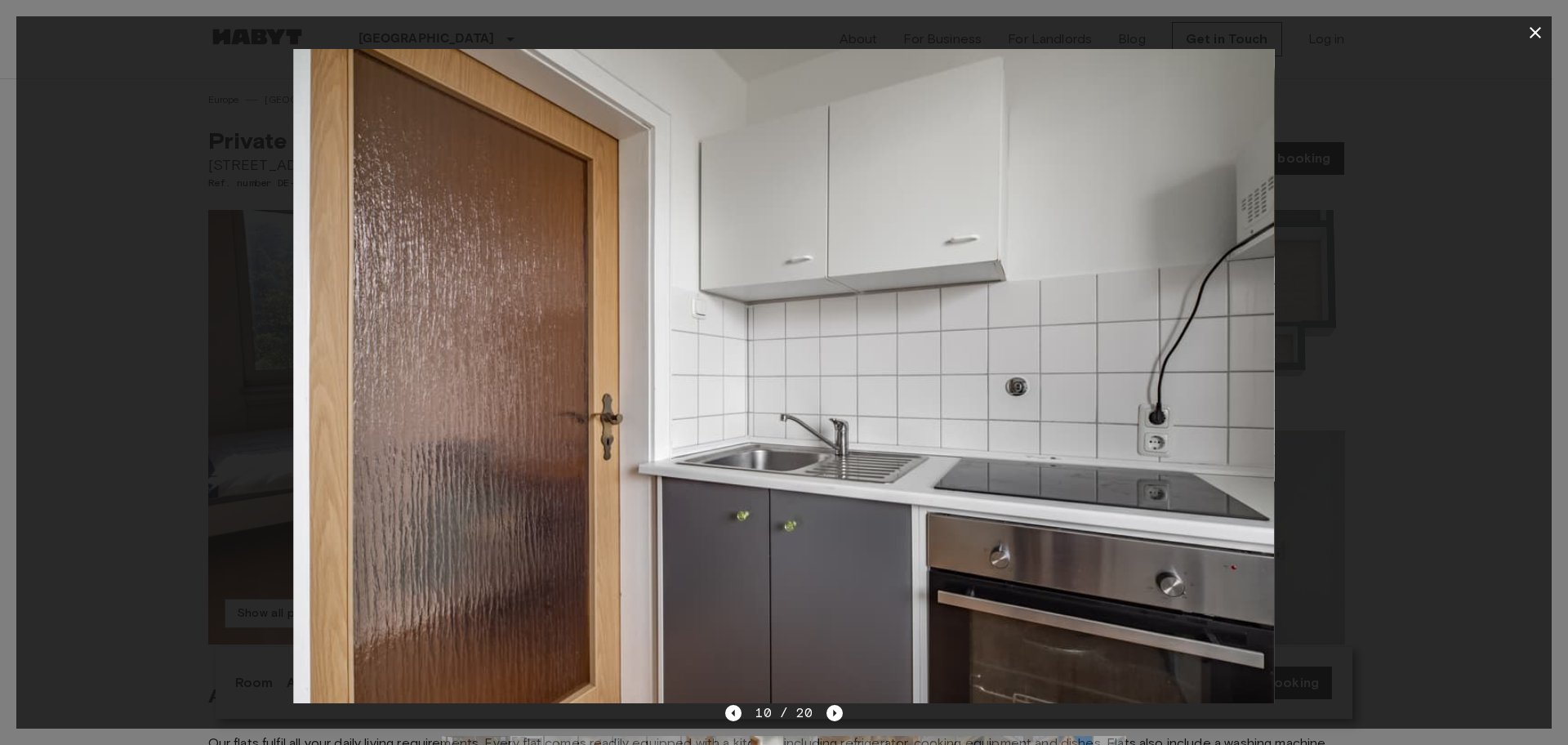
click at [637, 535] on img at bounding box center [783, 376] width 981 height 655
click at [830, 710] on icon "Next image" at bounding box center [835, 713] width 16 height 16
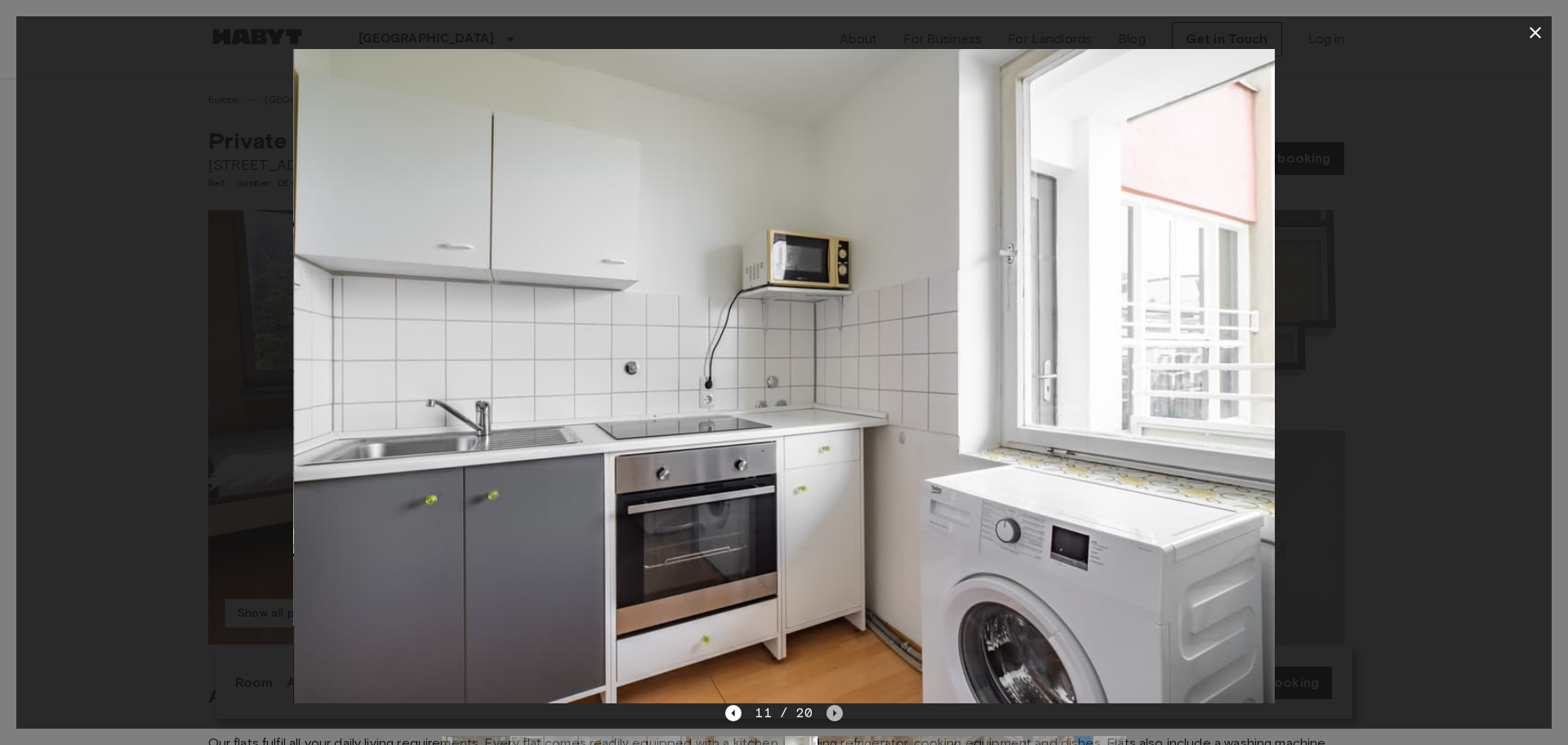
click at [830, 710] on icon "Next image" at bounding box center [835, 713] width 16 height 16
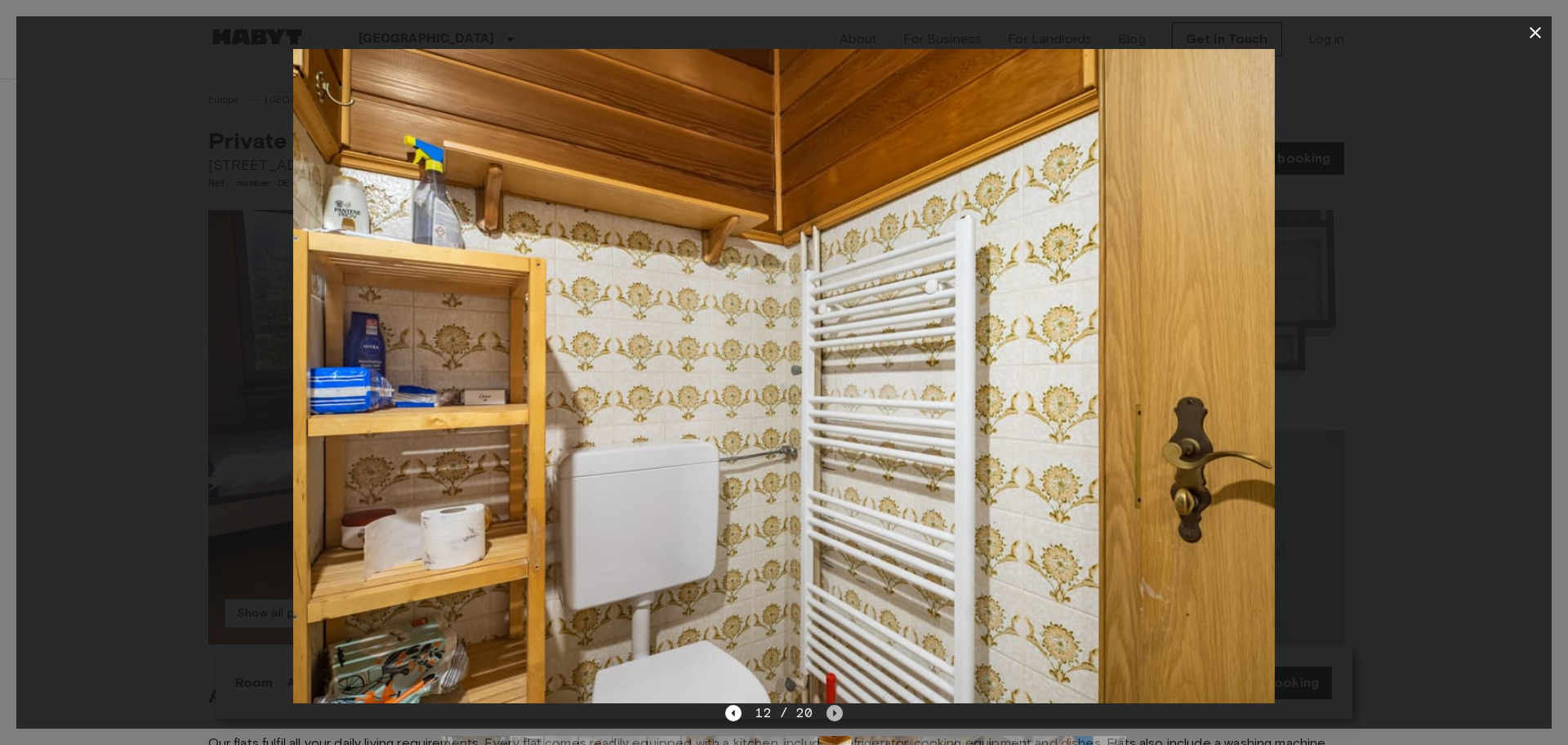
click at [830, 710] on icon "Next image" at bounding box center [835, 713] width 16 height 16
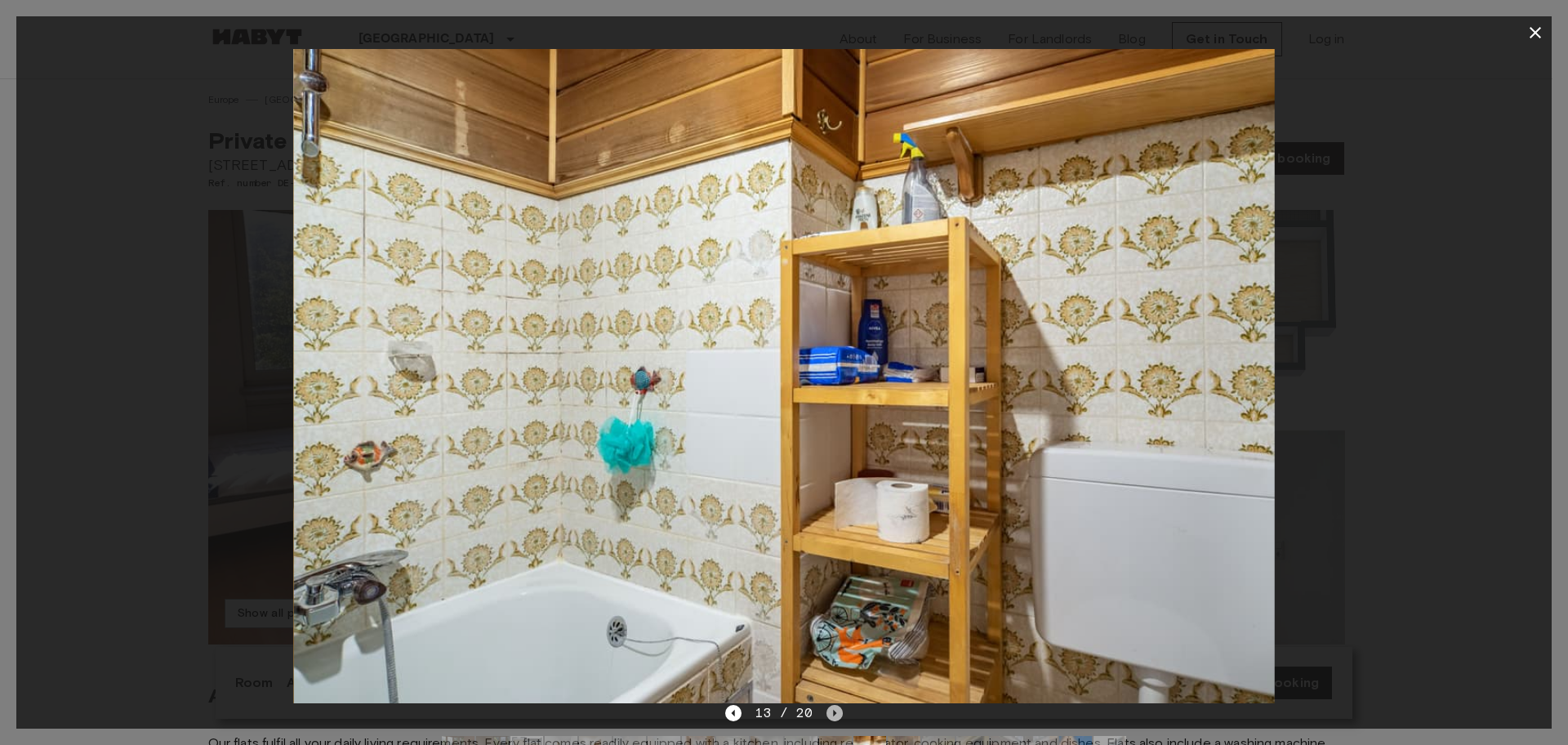
click at [830, 710] on icon "Next image" at bounding box center [835, 713] width 16 height 16
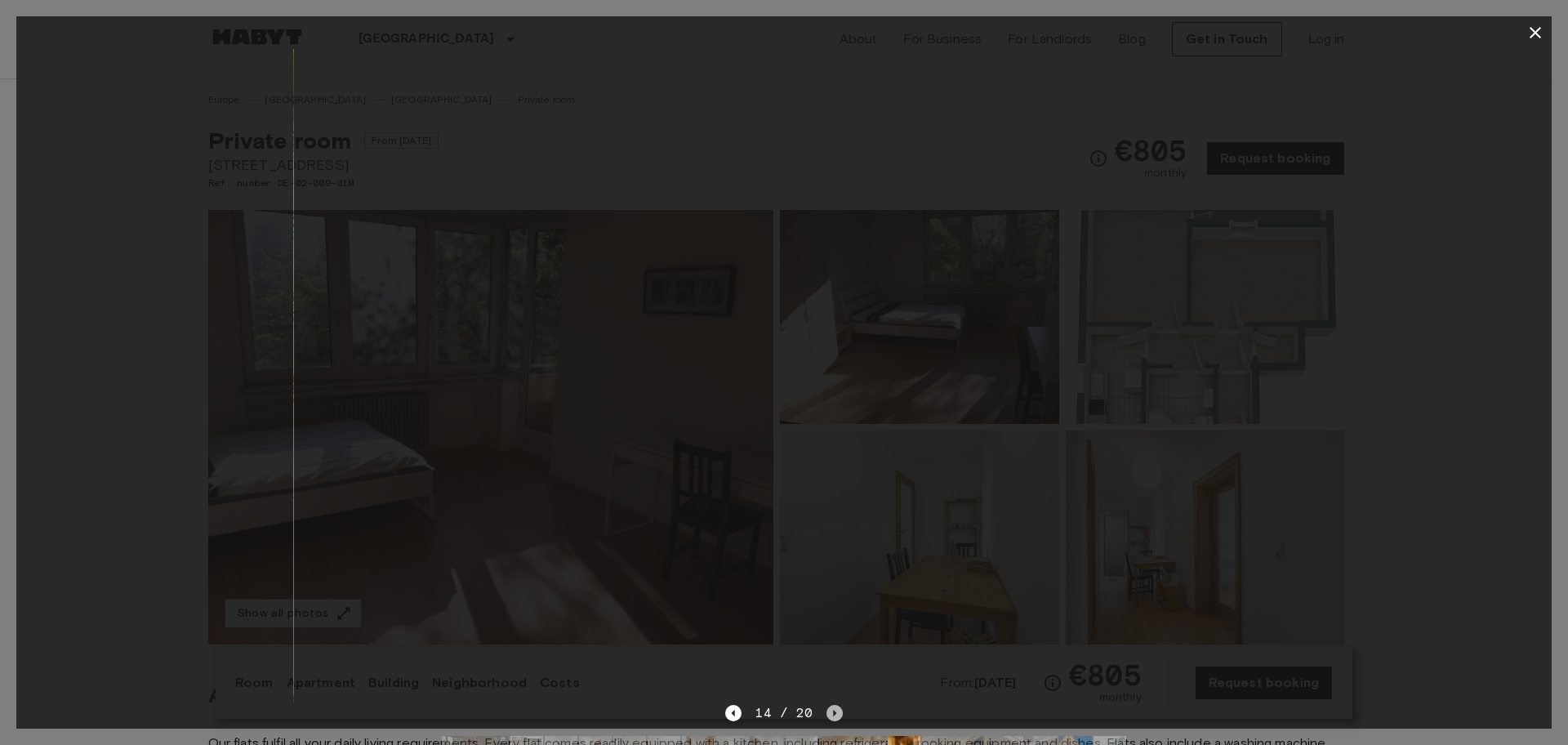
click at [830, 710] on icon "Next image" at bounding box center [835, 713] width 16 height 16
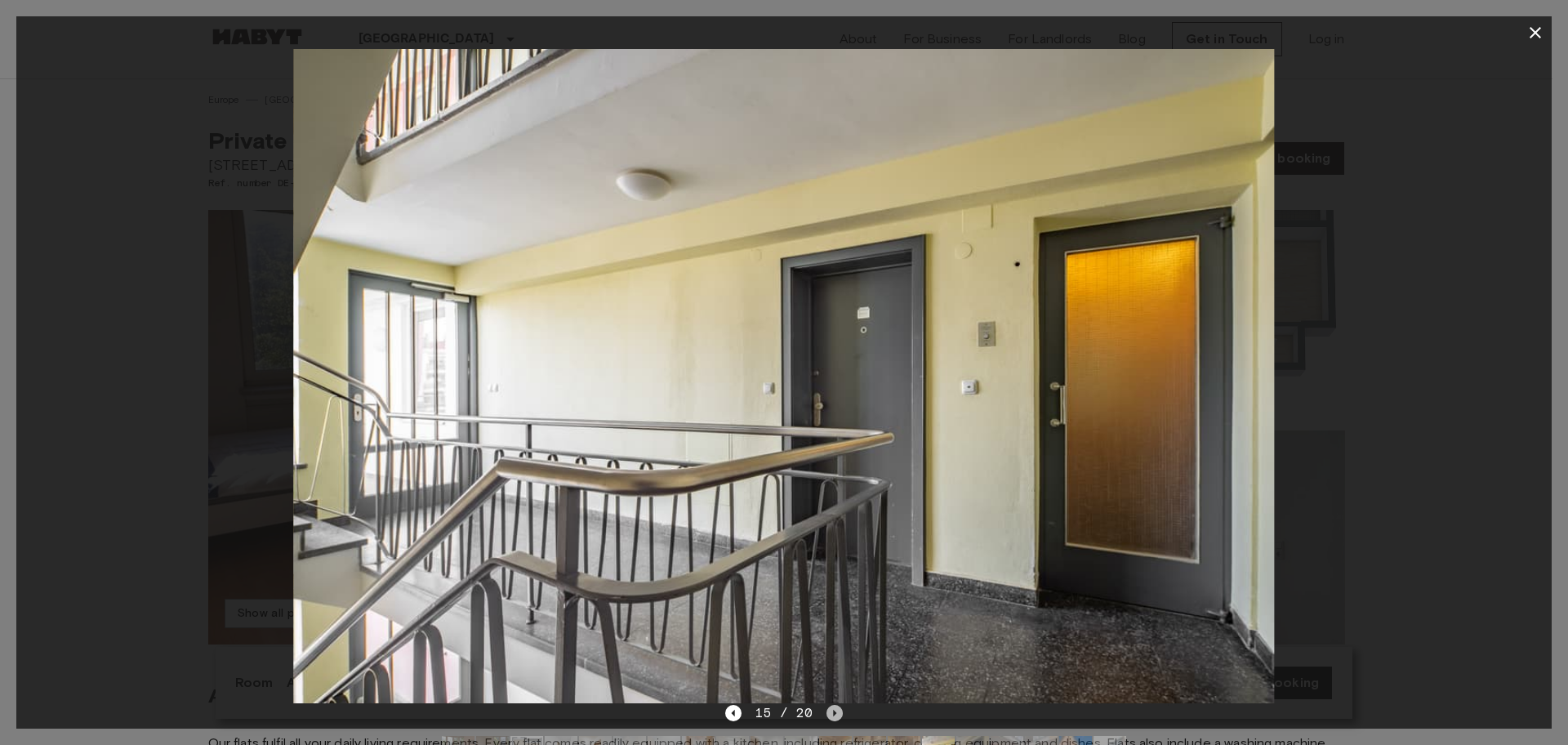
click at [830, 710] on icon "Next image" at bounding box center [835, 713] width 16 height 16
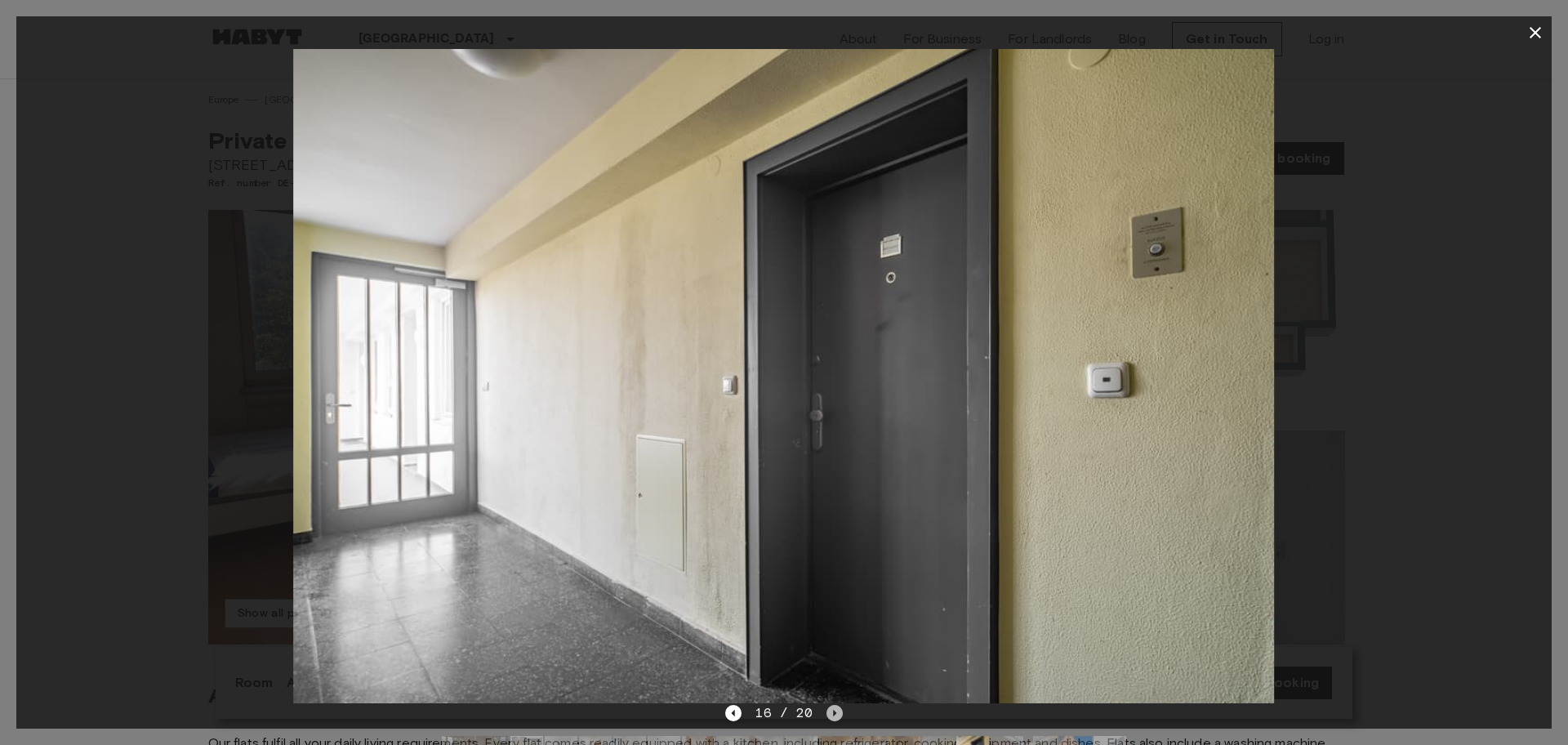
click at [830, 710] on icon "Next image" at bounding box center [835, 713] width 16 height 16
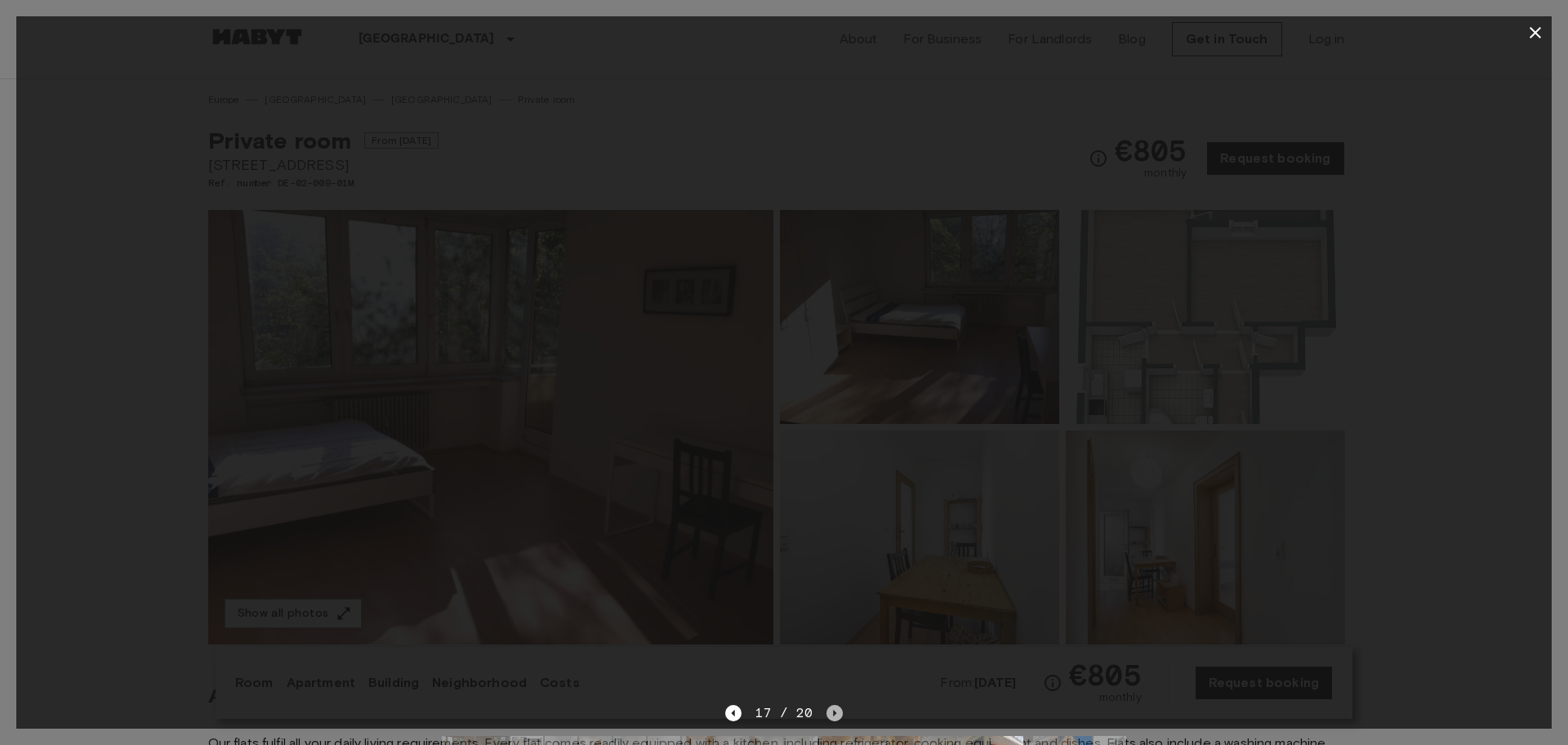
click at [830, 710] on icon "Next image" at bounding box center [835, 713] width 16 height 16
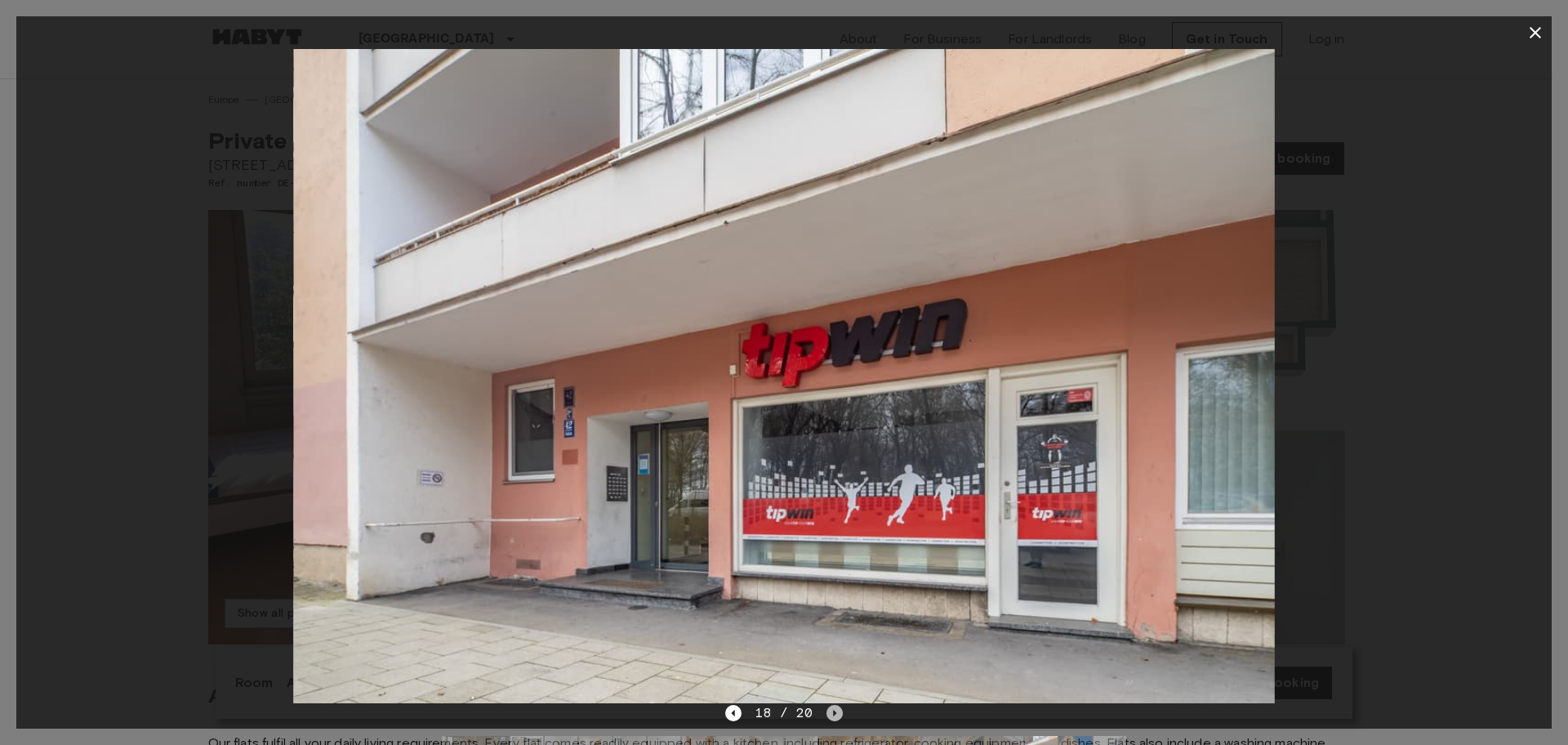
click at [830, 710] on icon "Next image" at bounding box center [835, 713] width 16 height 16
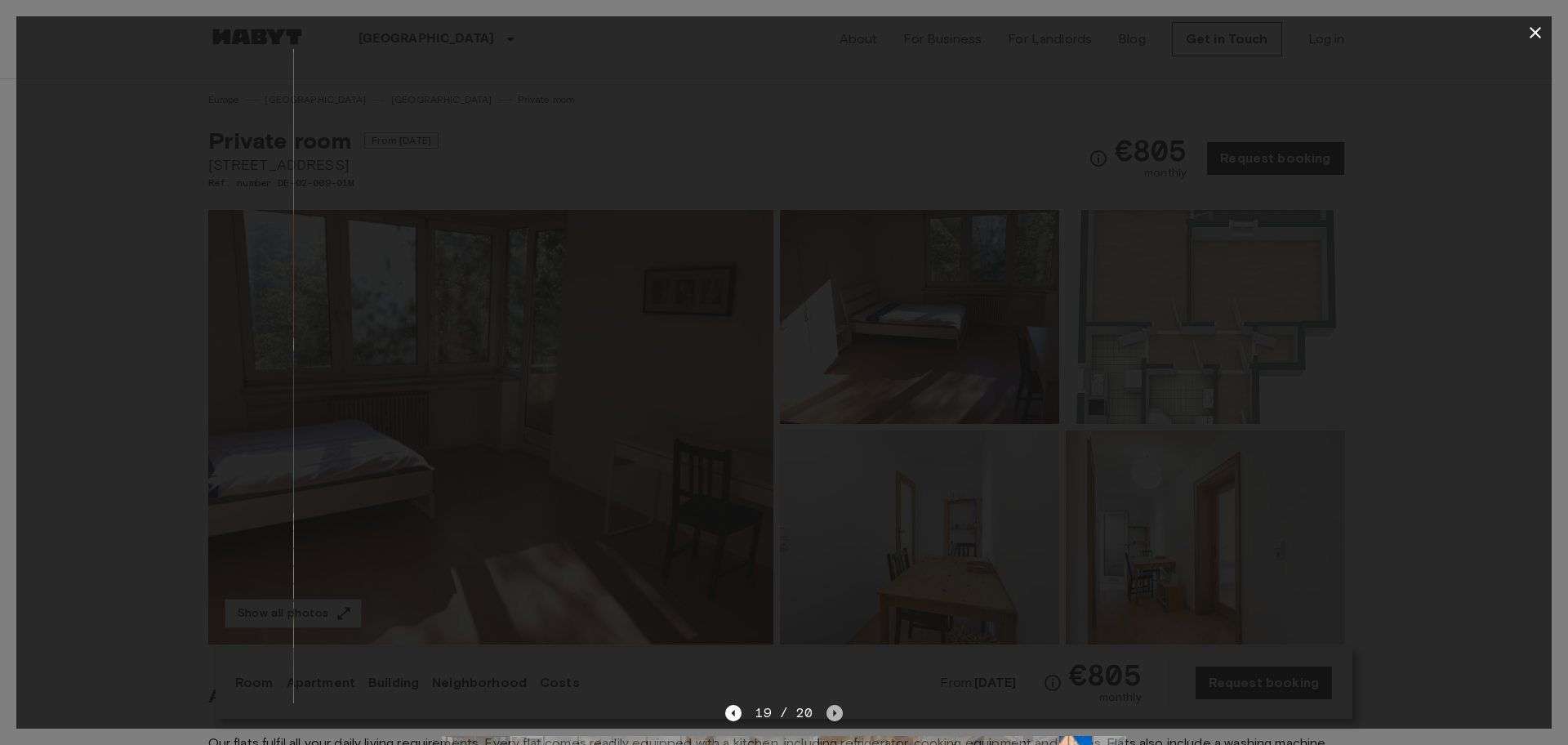
click at [830, 710] on icon "Next image" at bounding box center [835, 713] width 16 height 16
click at [830, 710] on div "20 / 20" at bounding box center [784, 713] width 117 height 20
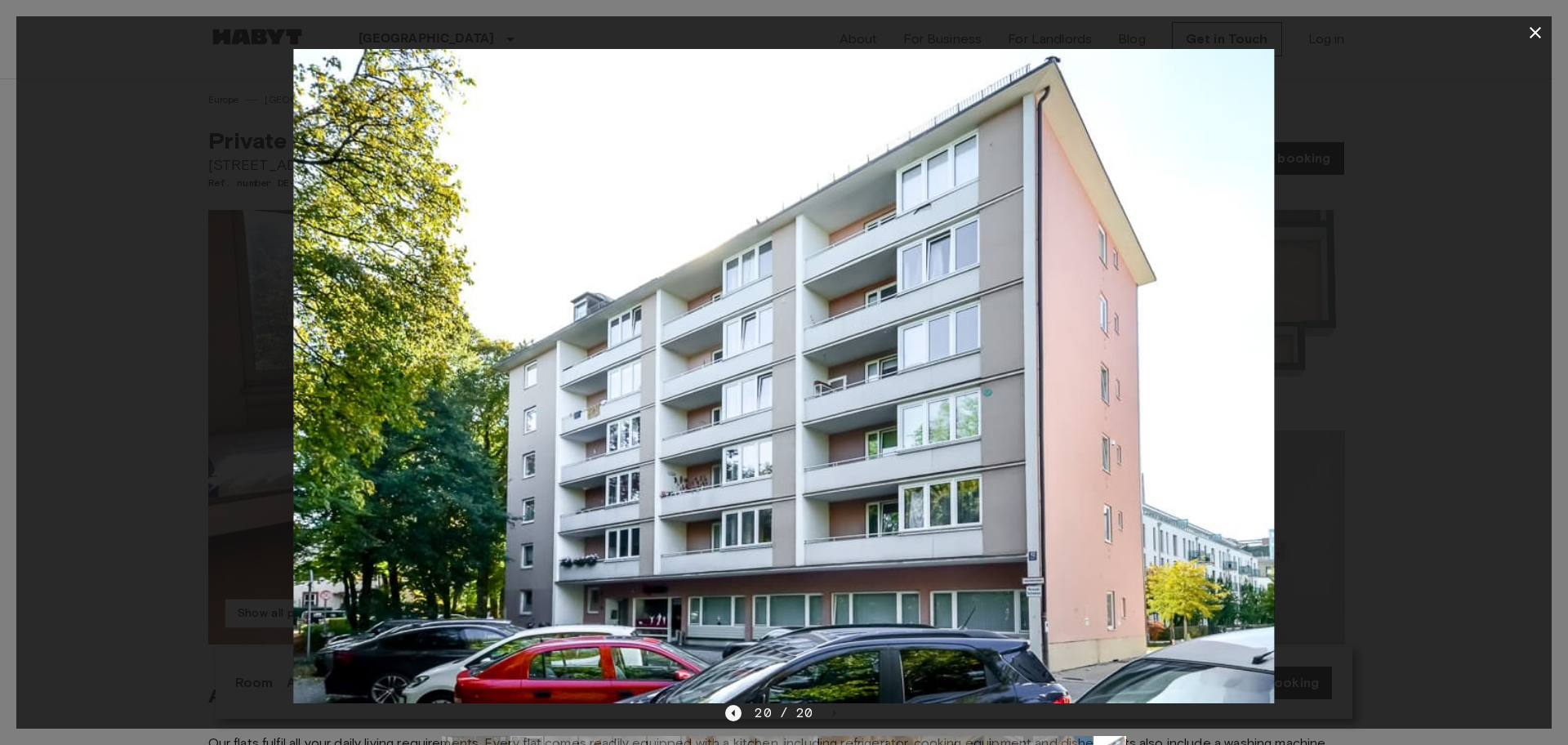
click at [741, 711] on icon "Previous image" at bounding box center [733, 713] width 16 height 16
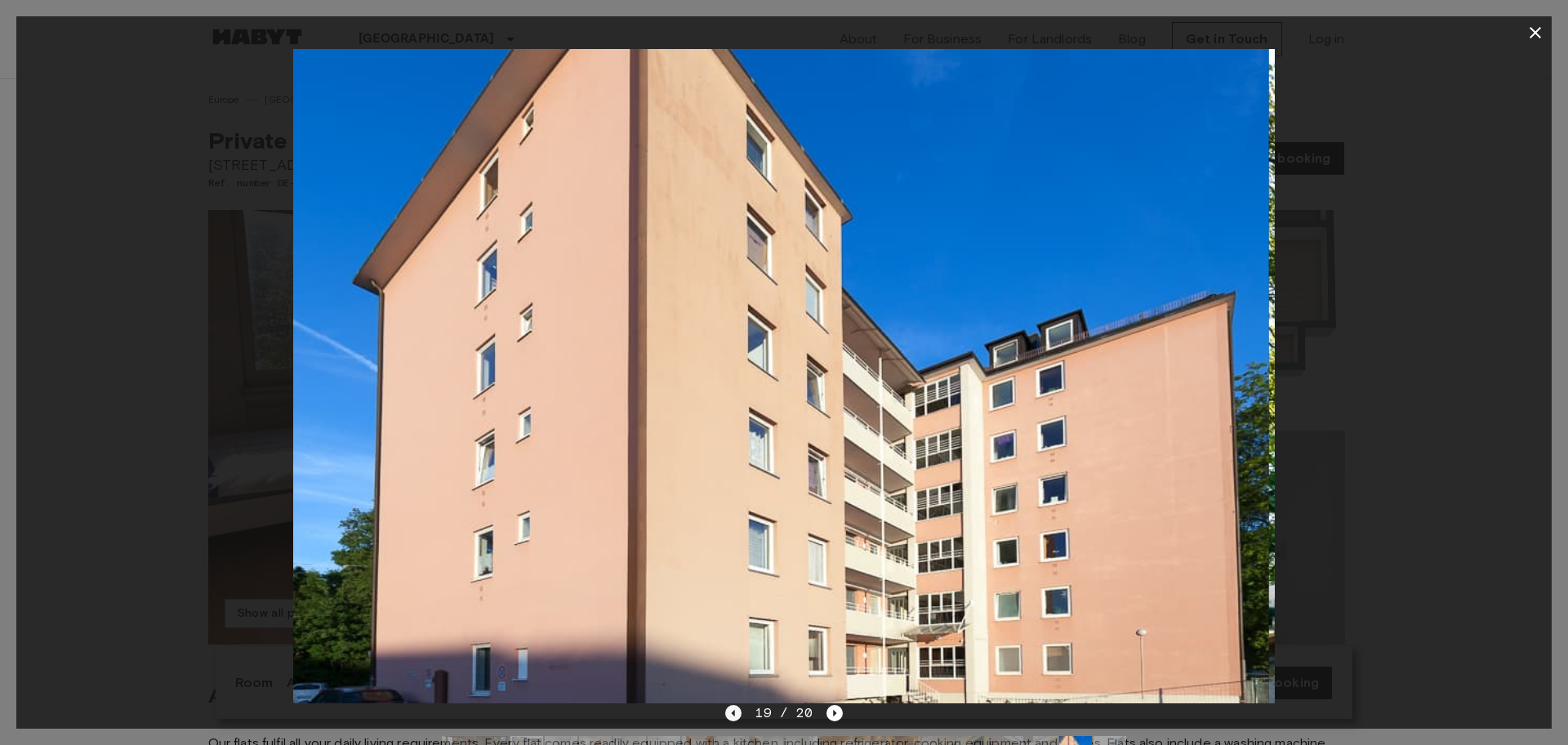
click at [742, 712] on icon "Previous image" at bounding box center [733, 713] width 16 height 16
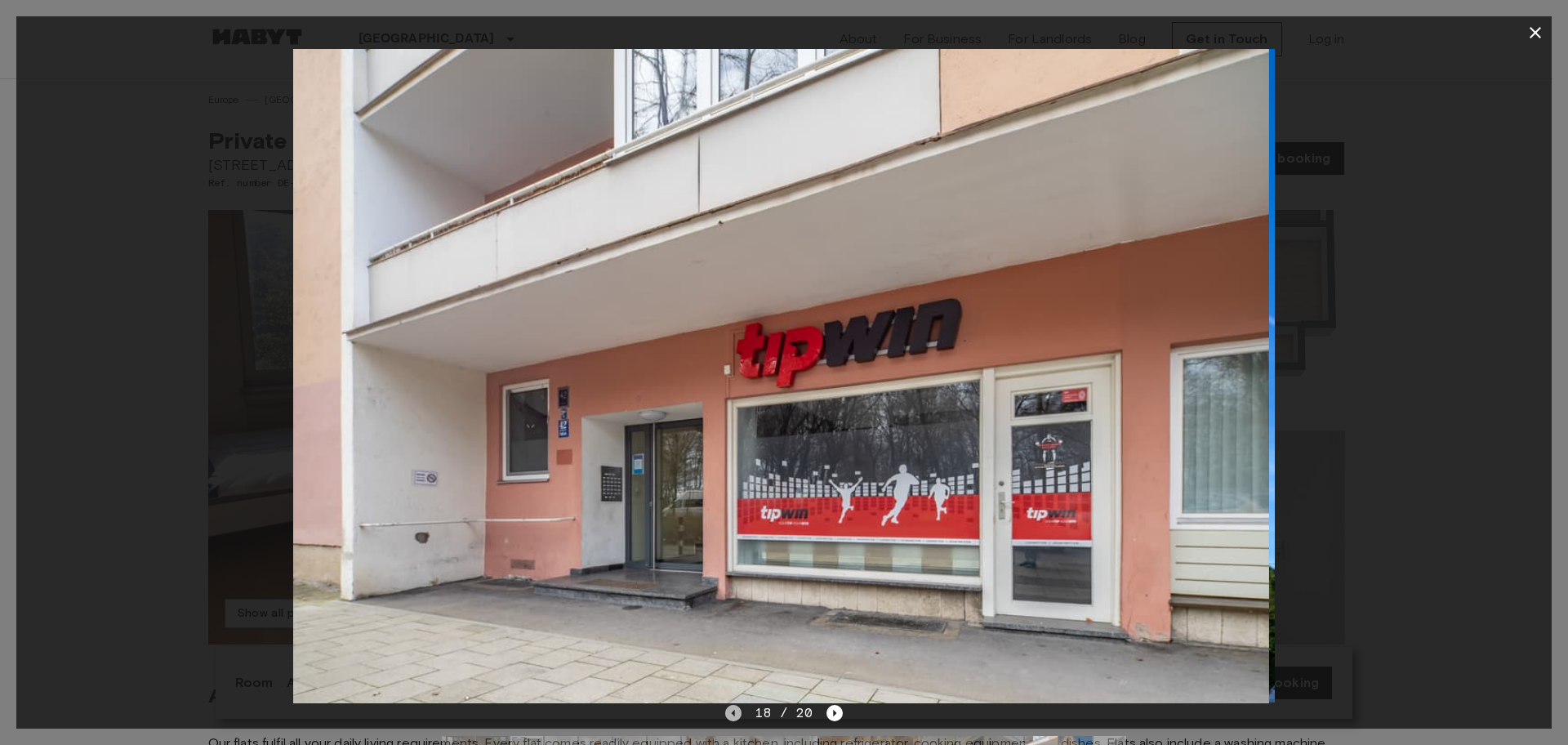
click at [742, 712] on icon "Previous image" at bounding box center [733, 713] width 16 height 16
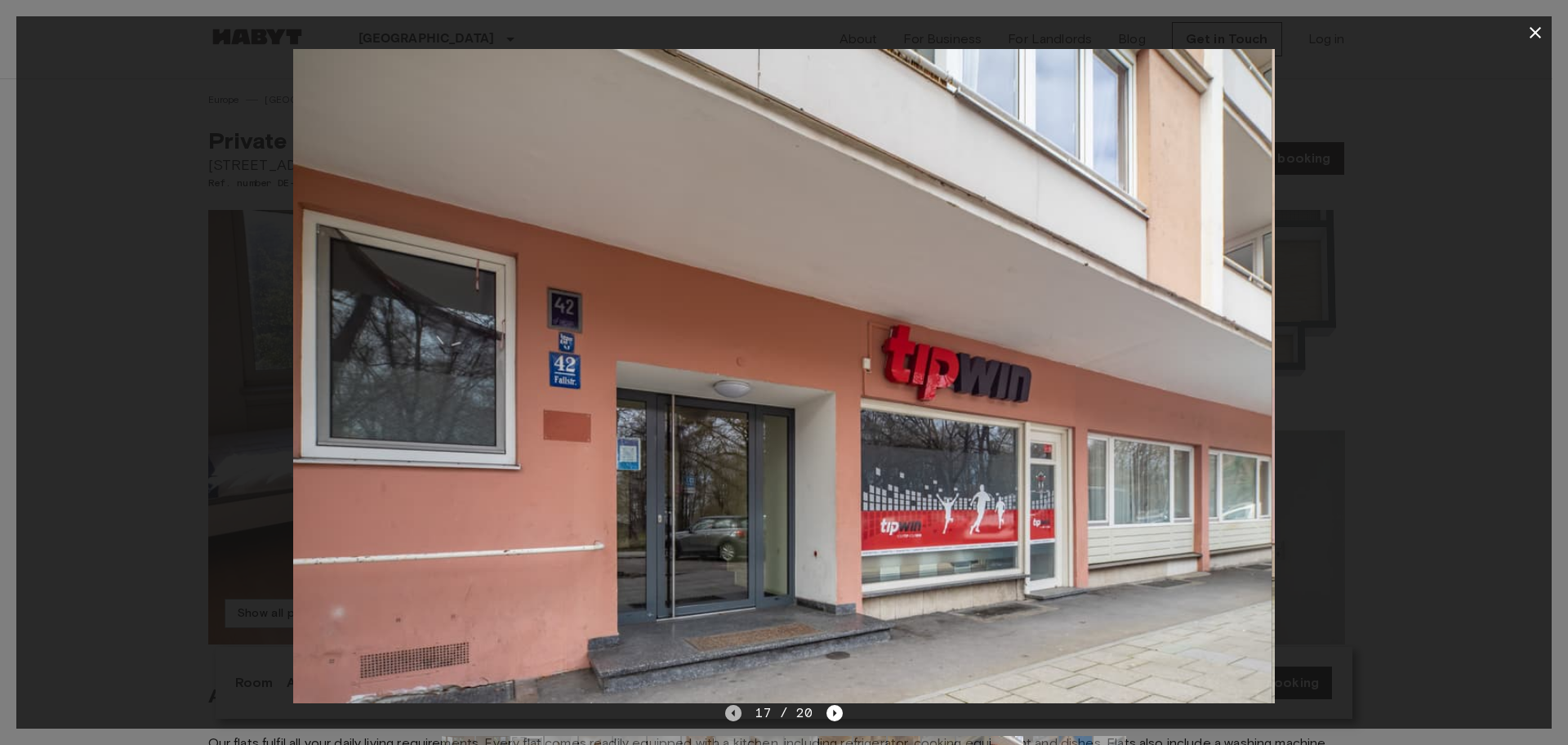
click at [742, 712] on icon "Previous image" at bounding box center [733, 713] width 16 height 16
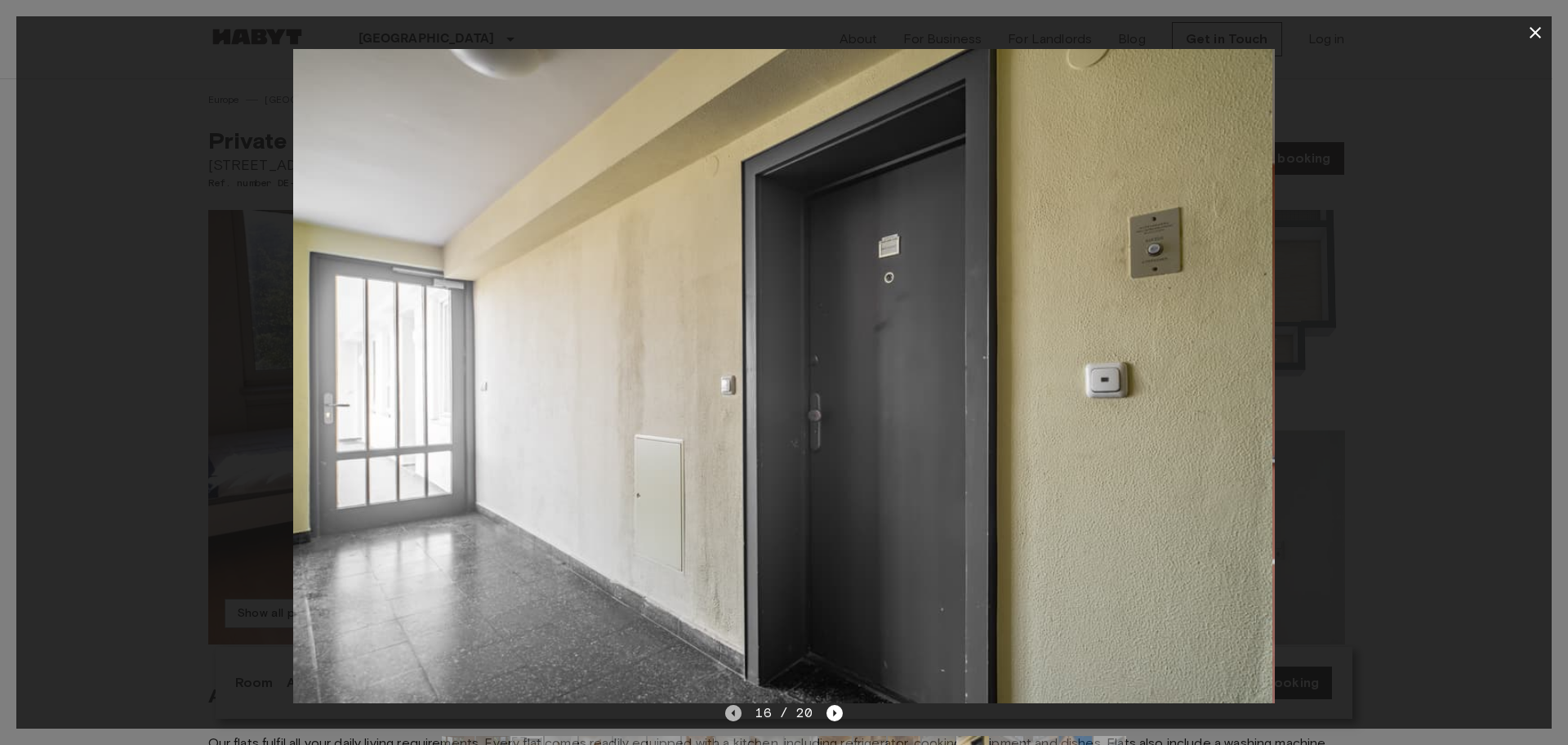
click at [742, 712] on icon "Previous image" at bounding box center [733, 713] width 16 height 16
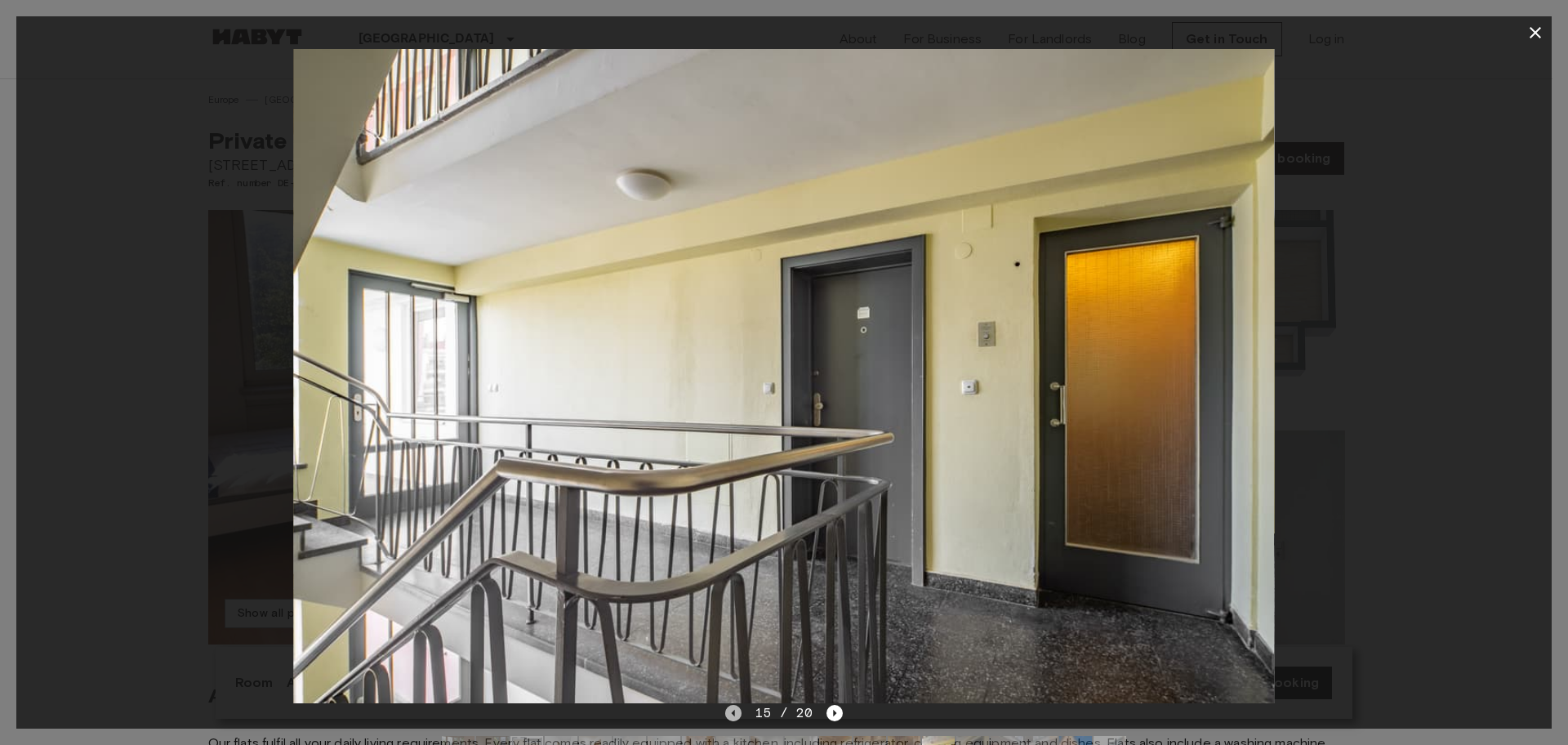
click at [742, 712] on icon "Previous image" at bounding box center [733, 713] width 16 height 16
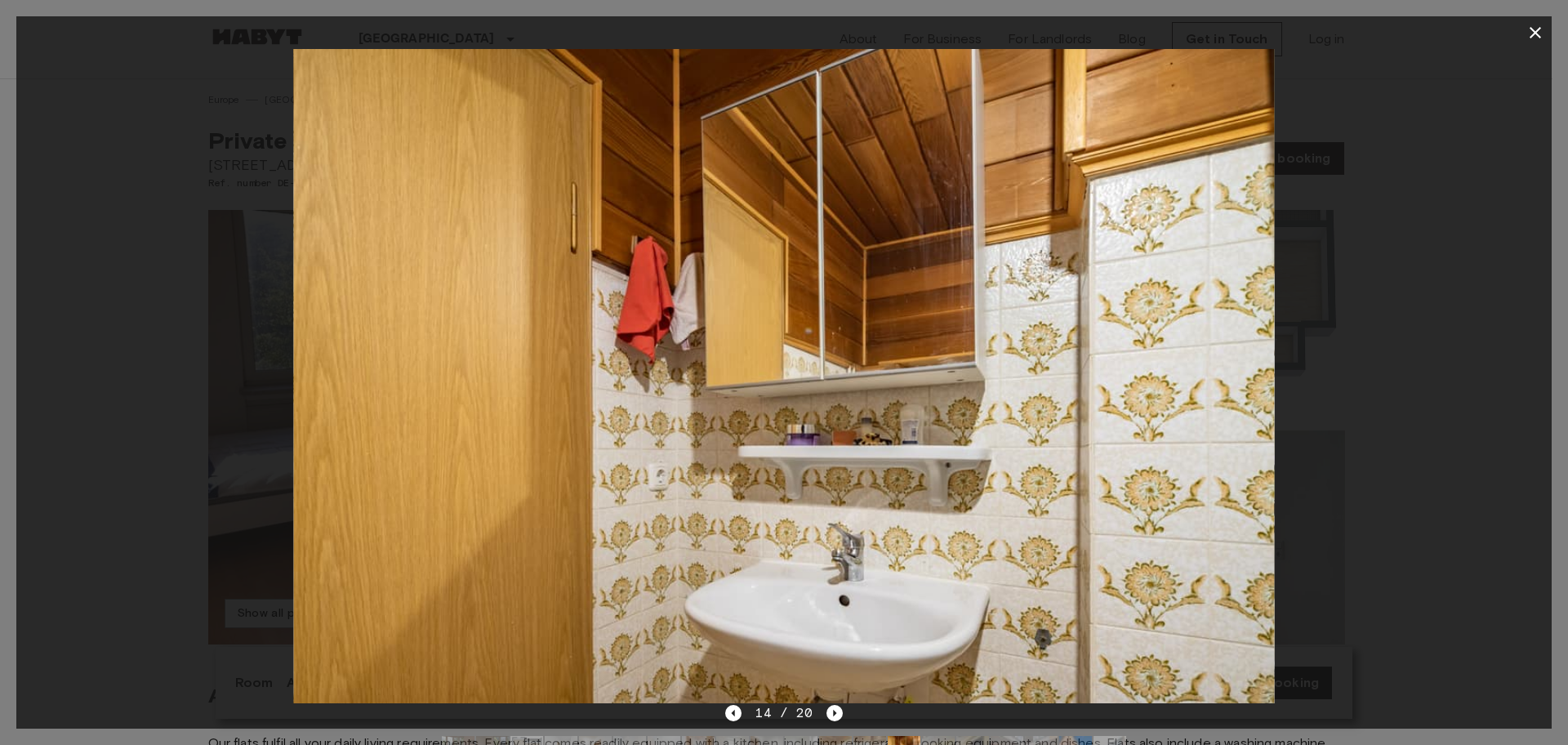
click at [744, 712] on div "14 / 20" at bounding box center [784, 713] width 117 height 20
click at [738, 714] on icon "Previous image" at bounding box center [733, 713] width 16 height 16
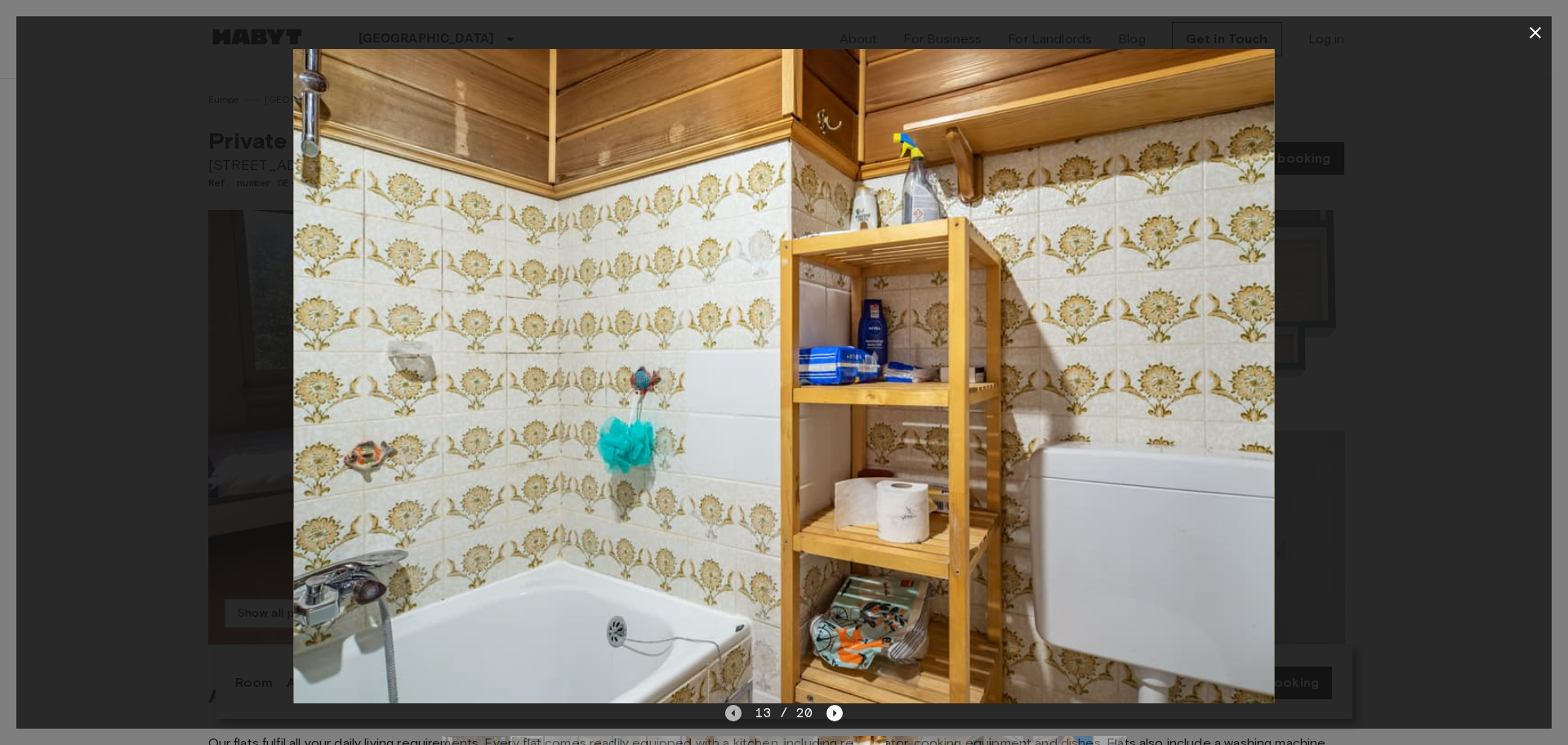
click at [737, 714] on icon "Previous image" at bounding box center [733, 713] width 16 height 16
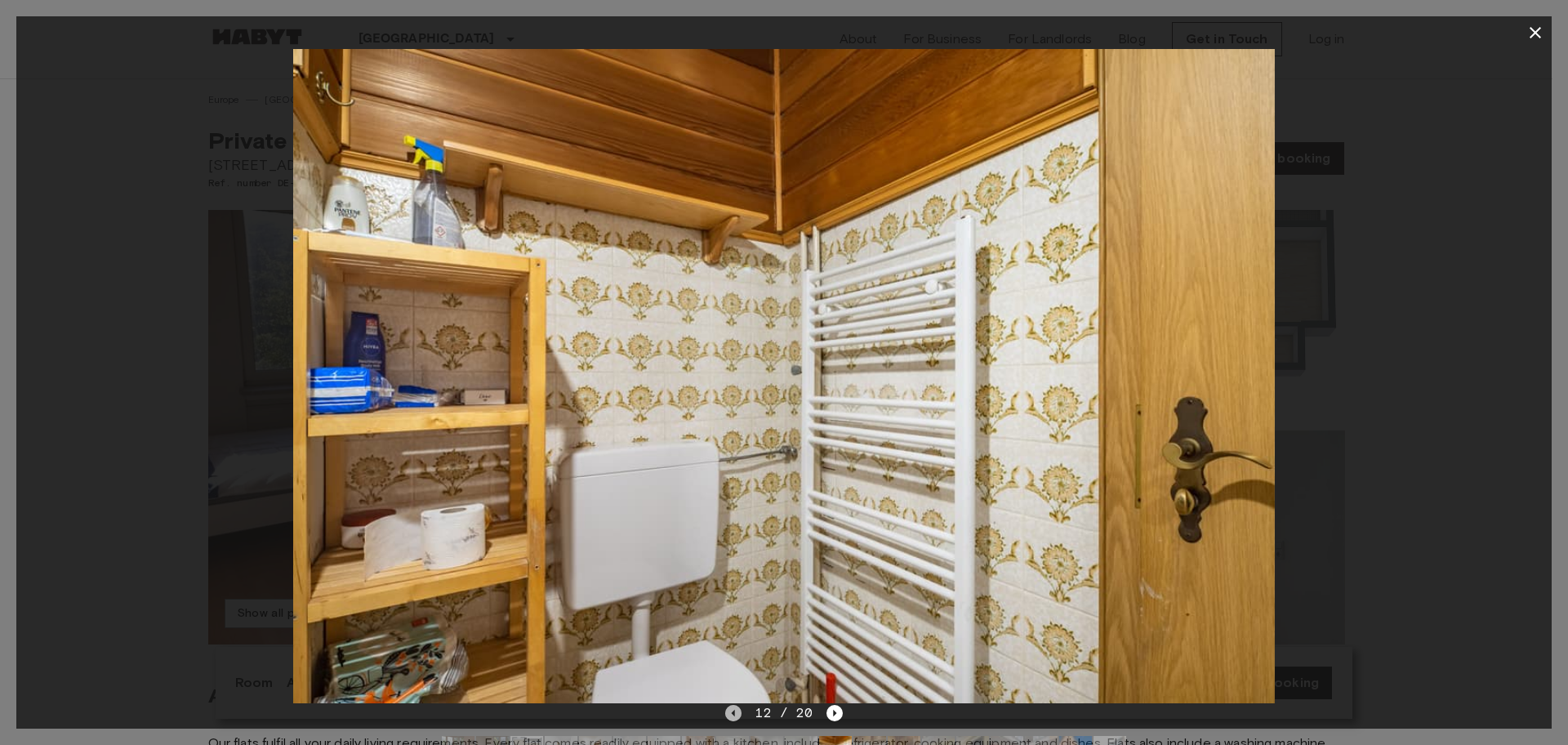
click at [737, 714] on icon "Previous image" at bounding box center [733, 713] width 16 height 16
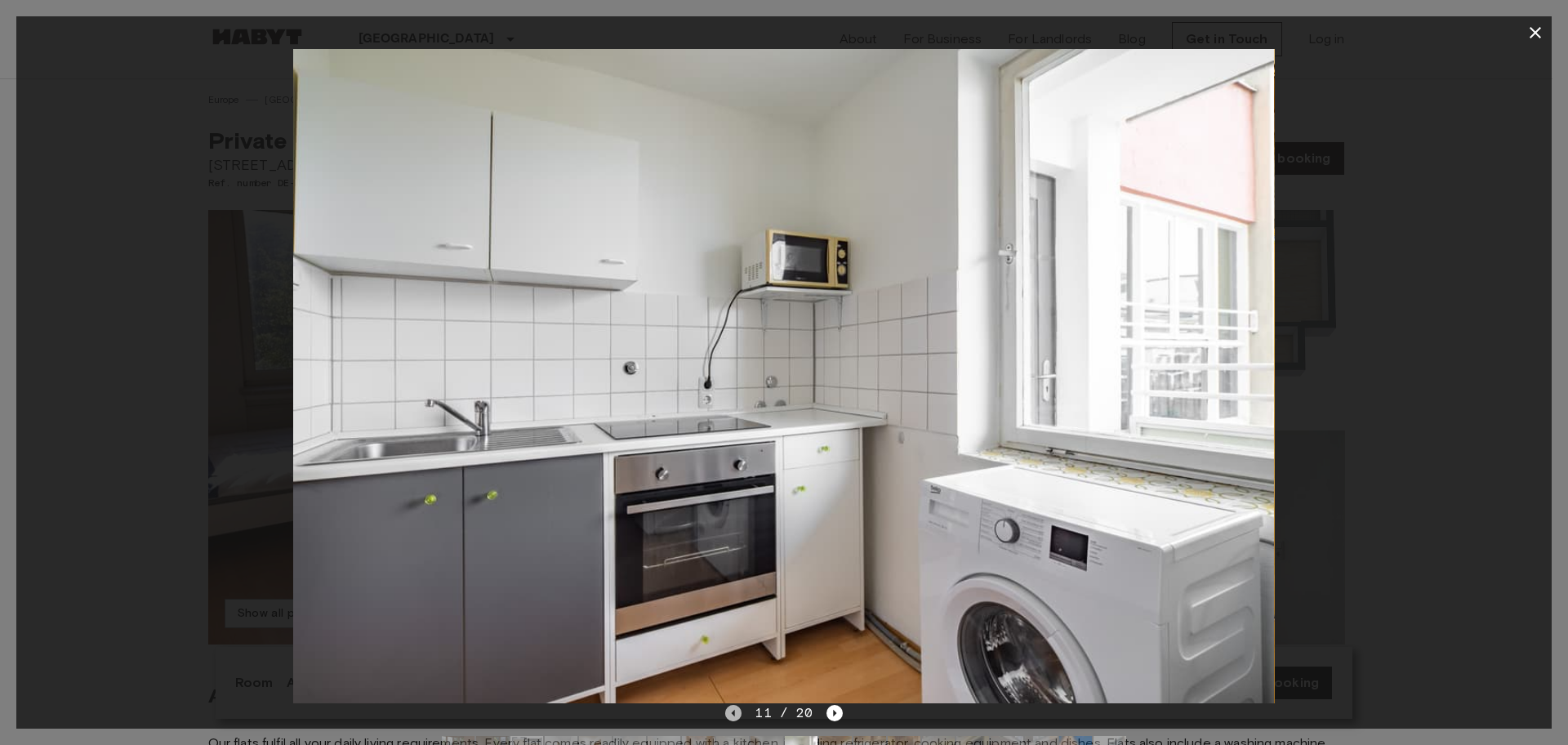
click at [738, 716] on icon "Previous image" at bounding box center [733, 713] width 16 height 16
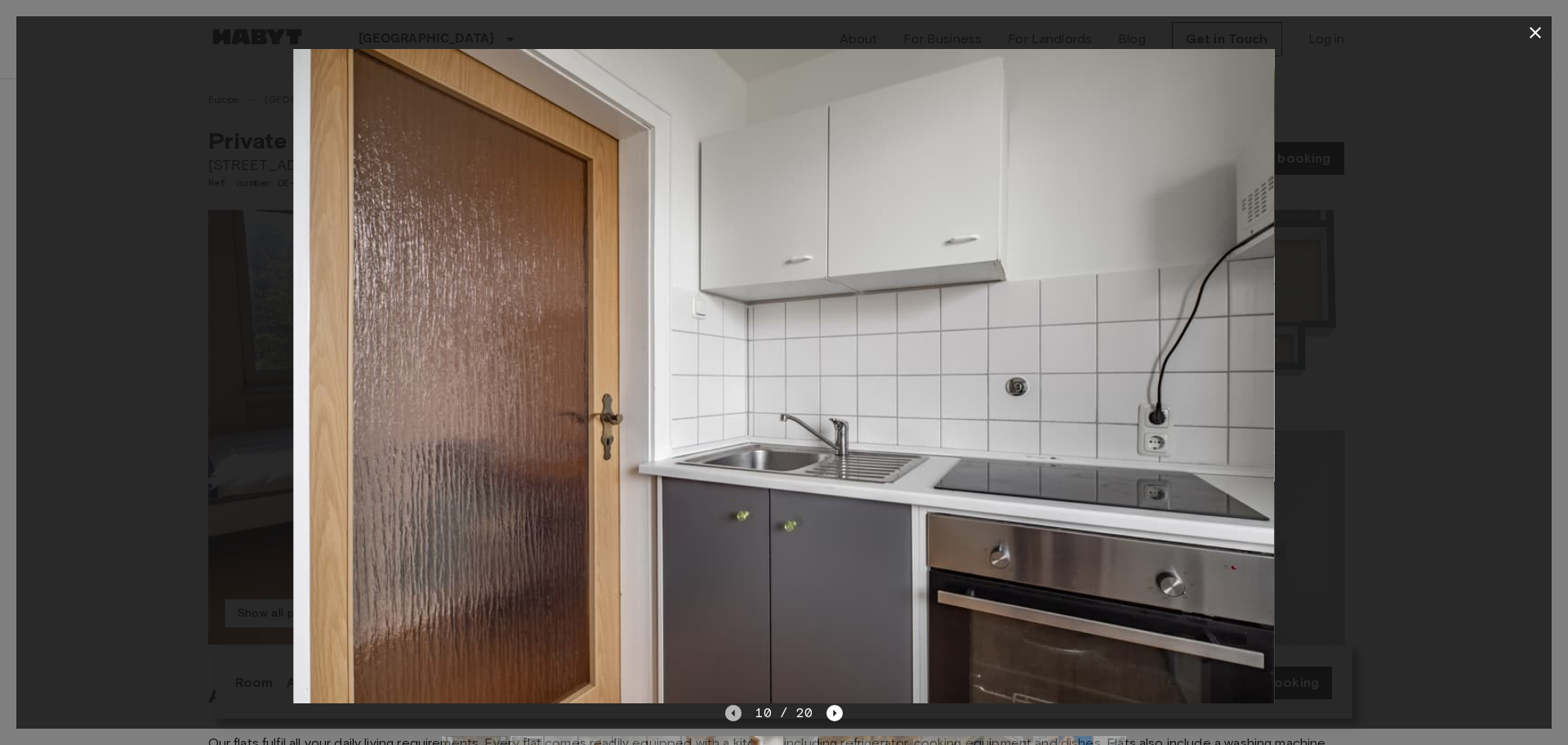
click at [738, 716] on icon "Previous image" at bounding box center [733, 713] width 16 height 16
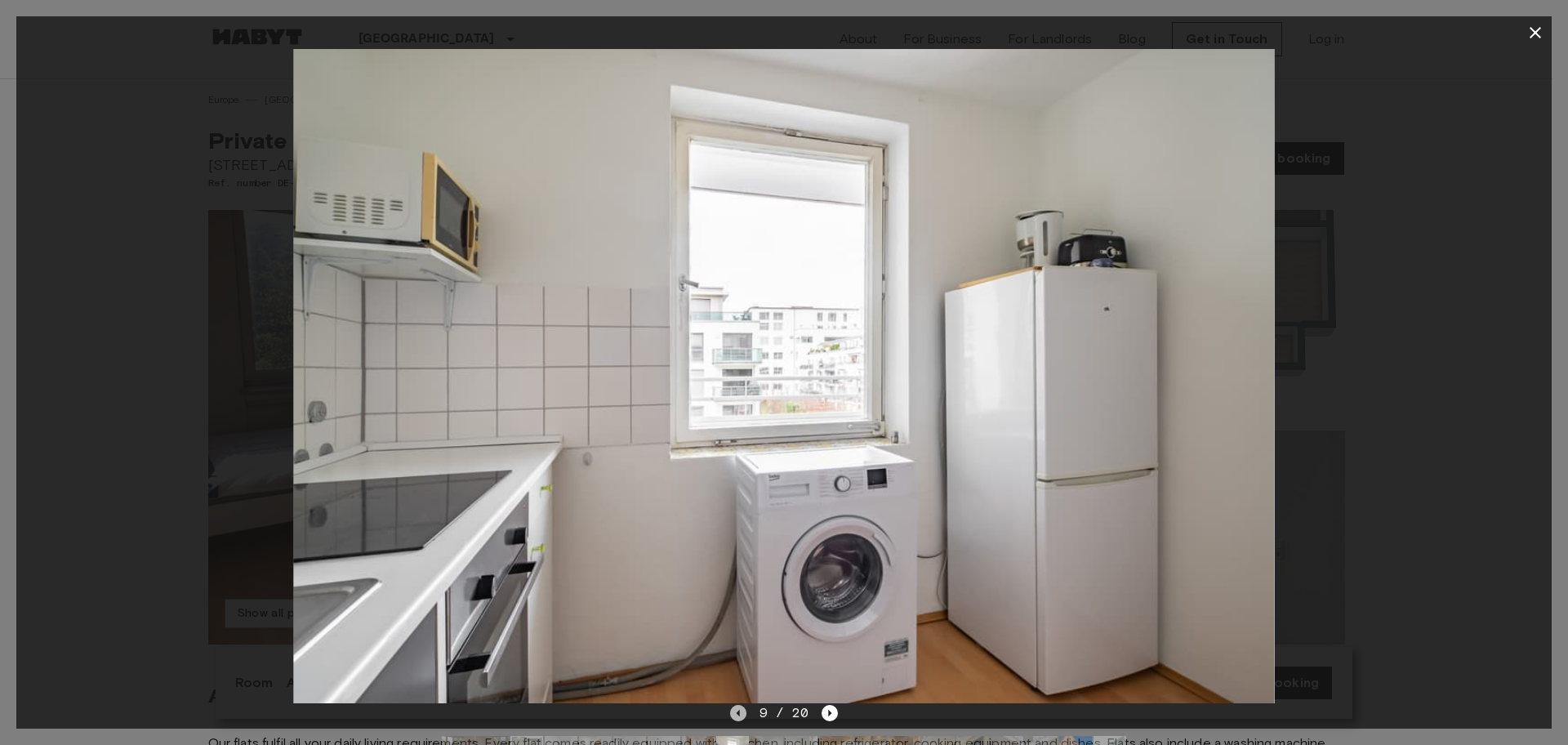
click at [738, 716] on icon "Previous image" at bounding box center [738, 713] width 16 height 16
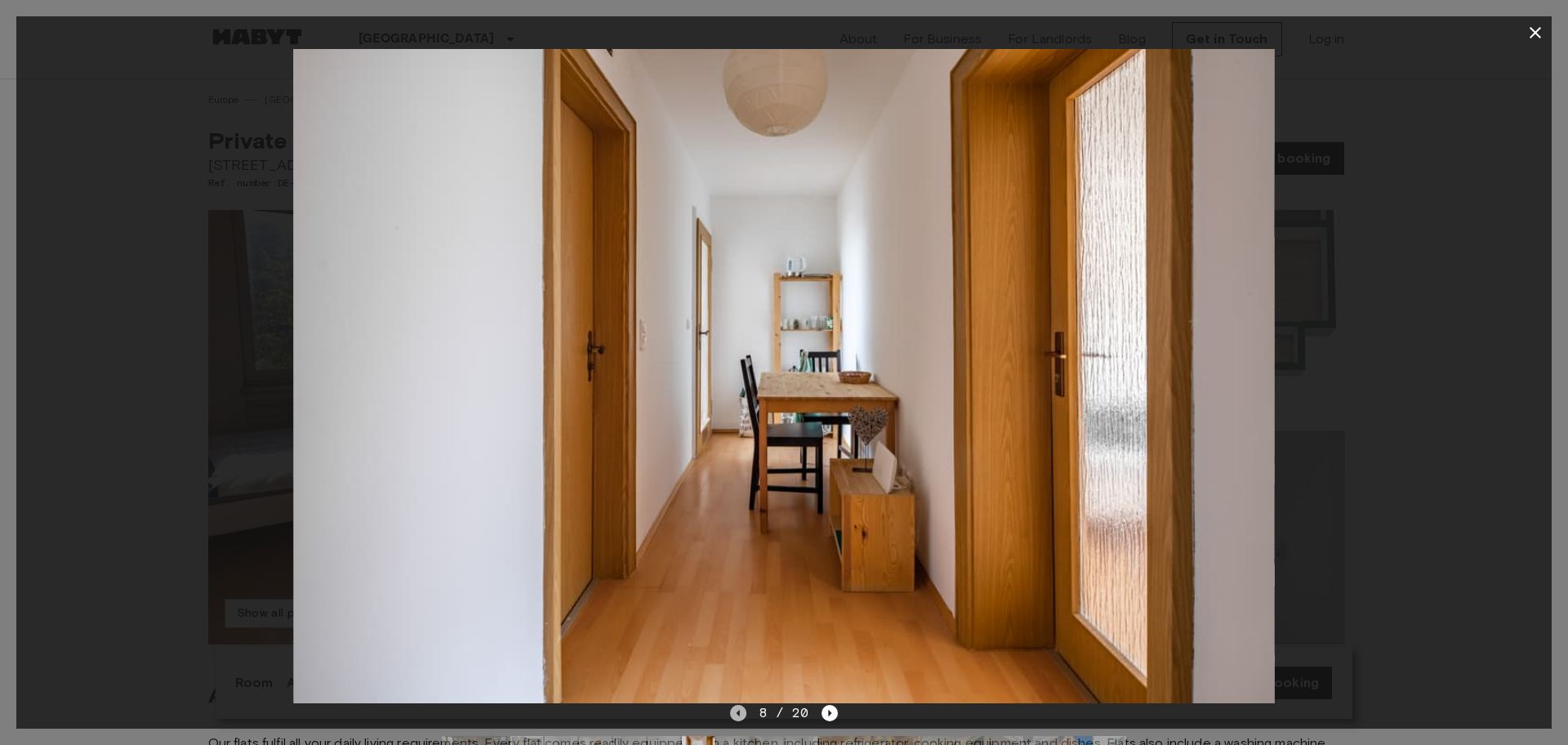
click at [738, 716] on icon "Previous image" at bounding box center [738, 713] width 16 height 16
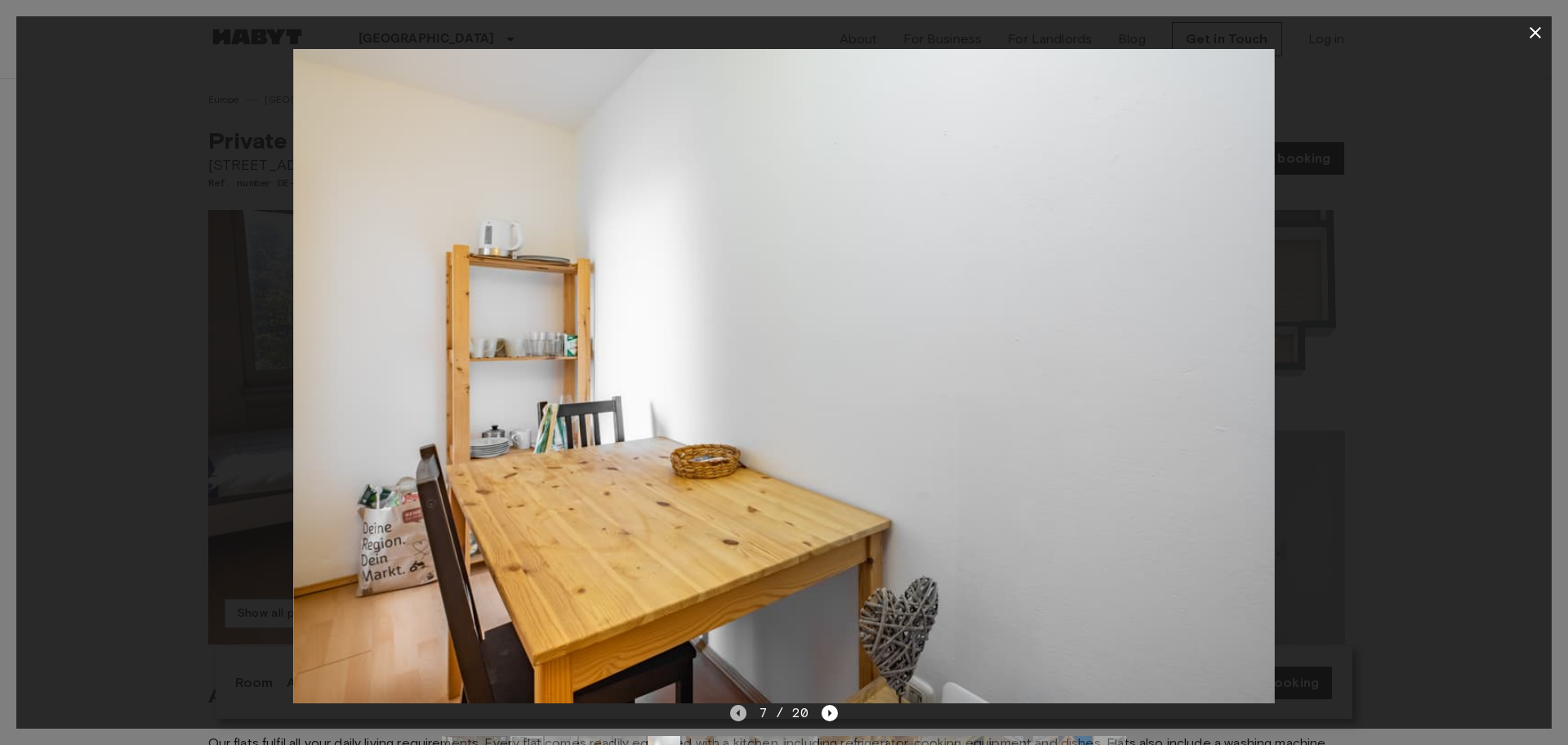
click at [738, 716] on icon "Previous image" at bounding box center [738, 713] width 16 height 16
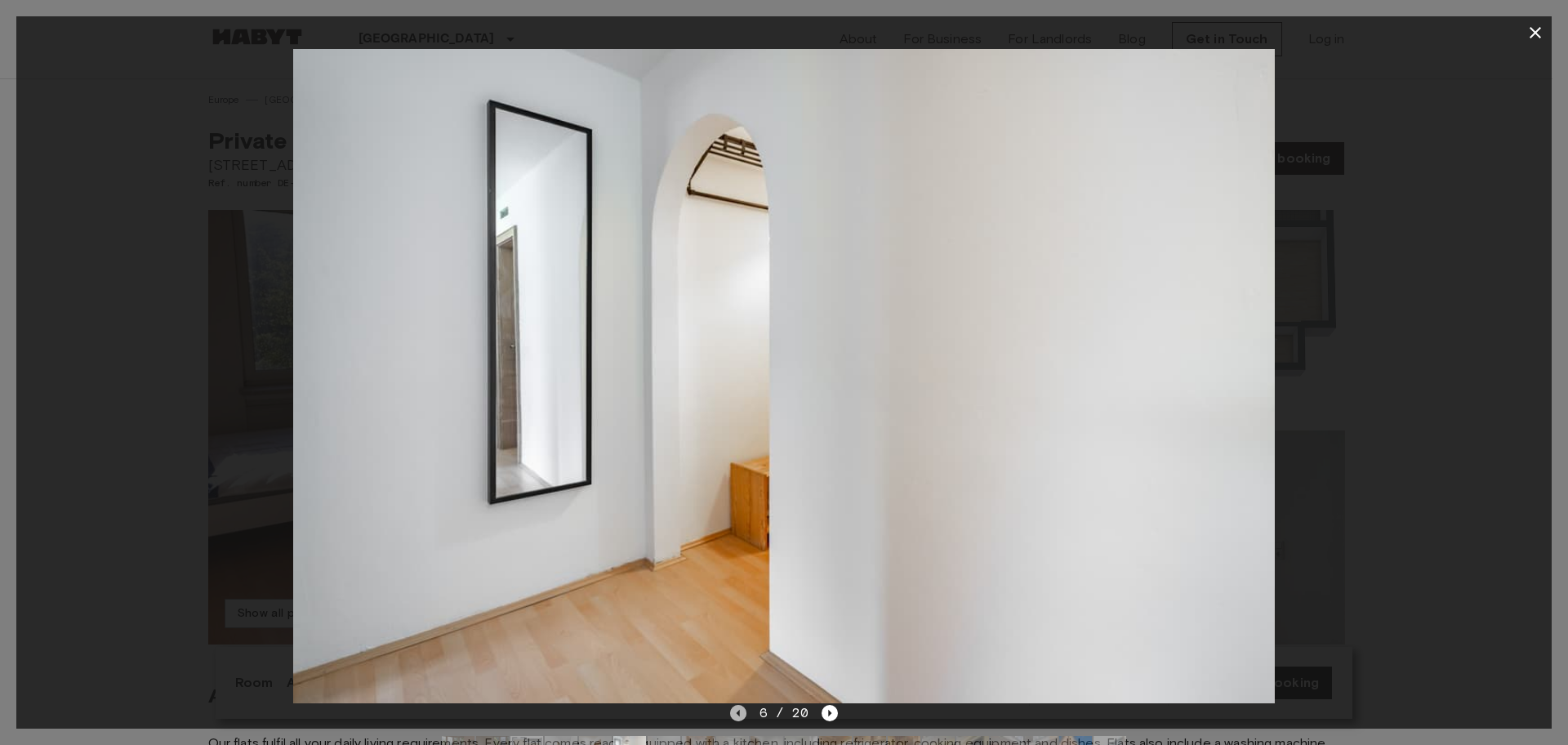
click at [738, 716] on icon "Previous image" at bounding box center [738, 713] width 16 height 16
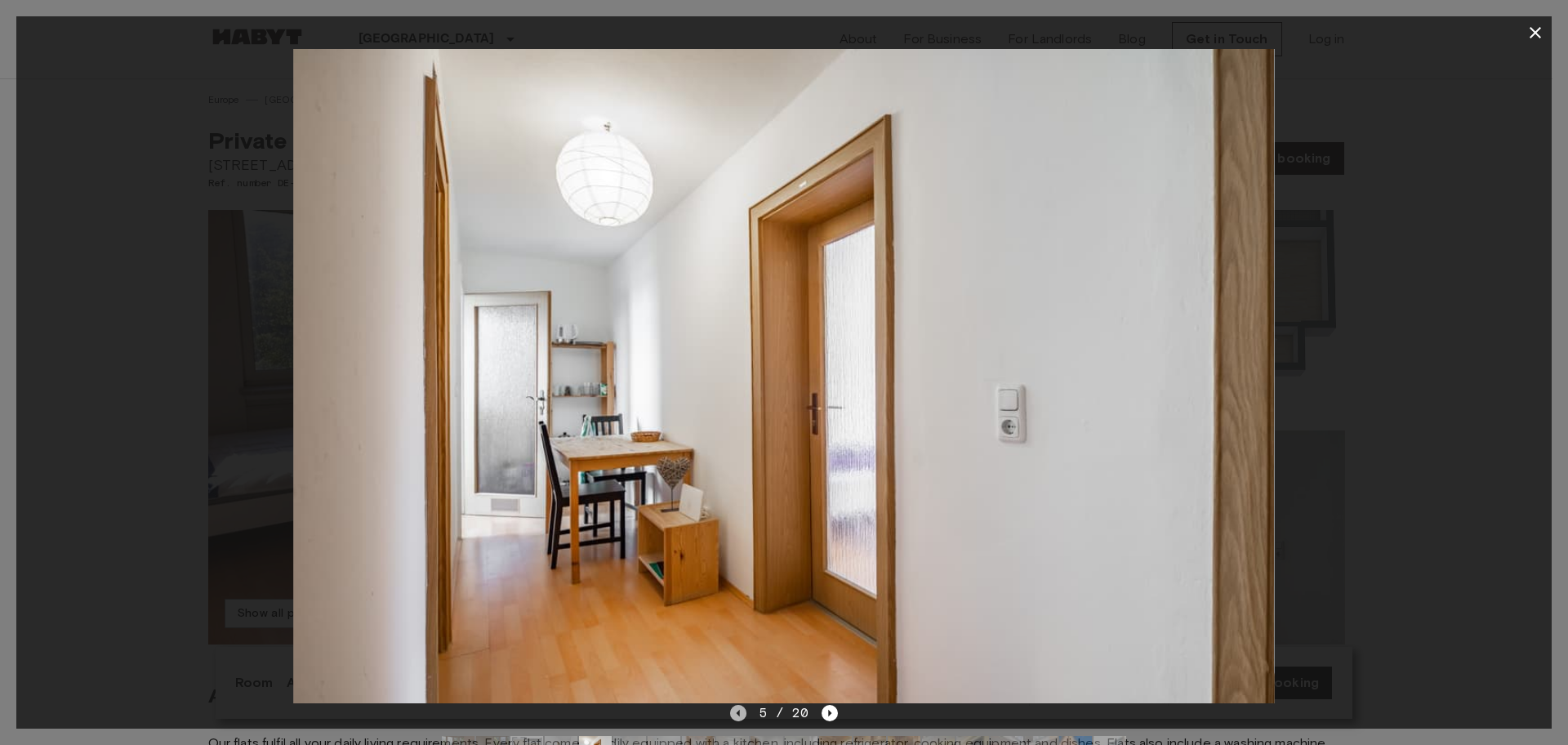
click at [738, 716] on icon "Previous image" at bounding box center [738, 713] width 16 height 16
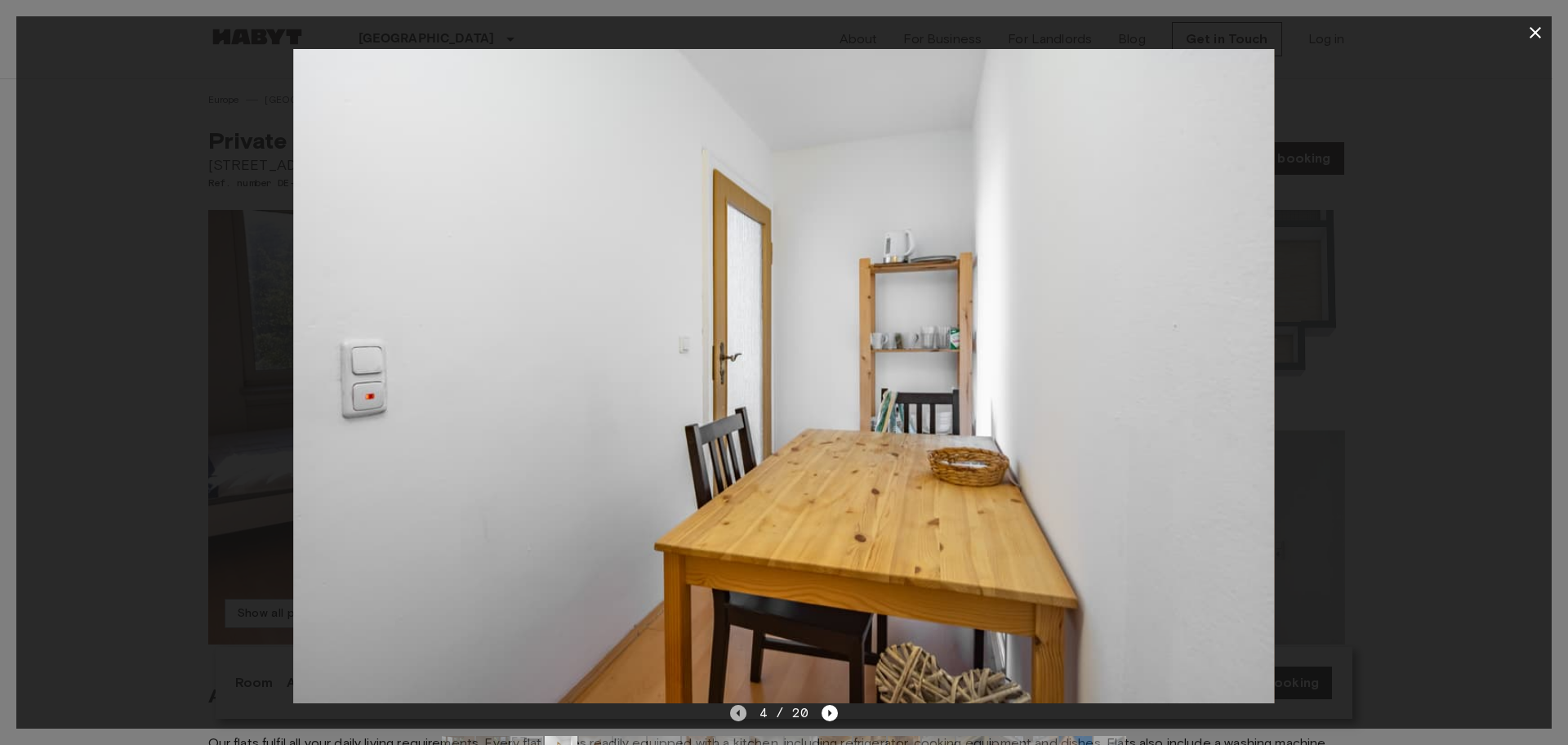
click at [738, 716] on icon "Previous image" at bounding box center [738, 713] width 16 height 16
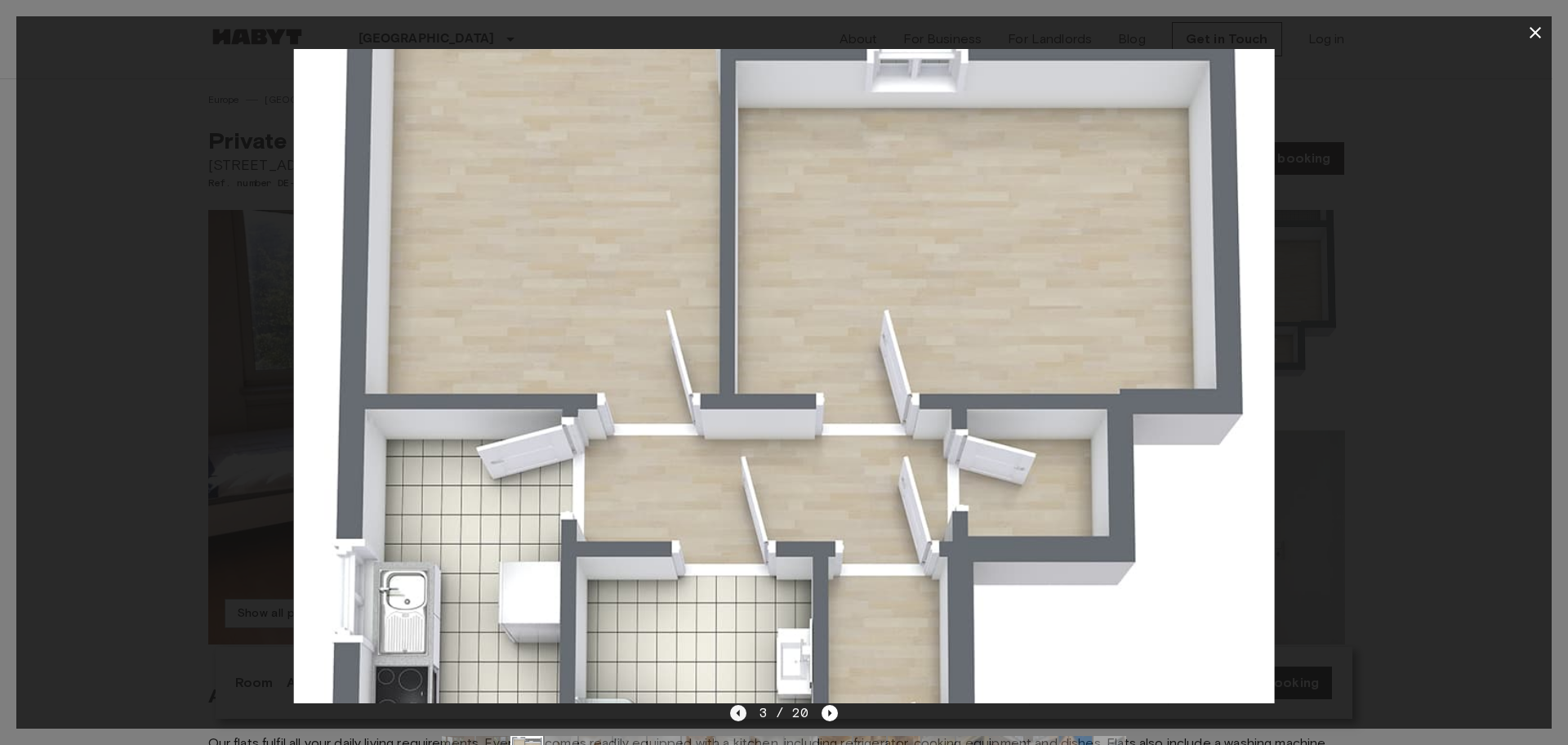
click at [738, 716] on icon "Previous image" at bounding box center [738, 713] width 16 height 16
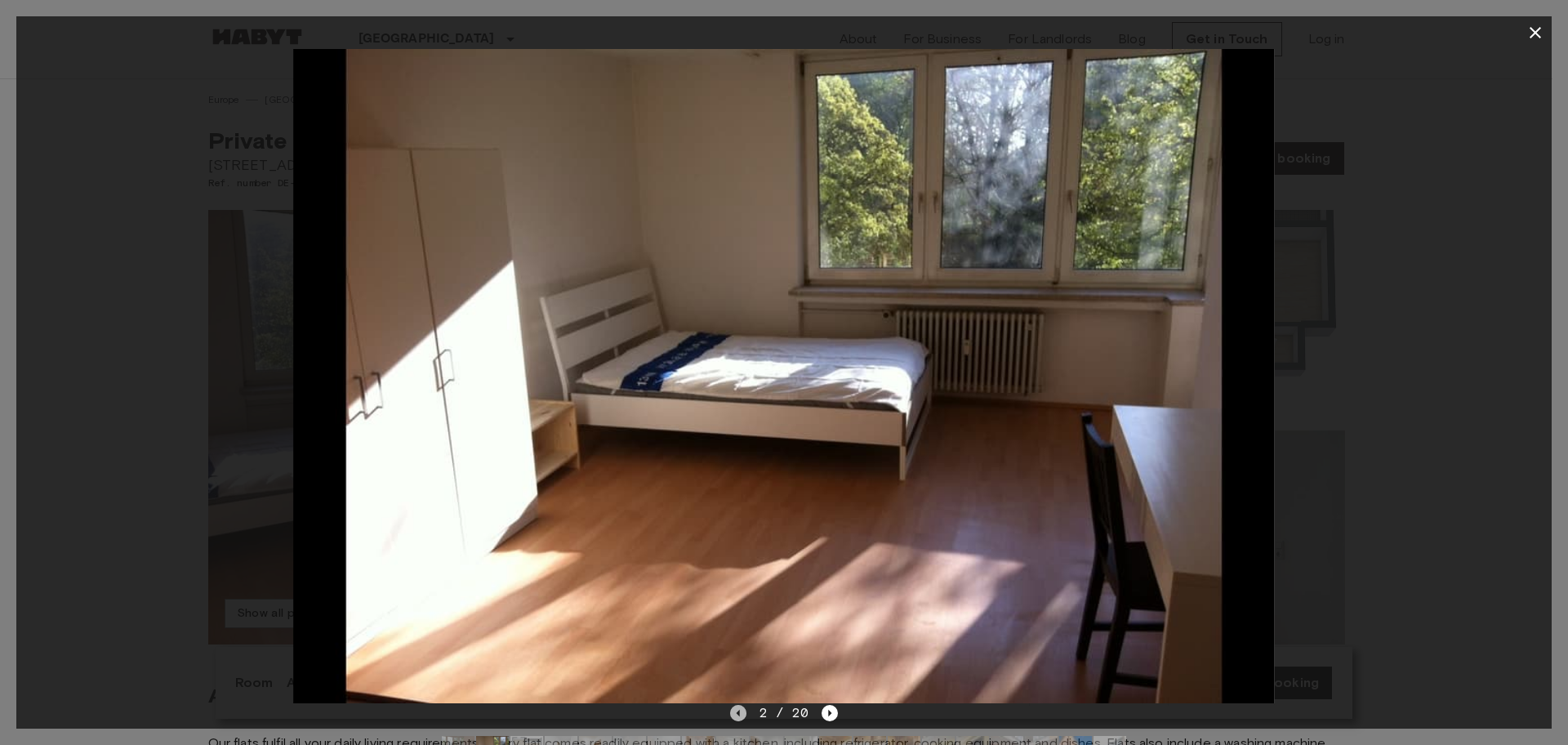
click at [738, 716] on icon "Previous image" at bounding box center [738, 713] width 16 height 16
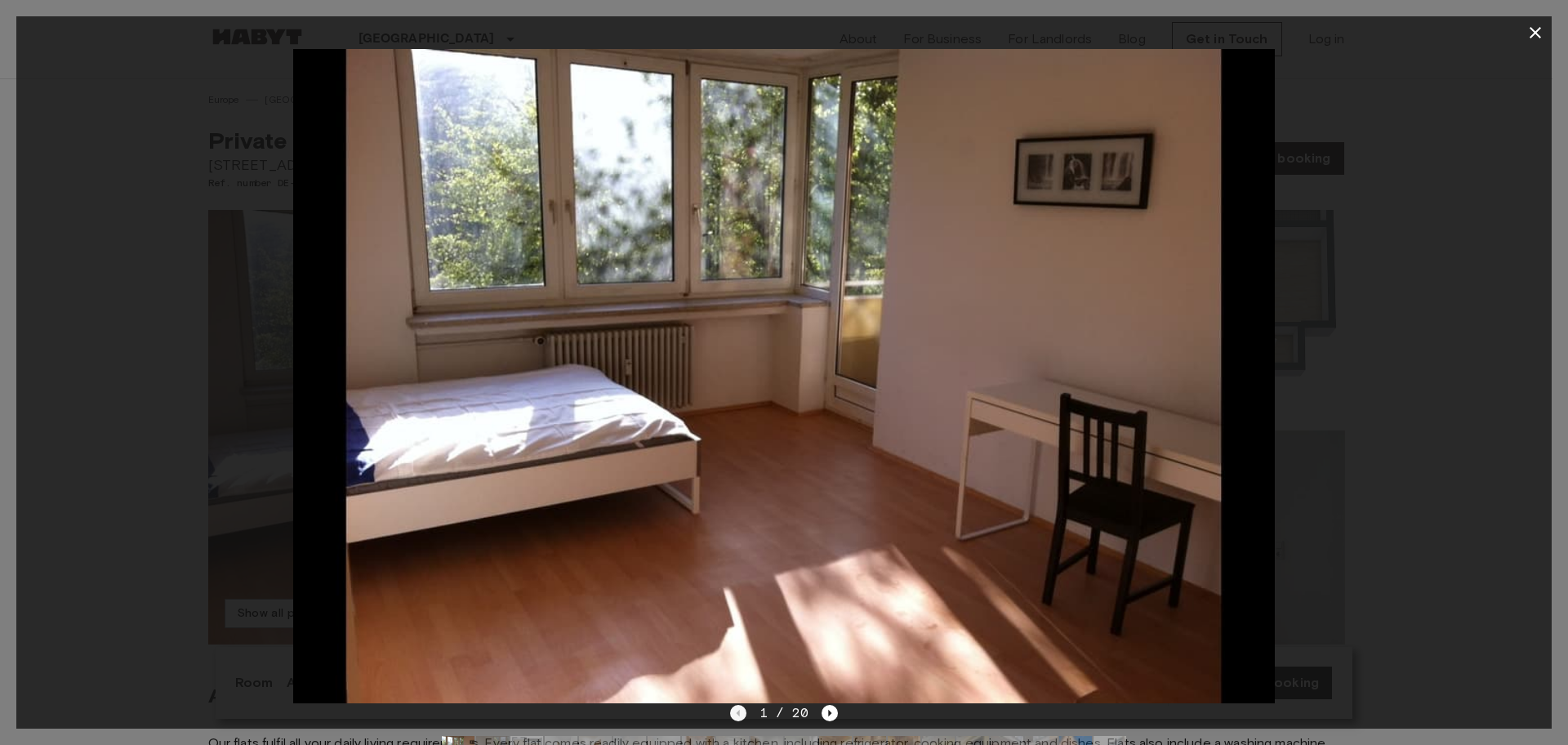
click at [738, 716] on div "1 / 20" at bounding box center [784, 713] width 109 height 20
click at [1539, 24] on icon "button" at bounding box center [1535, 33] width 20 height 20
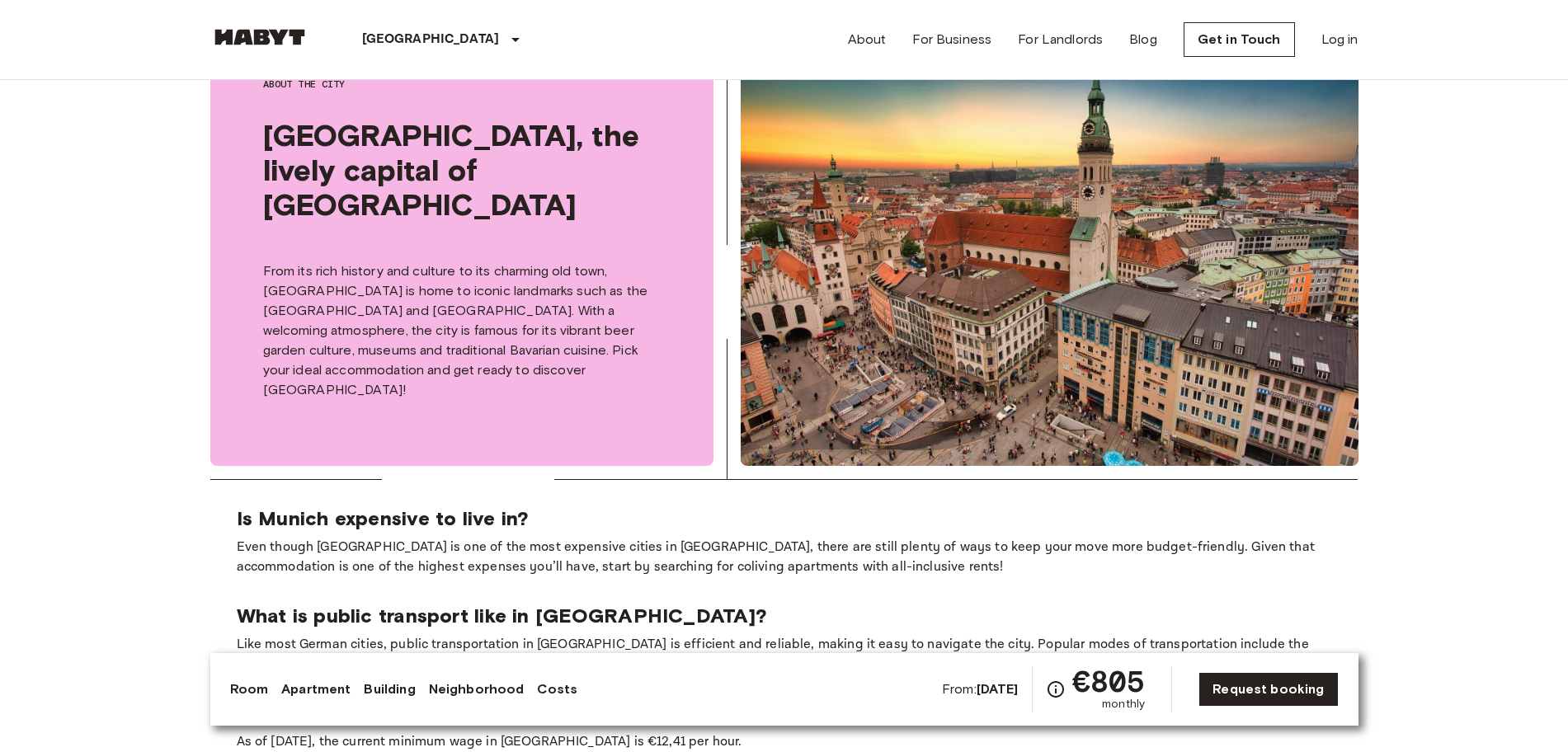
scroll to position [2372, 0]
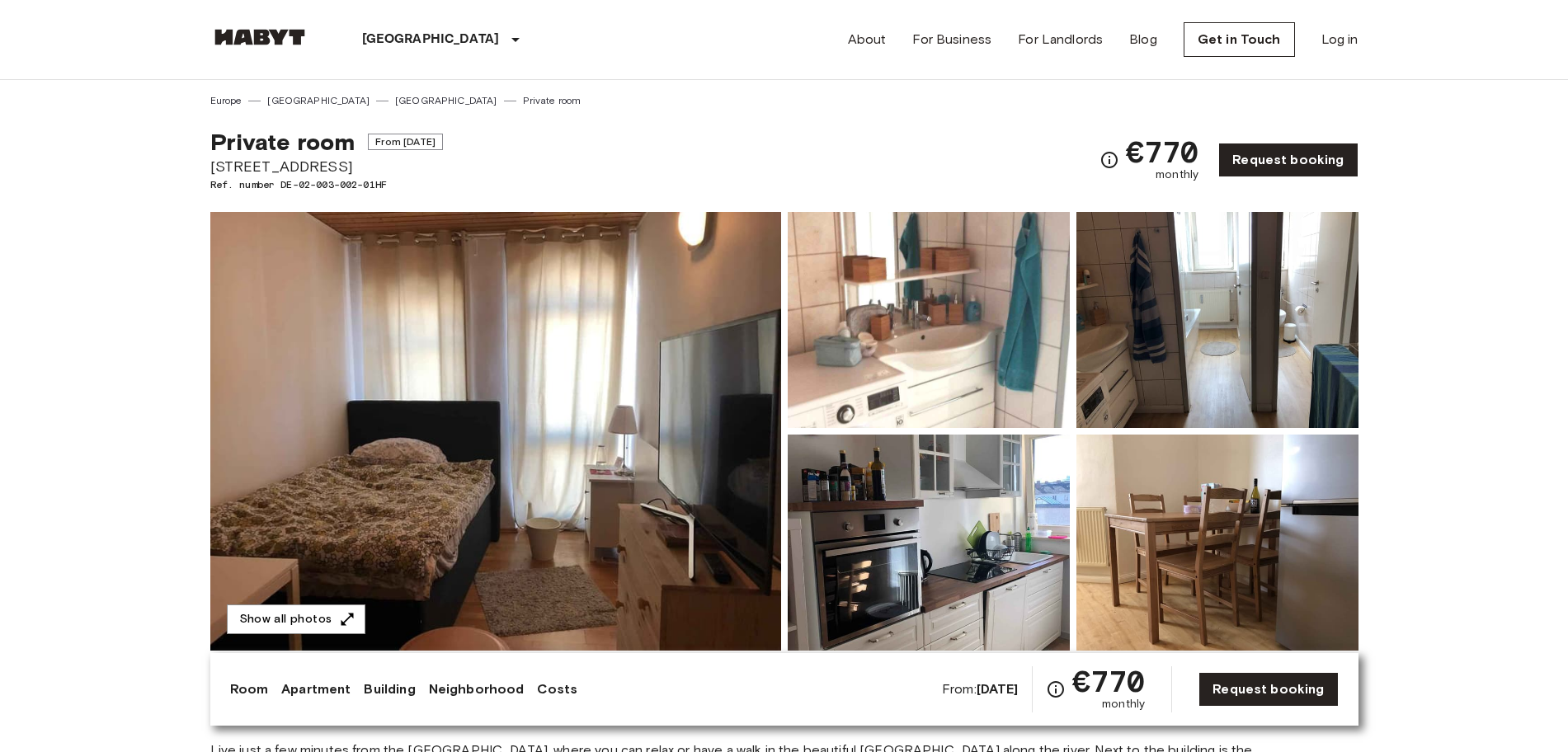
click at [1278, 355] on img at bounding box center [1218, 320] width 282 height 216
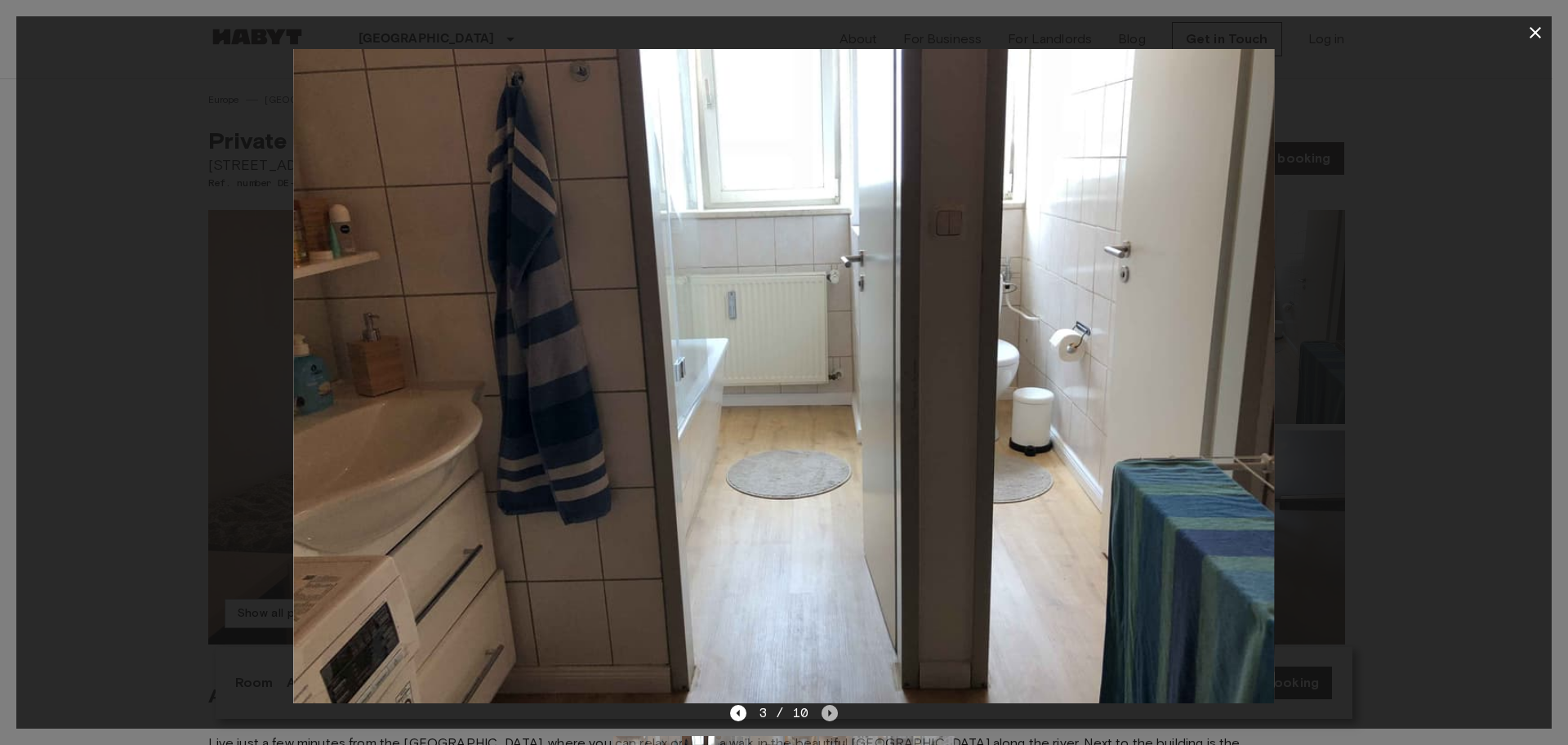
click at [828, 711] on icon "Next image" at bounding box center [829, 713] width 16 height 16
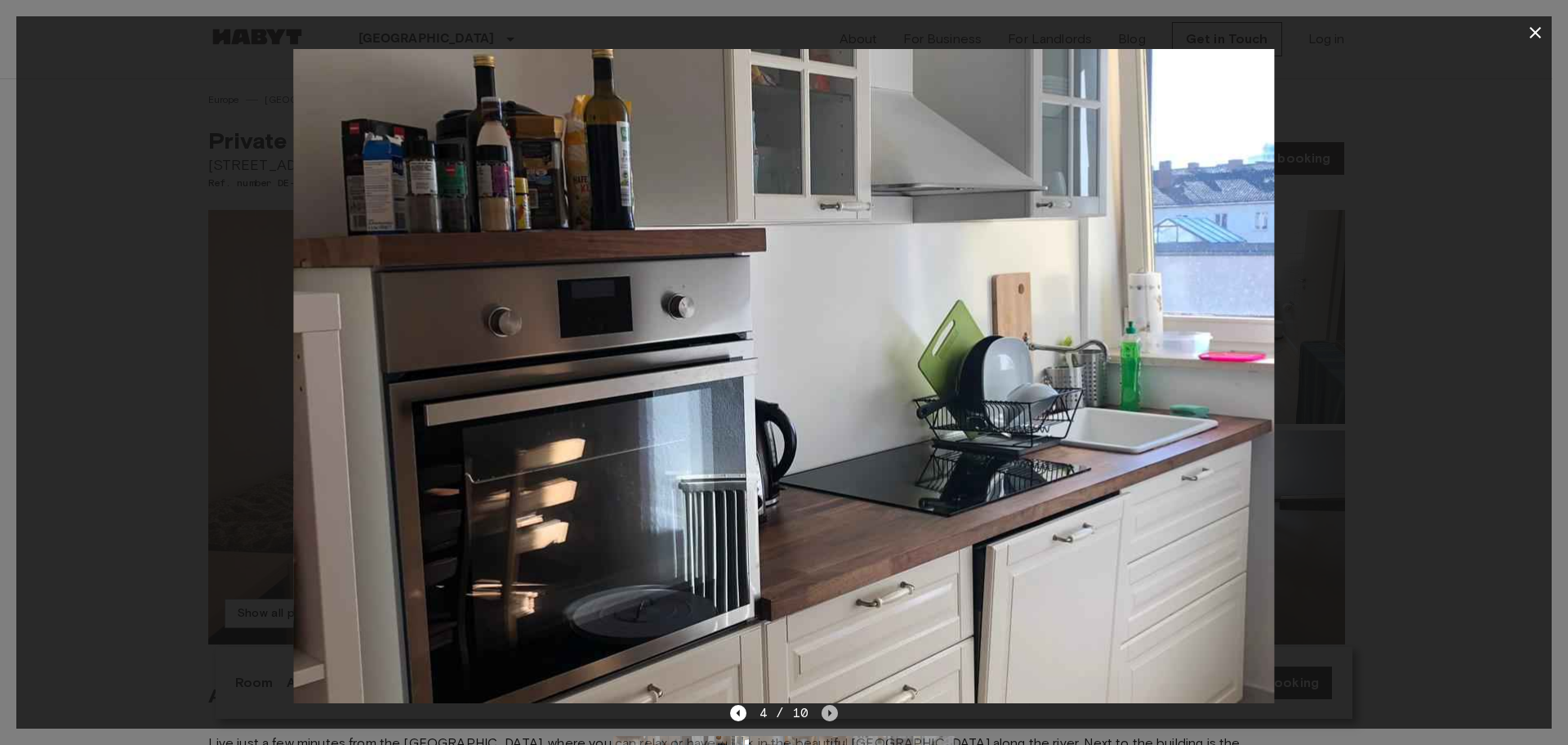
click at [828, 711] on icon "Next image" at bounding box center [829, 713] width 16 height 16
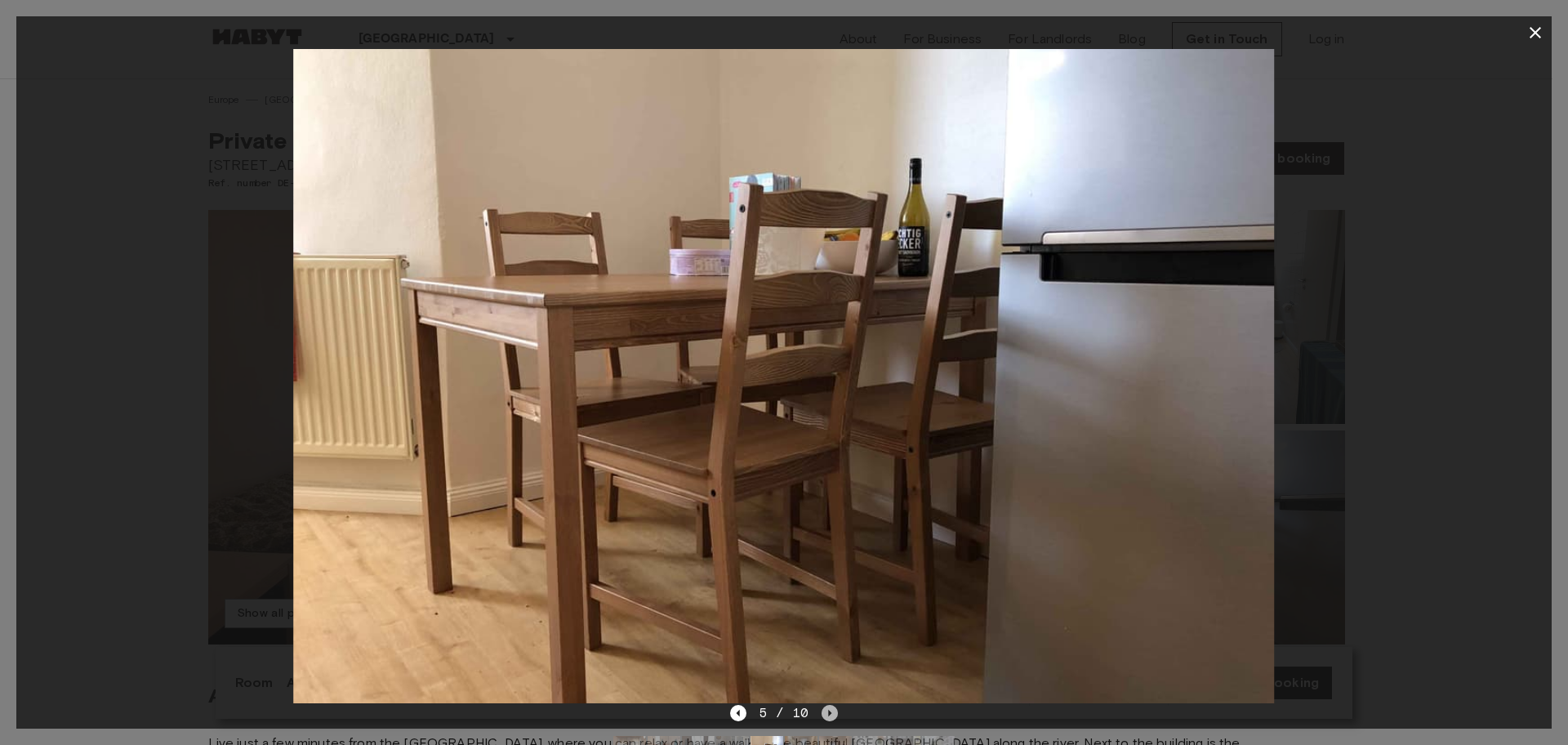
click at [828, 711] on icon "Next image" at bounding box center [829, 713] width 16 height 16
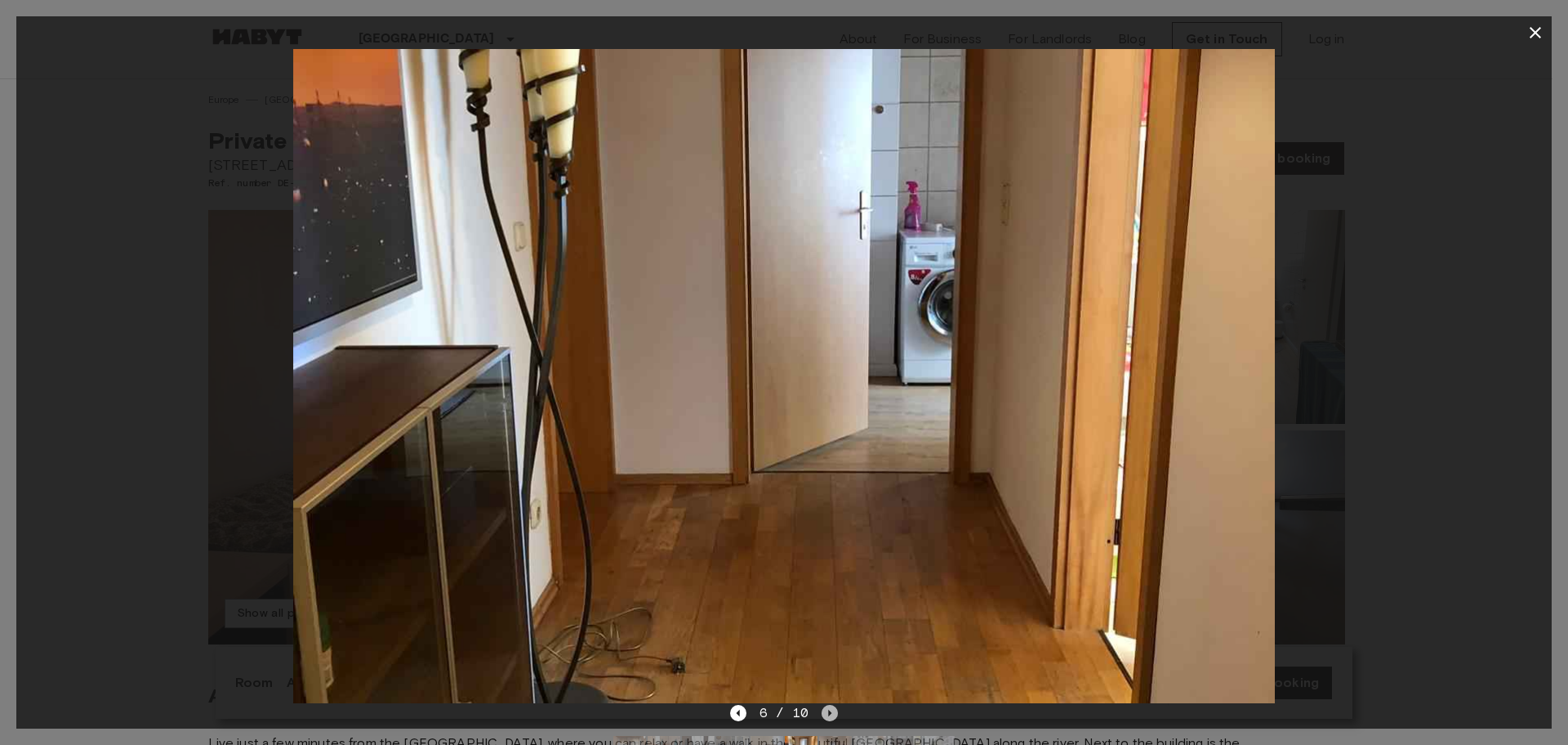
click at [828, 711] on icon "Next image" at bounding box center [829, 713] width 16 height 16
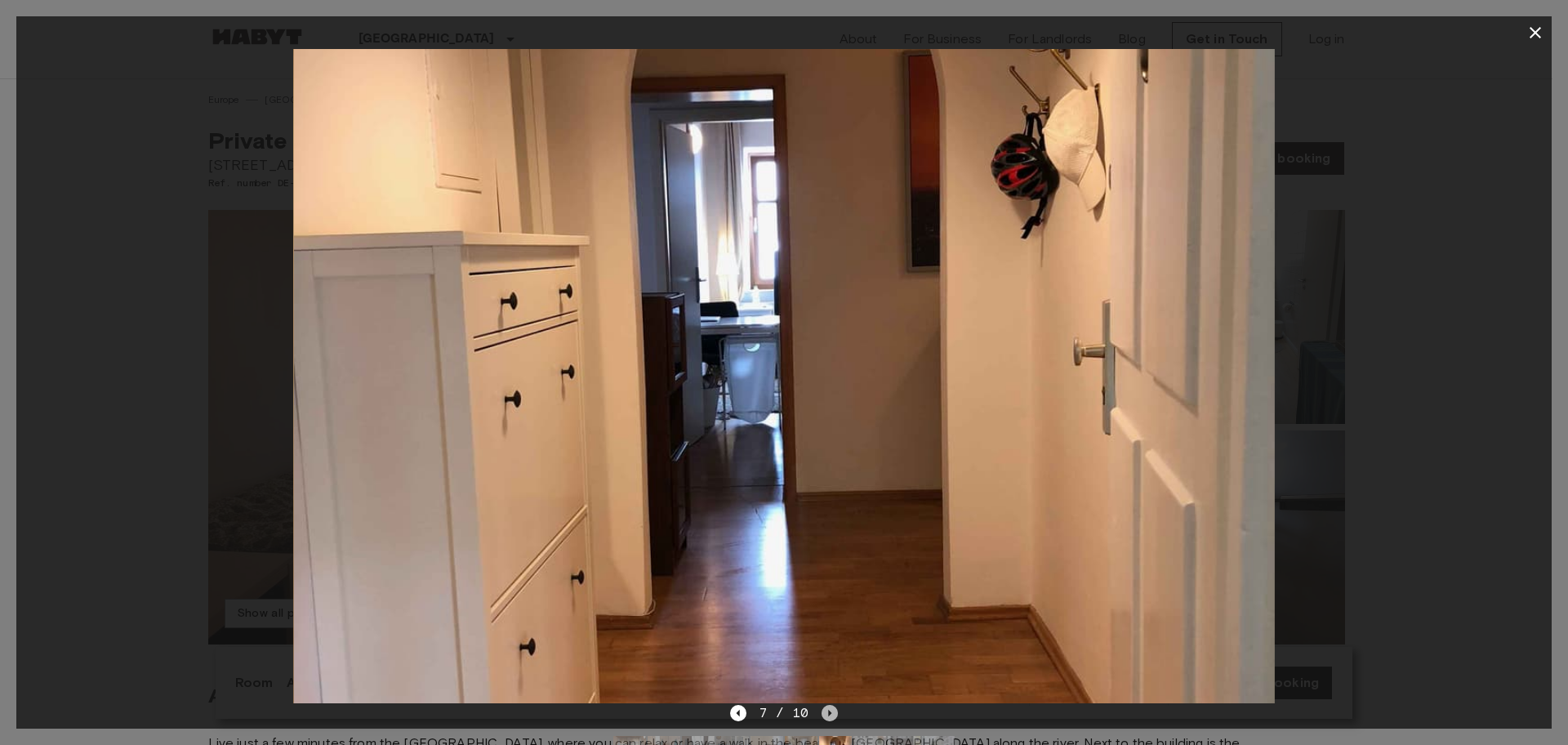
click at [828, 711] on icon "Next image" at bounding box center [829, 713] width 16 height 16
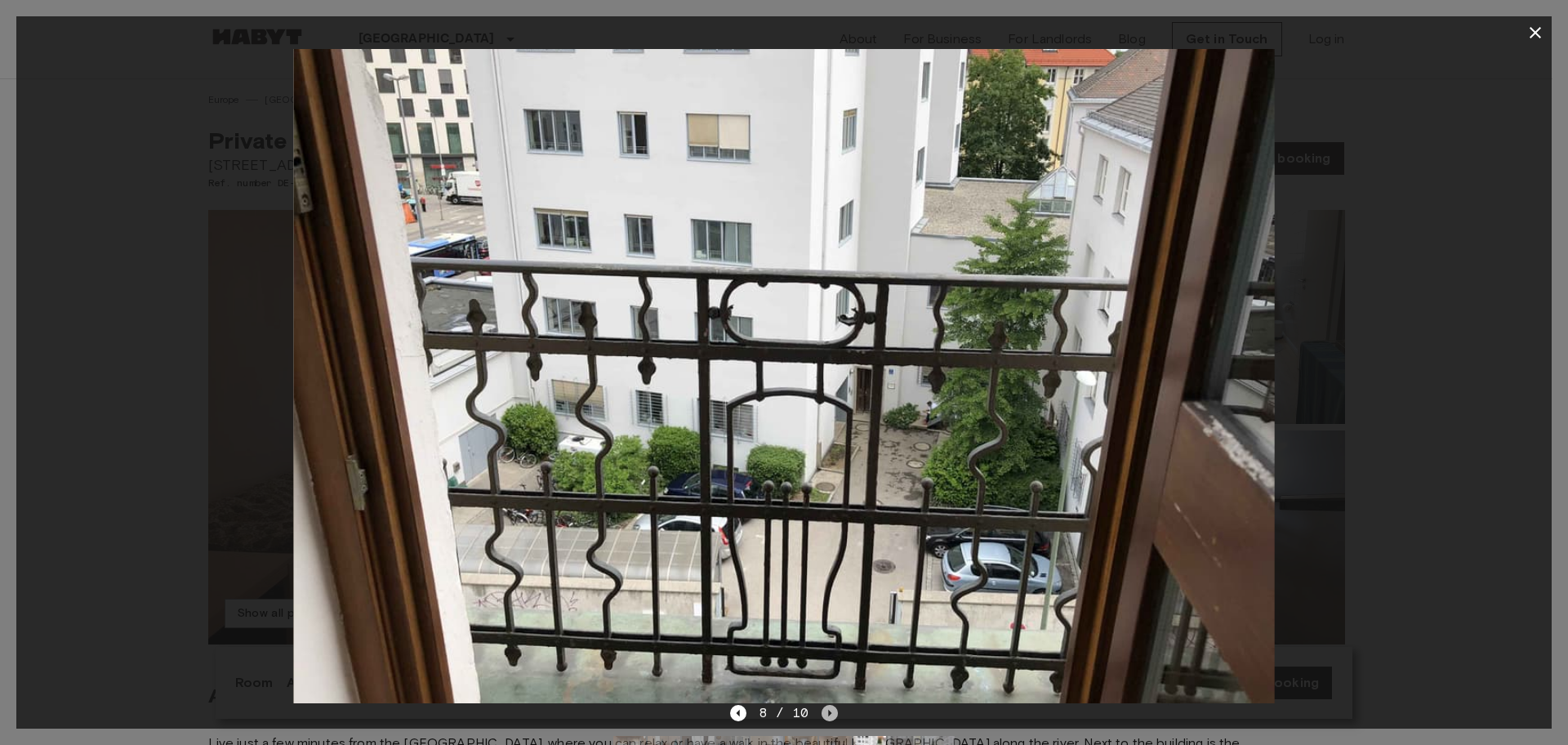
click at [828, 711] on icon "Next image" at bounding box center [829, 713] width 16 height 16
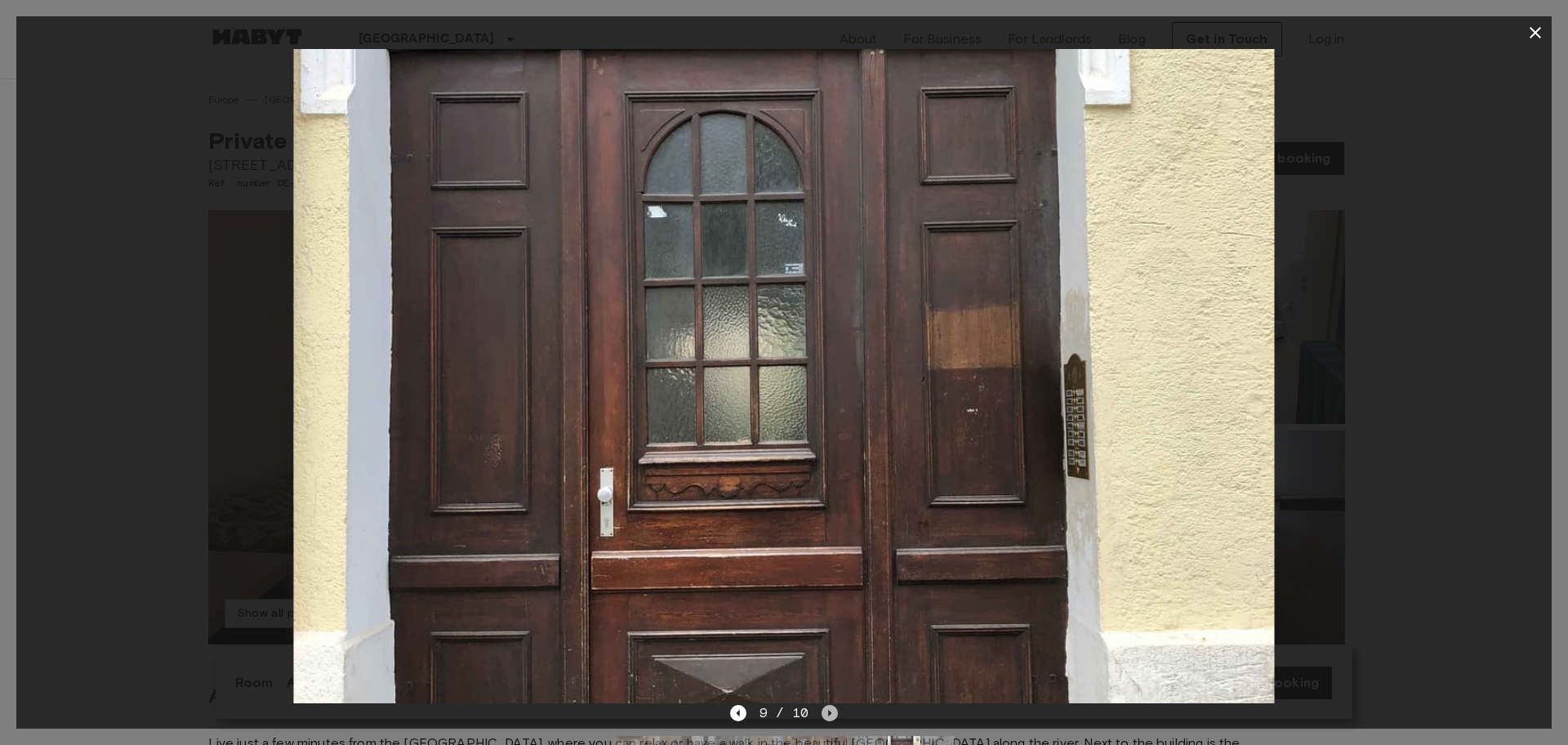
click at [828, 711] on icon "Next image" at bounding box center [829, 713] width 16 height 16
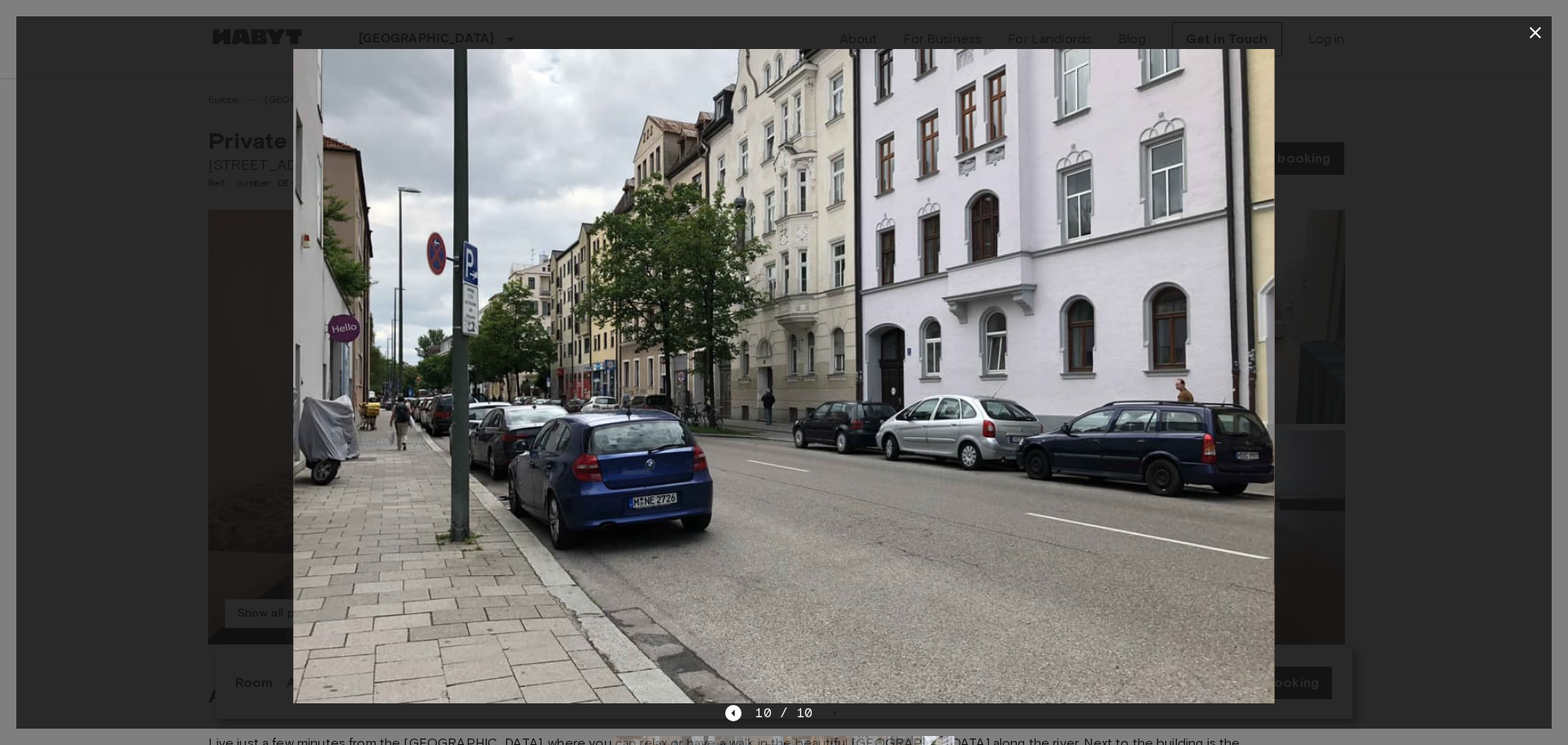
click at [828, 712] on div "10 / 10" at bounding box center [784, 713] width 117 height 20
click at [734, 711] on icon "Previous image" at bounding box center [733, 713] width 16 height 16
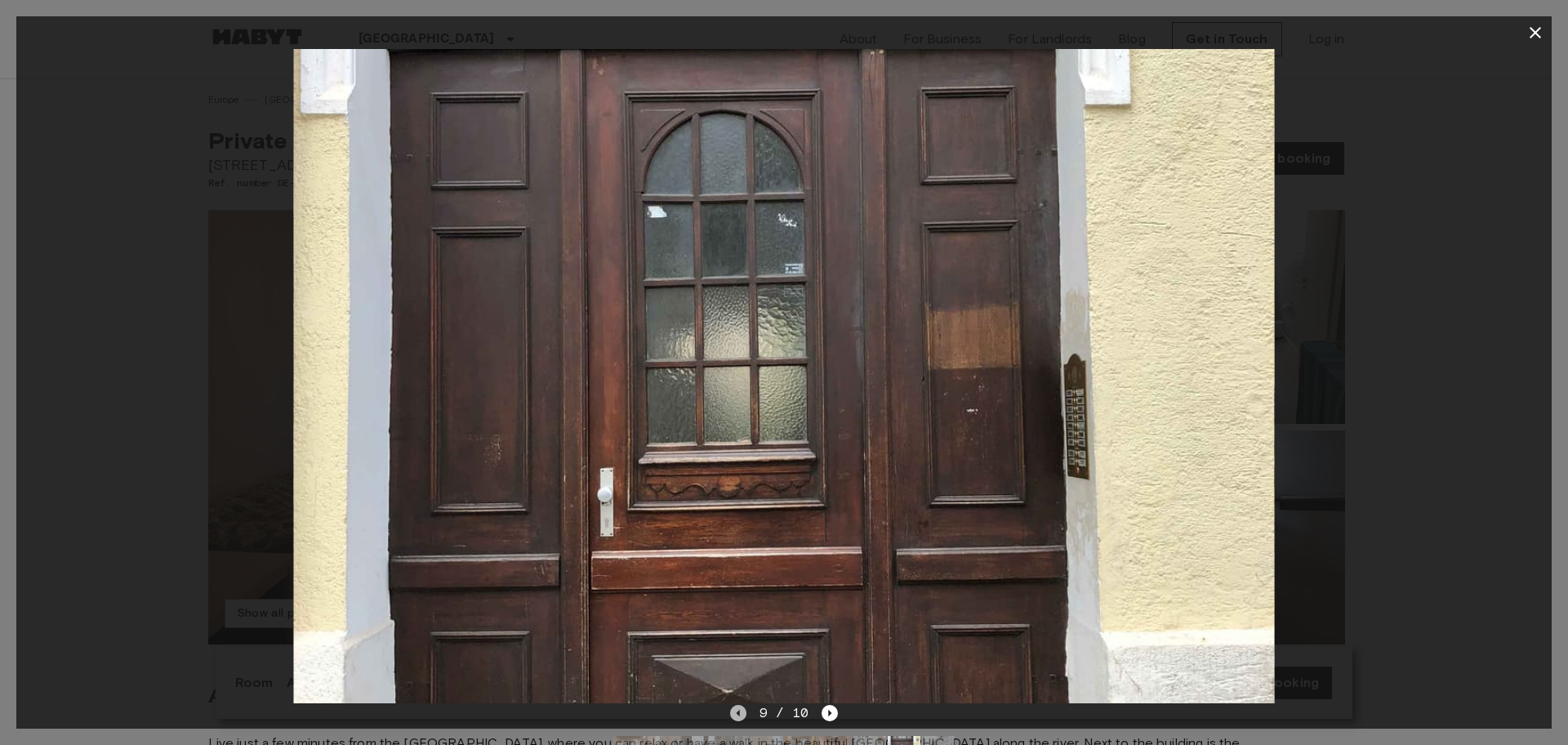
click at [734, 712] on icon "Previous image" at bounding box center [738, 713] width 16 height 16
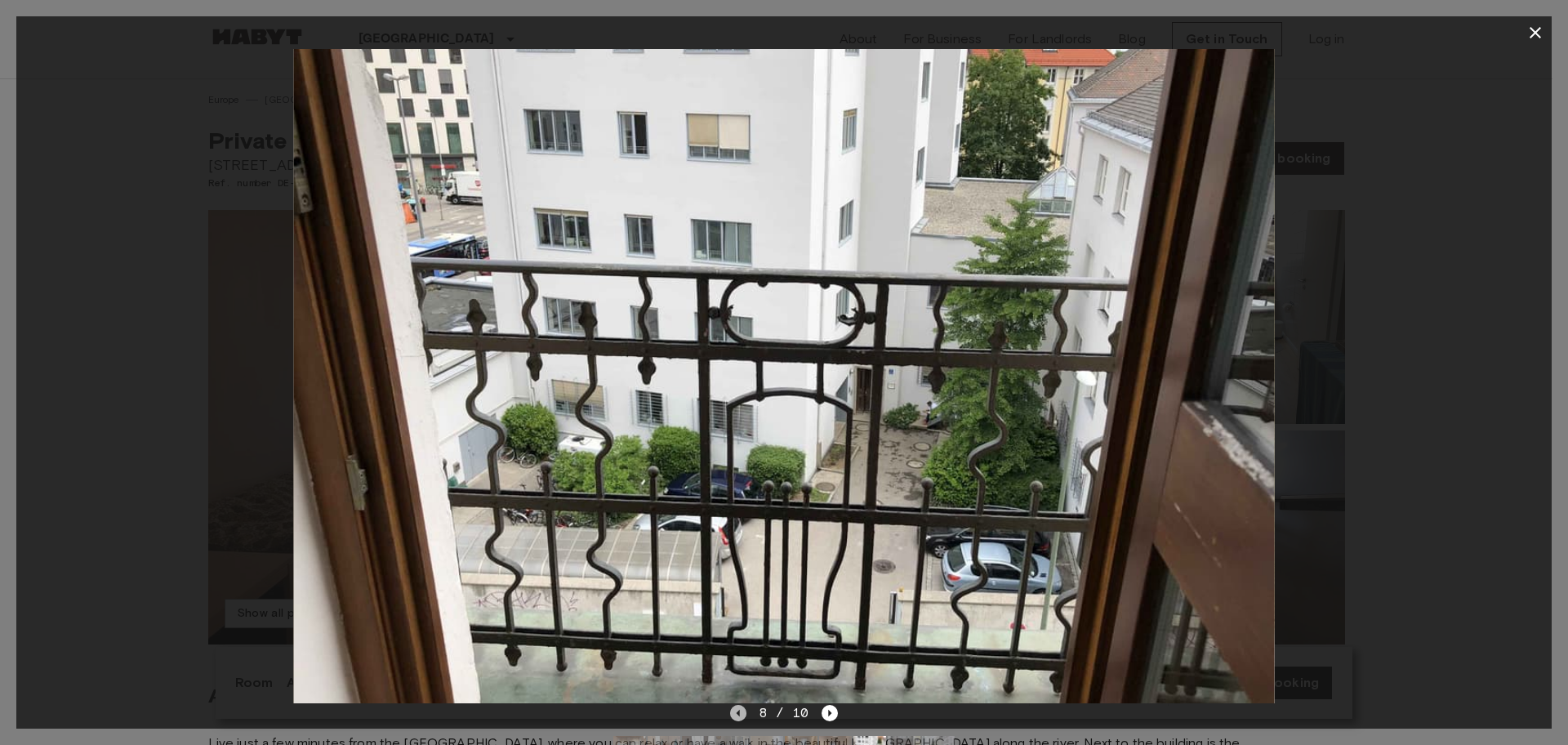
click at [734, 712] on icon "Previous image" at bounding box center [738, 713] width 16 height 16
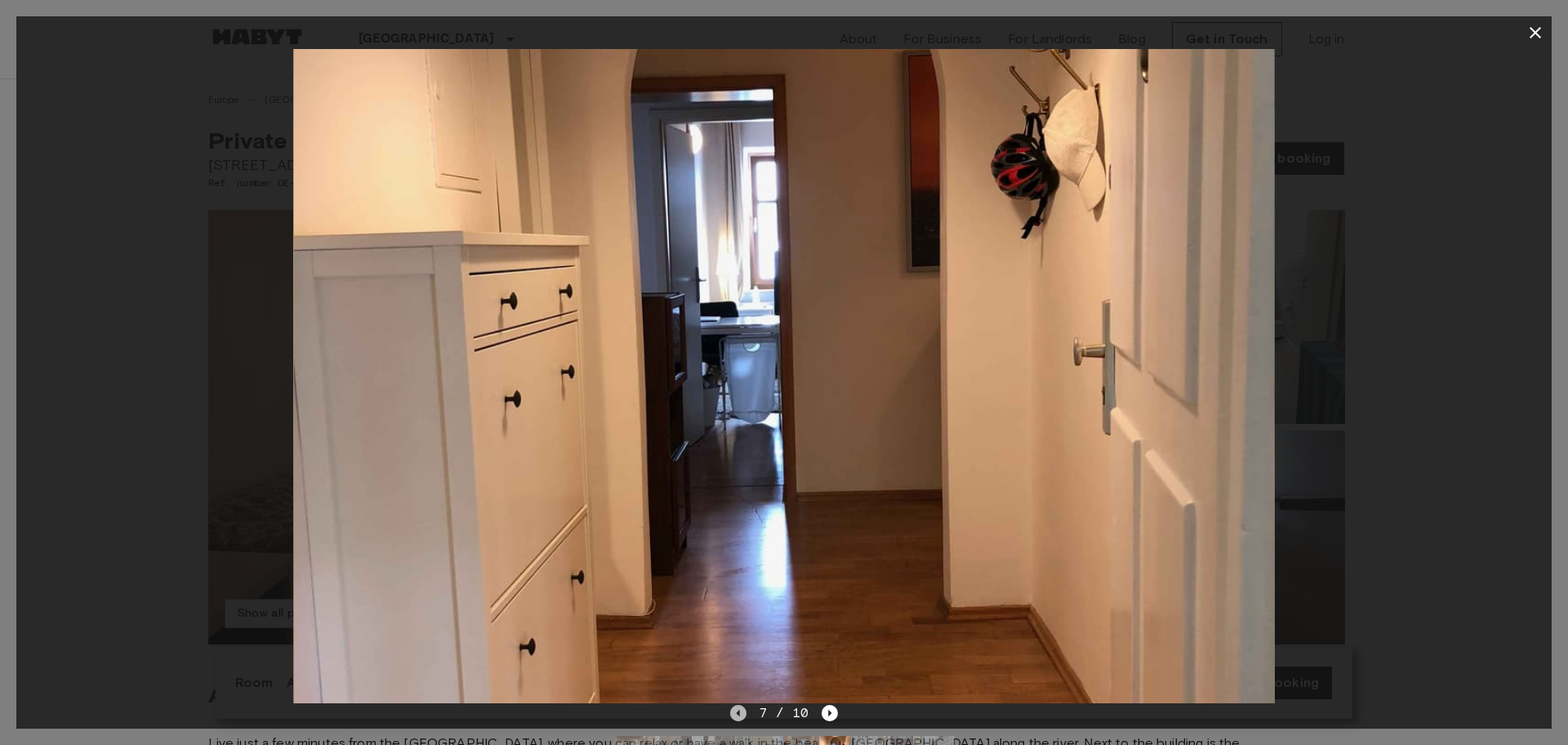
click at [735, 712] on icon "Previous image" at bounding box center [738, 713] width 16 height 16
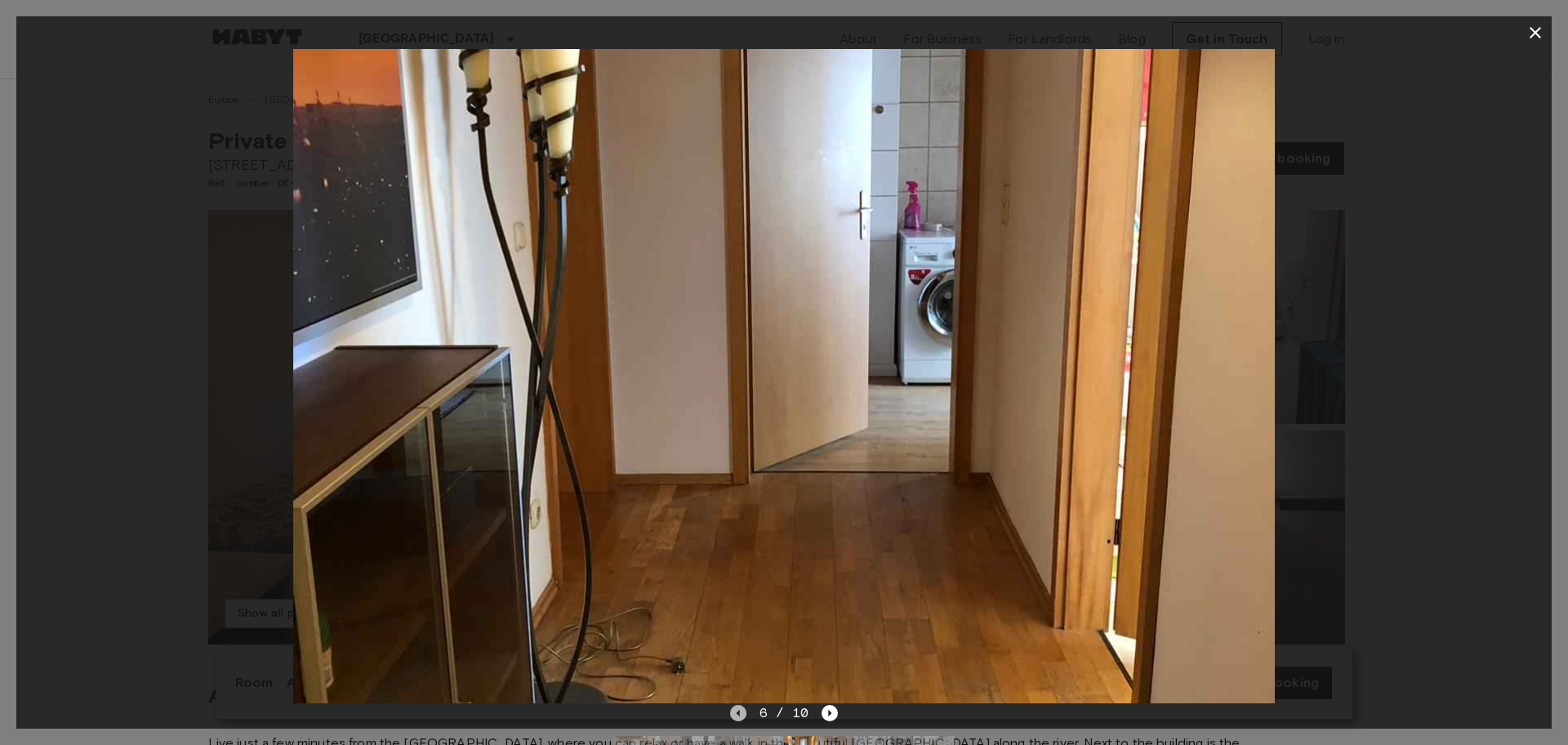
click at [735, 712] on icon "Previous image" at bounding box center [738, 713] width 16 height 16
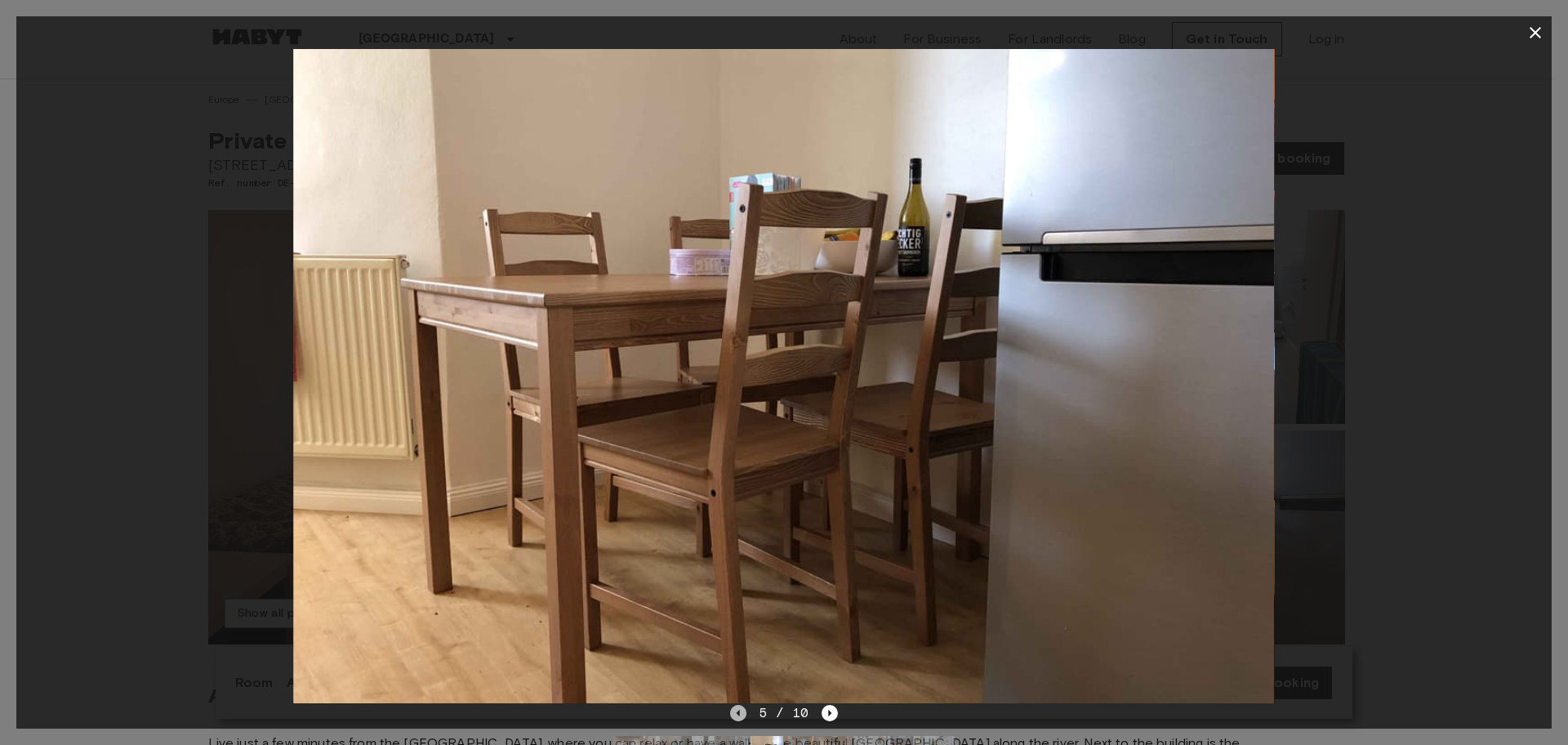
click at [735, 712] on icon "Previous image" at bounding box center [738, 713] width 16 height 16
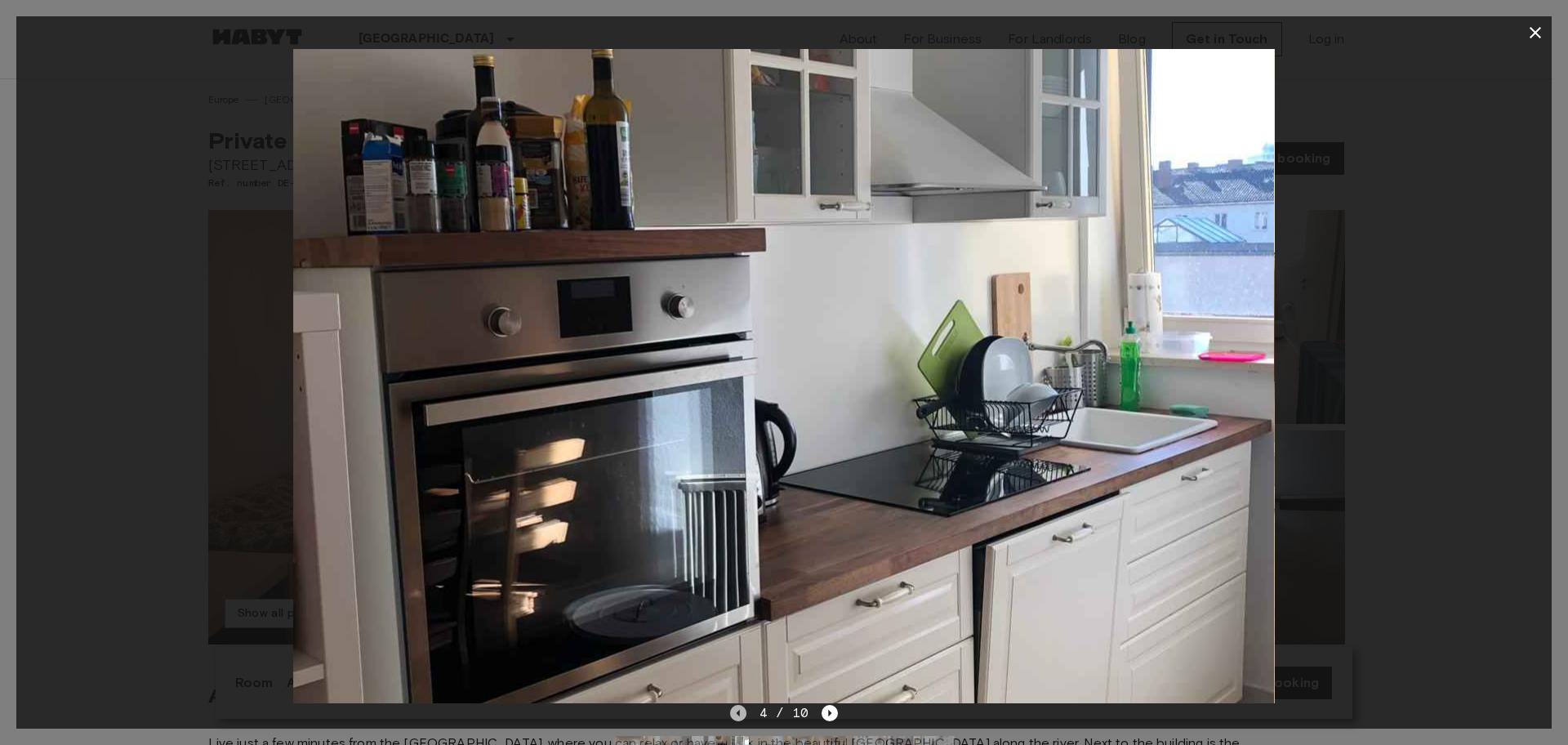
click at [735, 712] on icon "Previous image" at bounding box center [738, 713] width 16 height 16
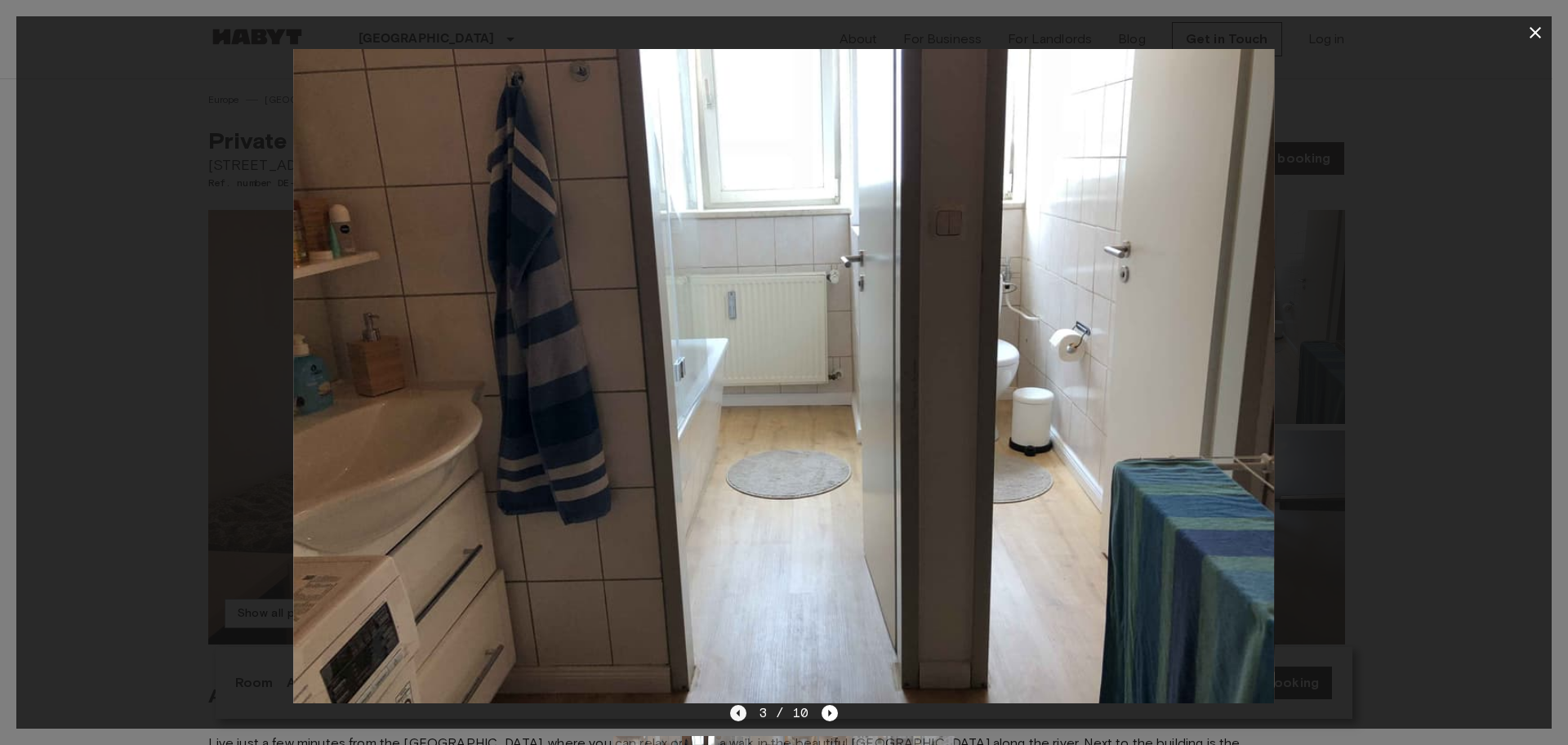
click at [735, 712] on icon "Previous image" at bounding box center [738, 713] width 16 height 16
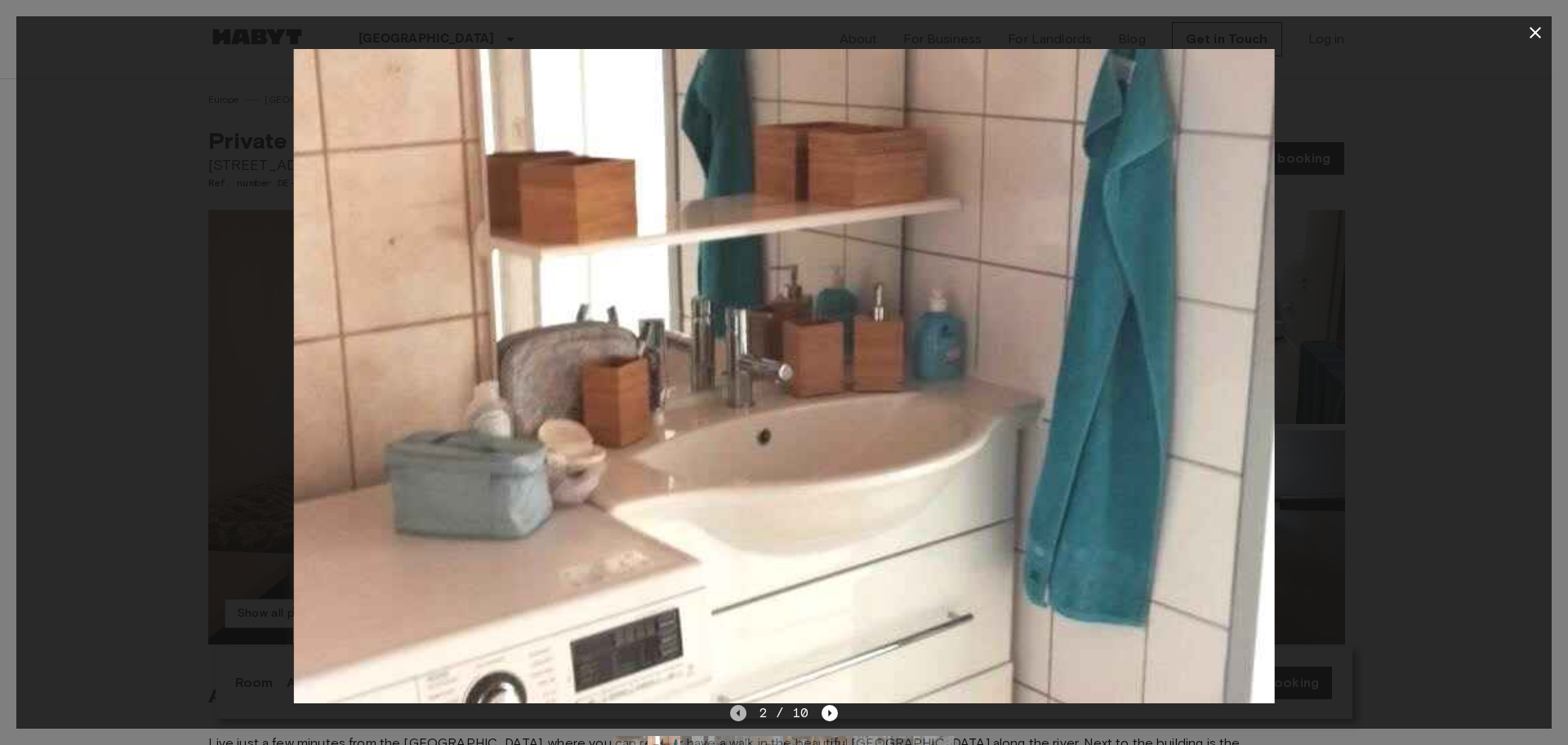
click at [735, 712] on icon "Previous image" at bounding box center [738, 713] width 16 height 16
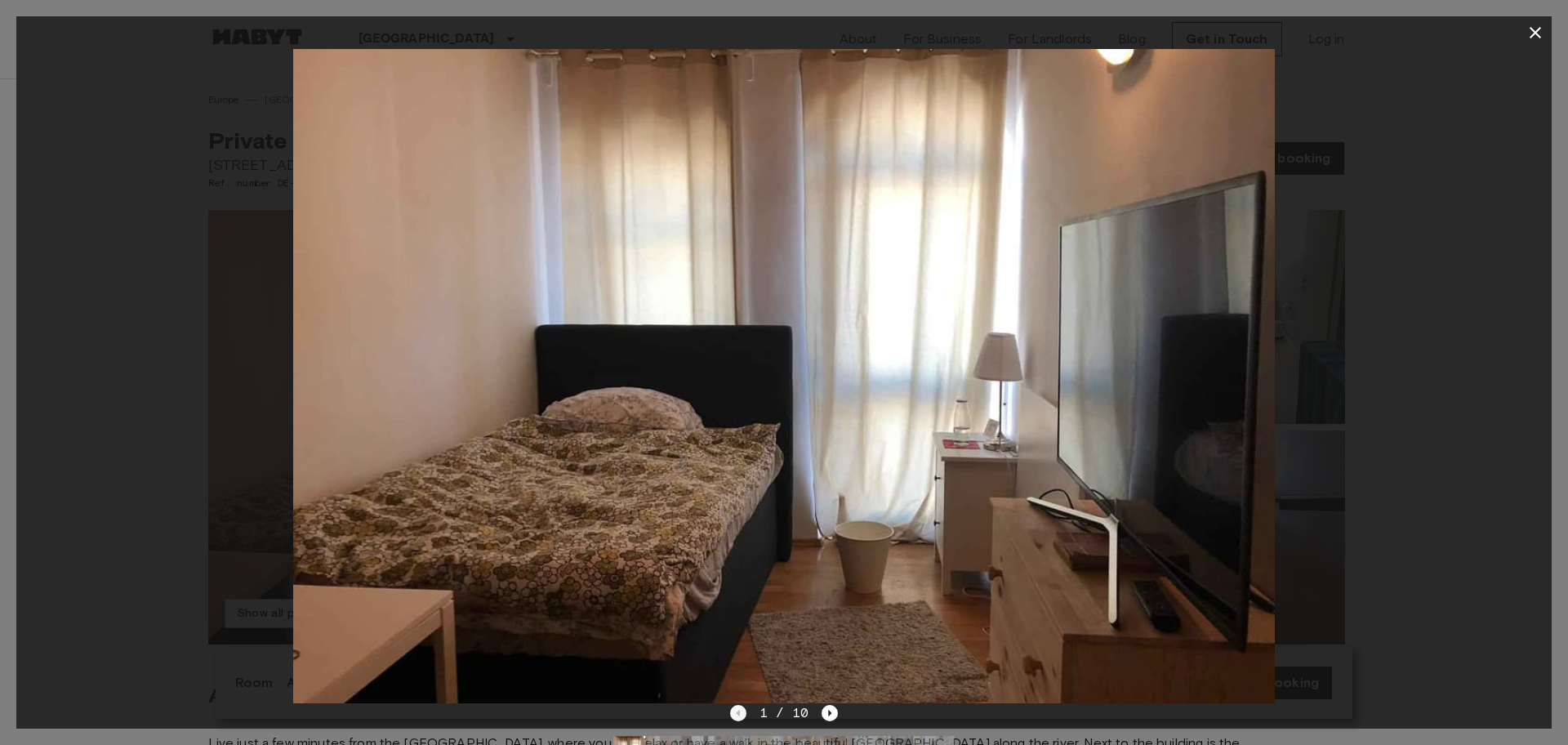
click at [735, 712] on div "1 / 10" at bounding box center [784, 713] width 109 height 20
